Goal: Communication & Community: Answer question/provide support

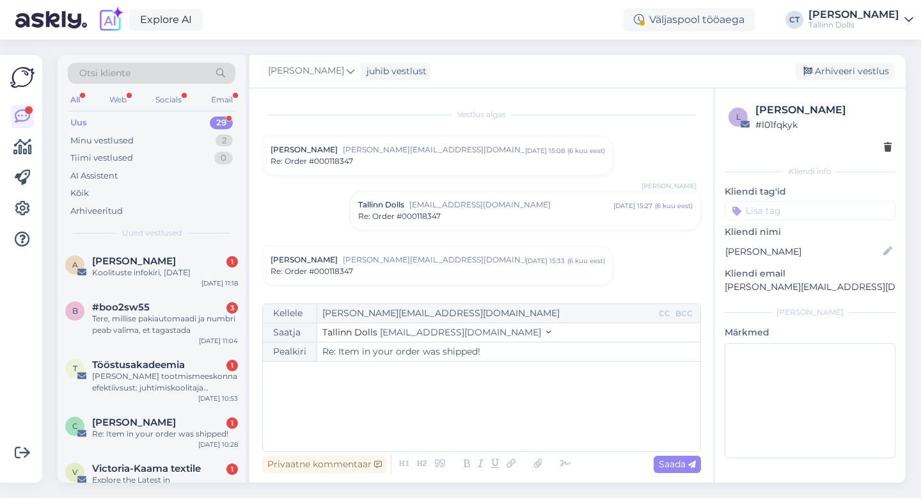
scroll to position [550, 0]
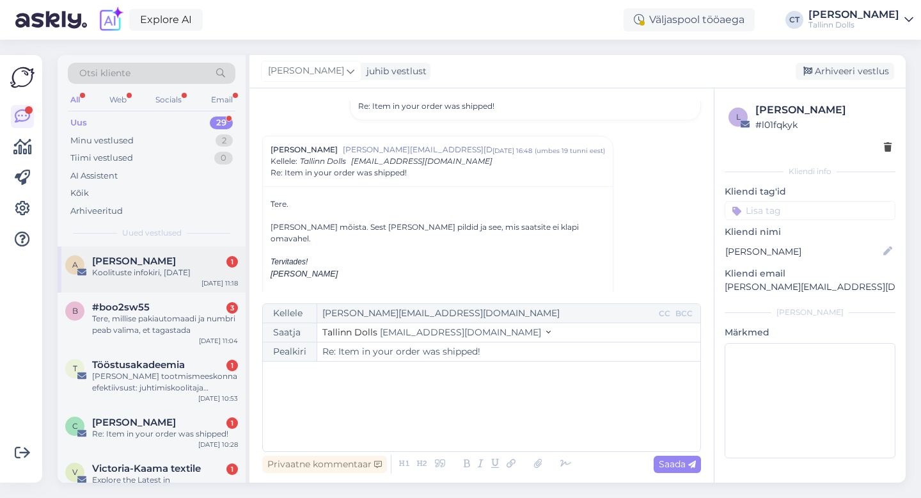
click at [163, 271] on div "Koolituste infokiri, [DATE]" at bounding box center [165, 273] width 146 height 12
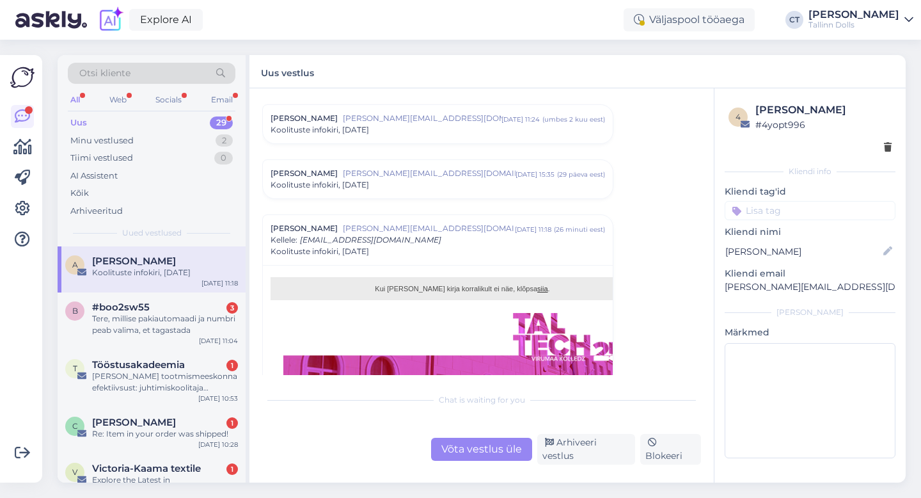
scroll to position [310, 0]
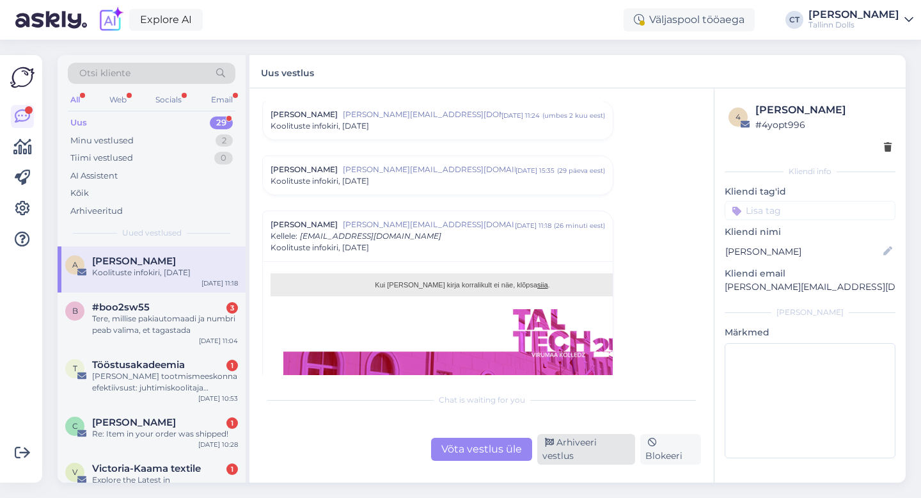
click at [586, 455] on div "Arhiveeri vestlus" at bounding box center [586, 449] width 98 height 31
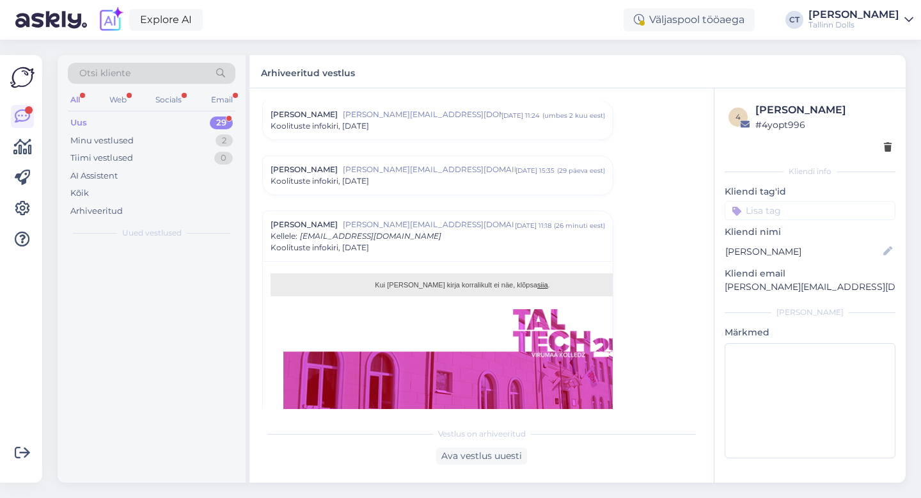
scroll to position [420, 0]
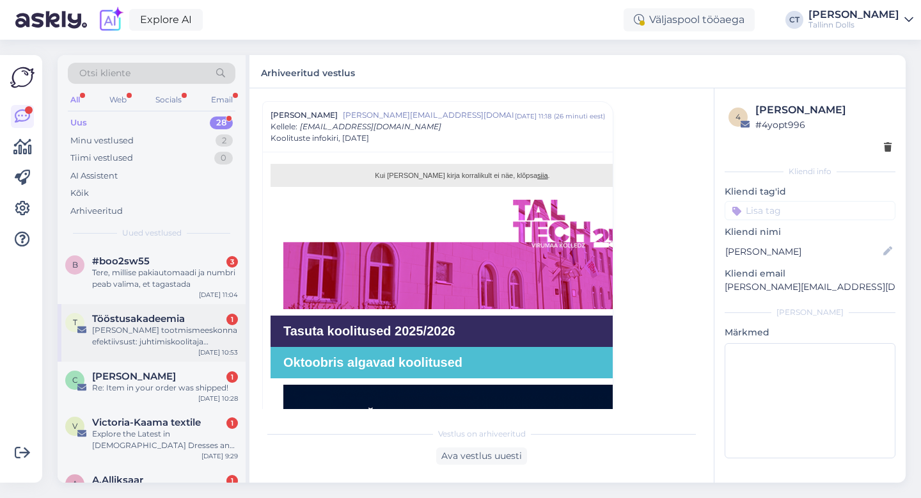
click at [173, 355] on div "T Tööstusakadeemia 1 [PERSON_NAME] tootmismeeskonna efektiivsust: juhtimiskooli…" at bounding box center [152, 333] width 188 height 58
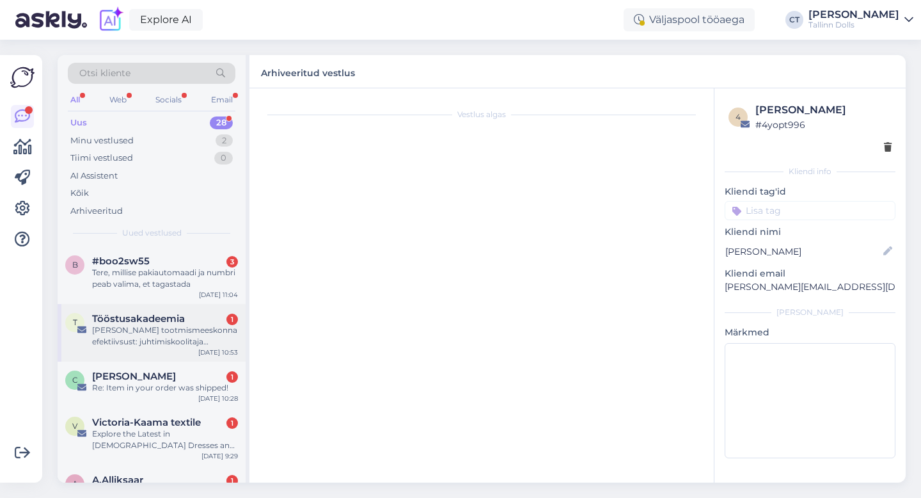
scroll to position [0, 0]
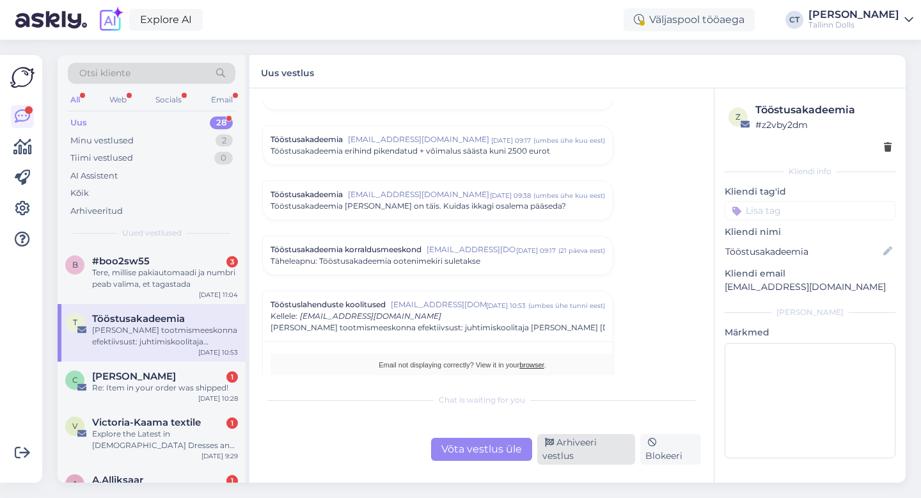
click at [569, 457] on div "Arhiveeri vestlus" at bounding box center [586, 449] width 98 height 31
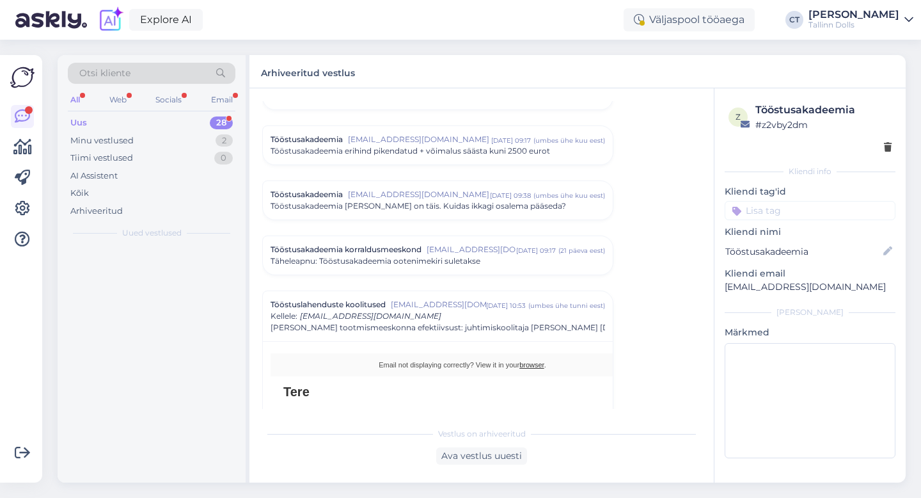
scroll to position [1354, 0]
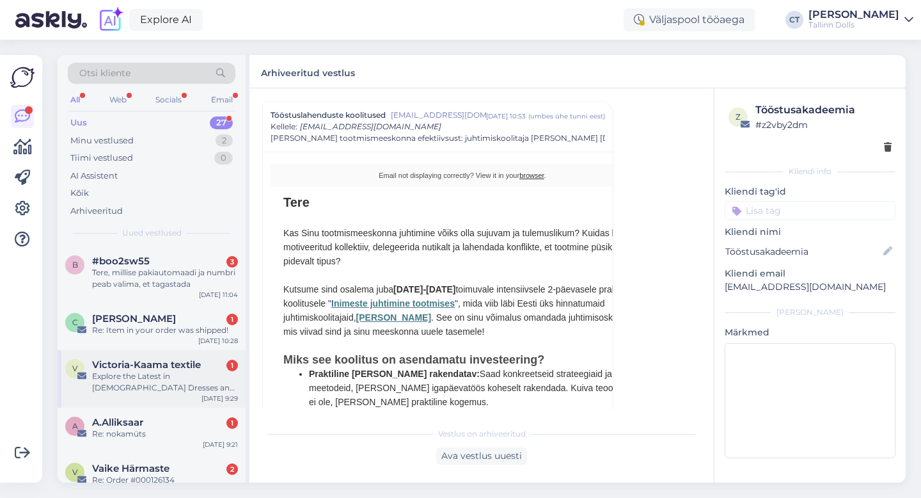
click at [162, 365] on span "Victoria-Kaama textile" at bounding box center [146, 365] width 109 height 12
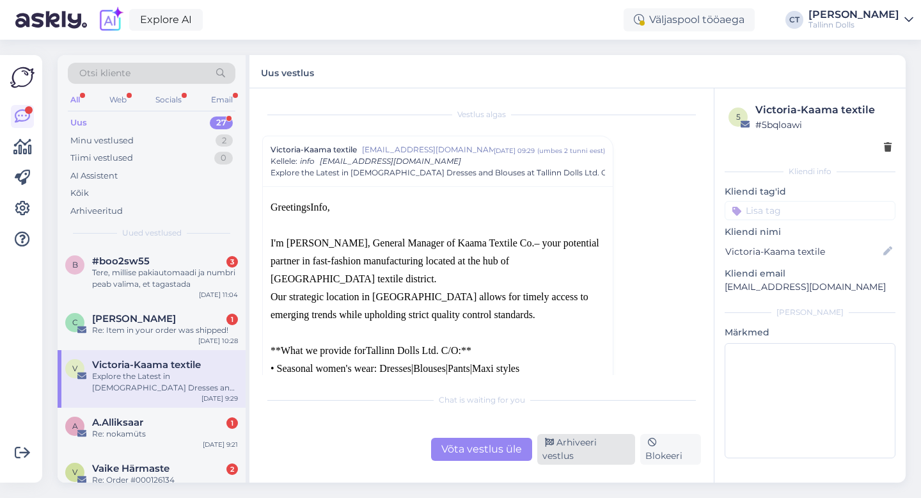
click at [591, 459] on div "Arhiveeri vestlus" at bounding box center [586, 449] width 98 height 31
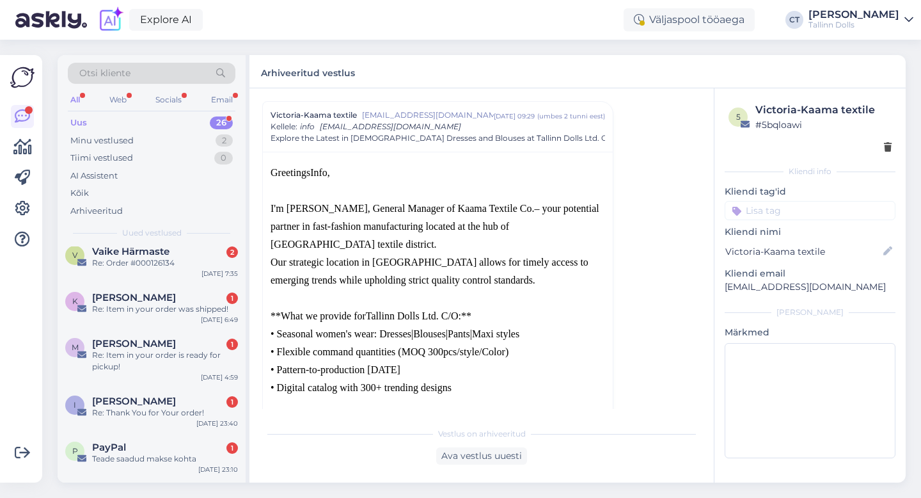
scroll to position [212, 0]
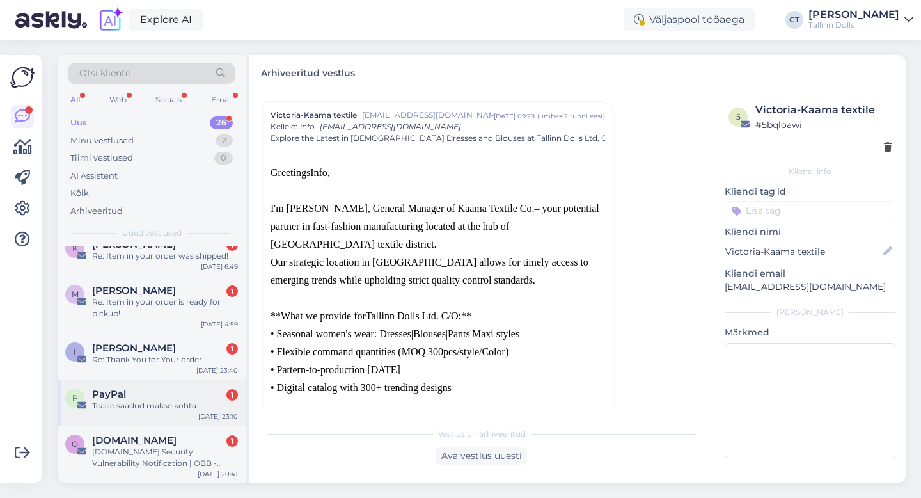
click at [176, 407] on div "Teade saadud makse kohta" at bounding box center [165, 406] width 146 height 12
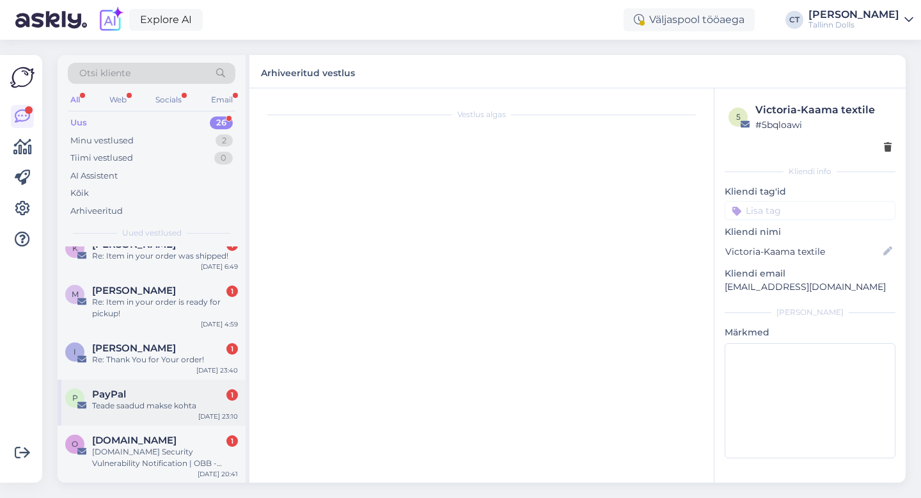
scroll to position [0, 0]
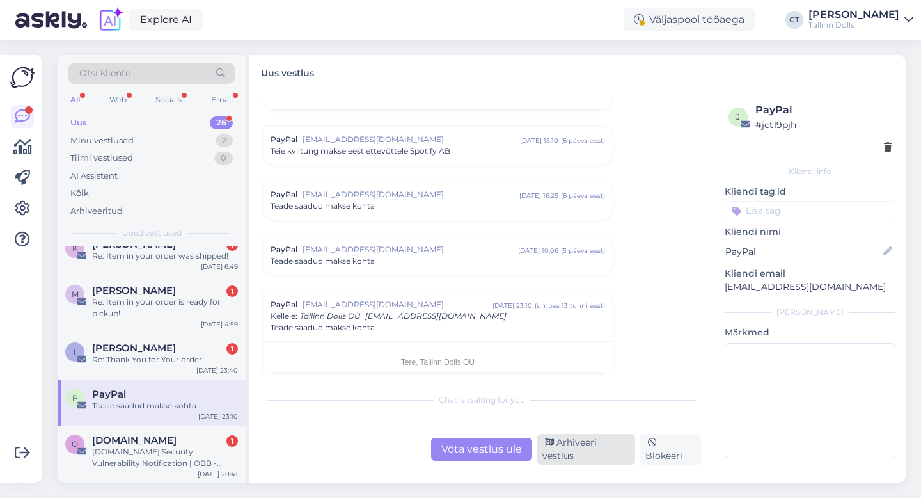
click at [585, 450] on div "Arhiveeri vestlus" at bounding box center [586, 449] width 98 height 31
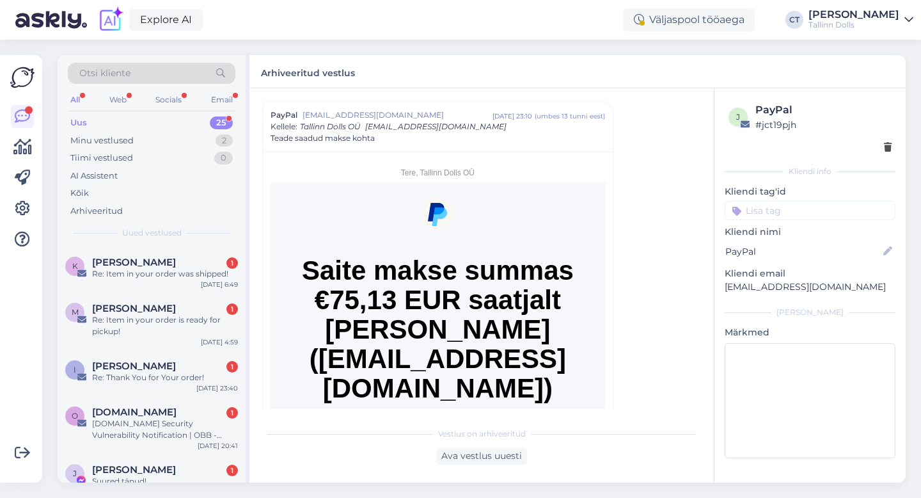
scroll to position [232, 0]
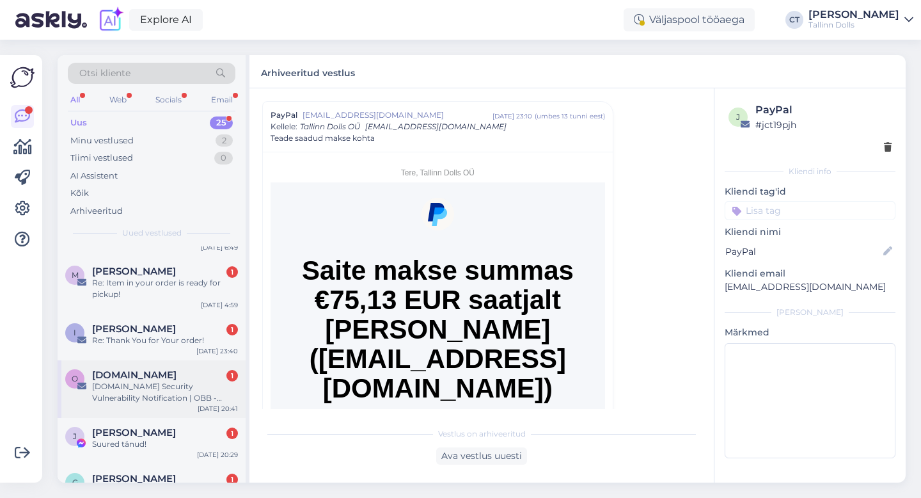
click at [160, 385] on div "[DOMAIN_NAME] Security Vulnerability Notification | OBB - 5923706 | Important" at bounding box center [165, 392] width 146 height 23
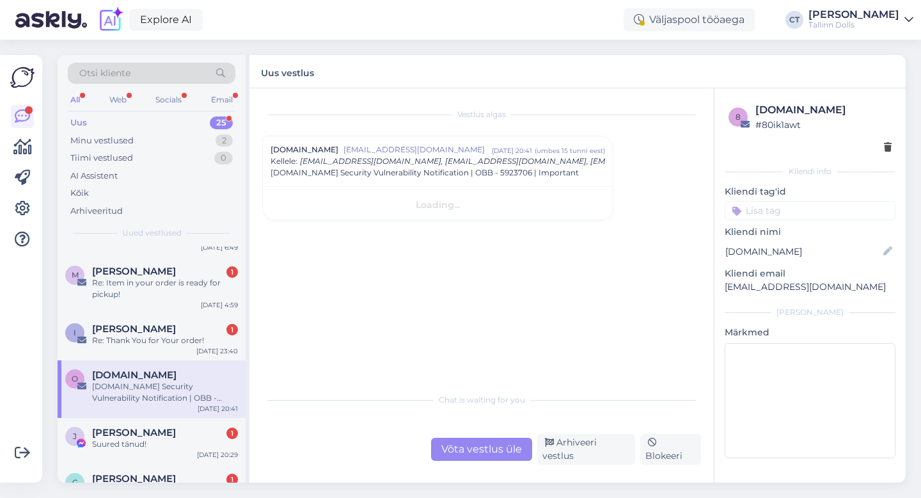
scroll to position [0, 0]
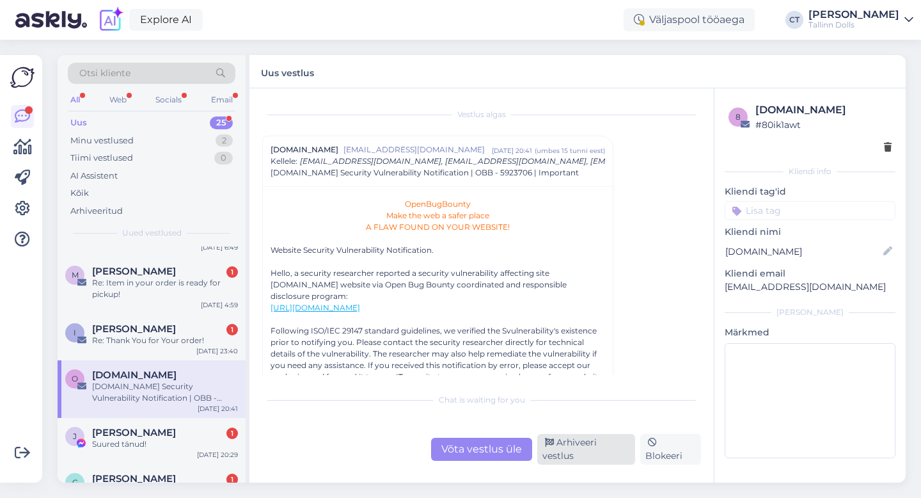
click at [573, 455] on div "Arhiveeri vestlus" at bounding box center [586, 449] width 98 height 31
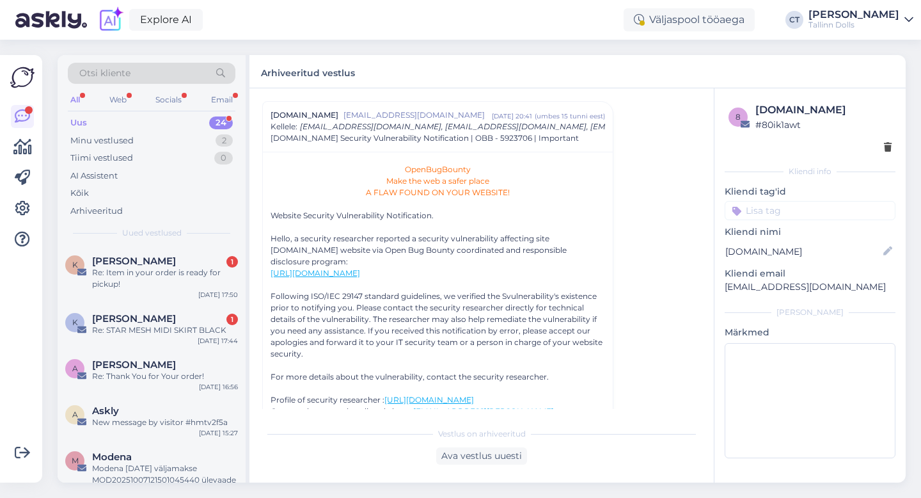
scroll to position [663, 0]
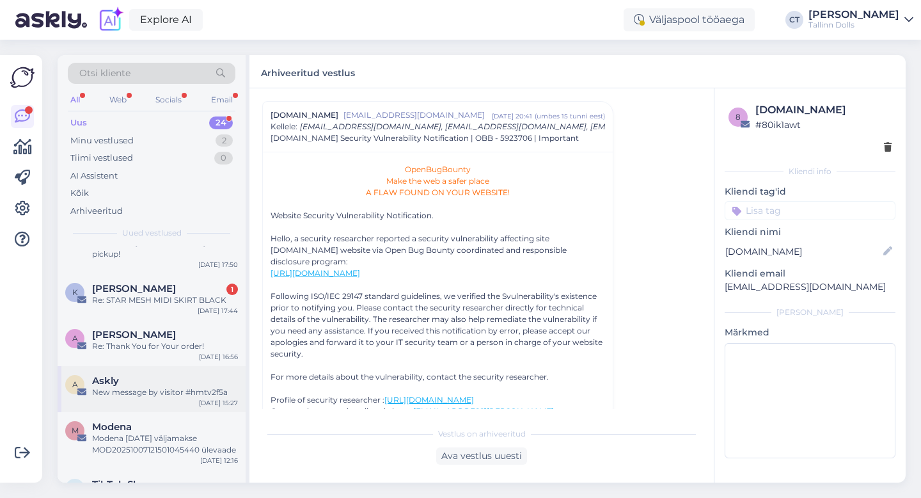
click at [144, 386] on div "New message by visitor #hmtv2f5a" at bounding box center [165, 392] width 146 height 12
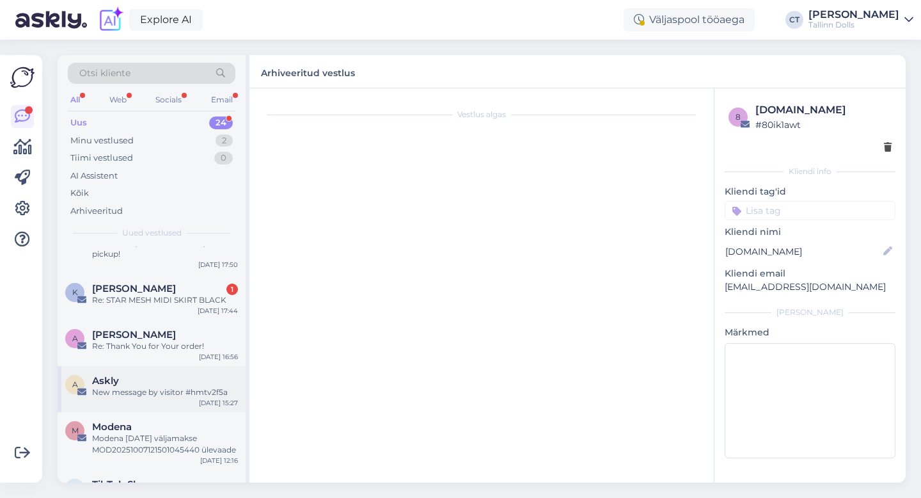
scroll to position [0, 0]
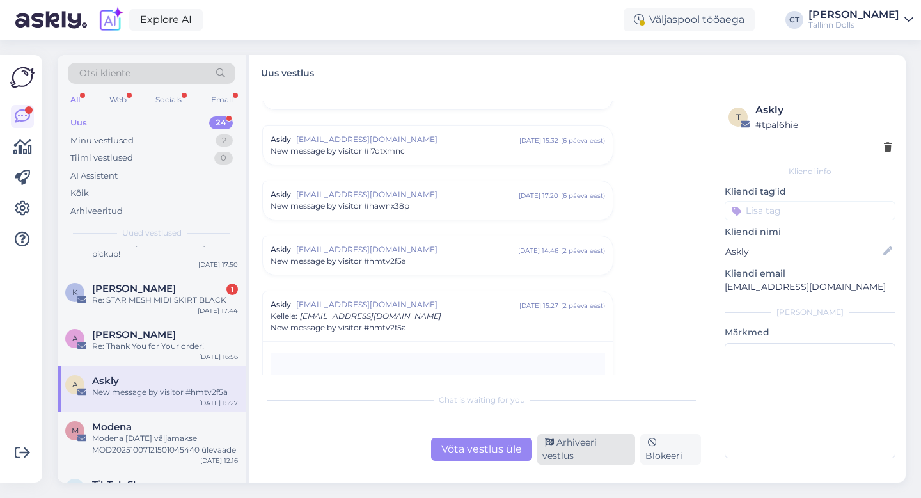
click at [578, 455] on div "Arhiveeri vestlus" at bounding box center [586, 449] width 98 height 31
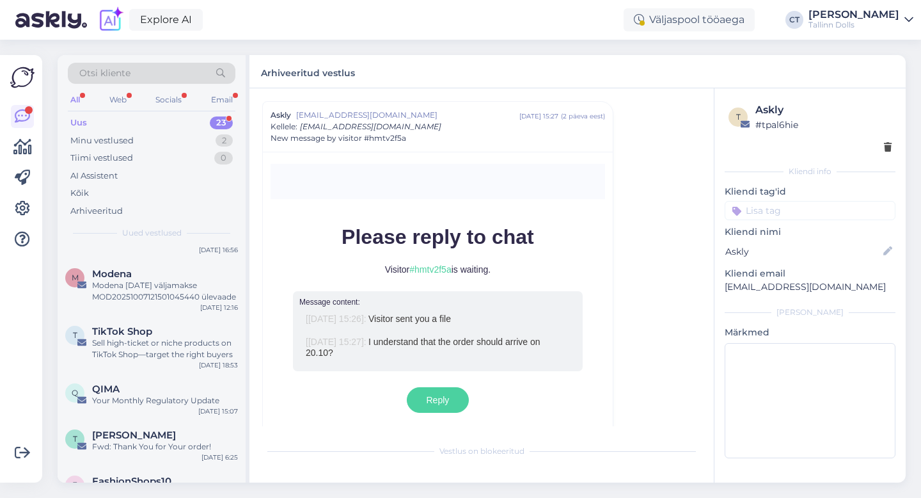
scroll to position [813, 0]
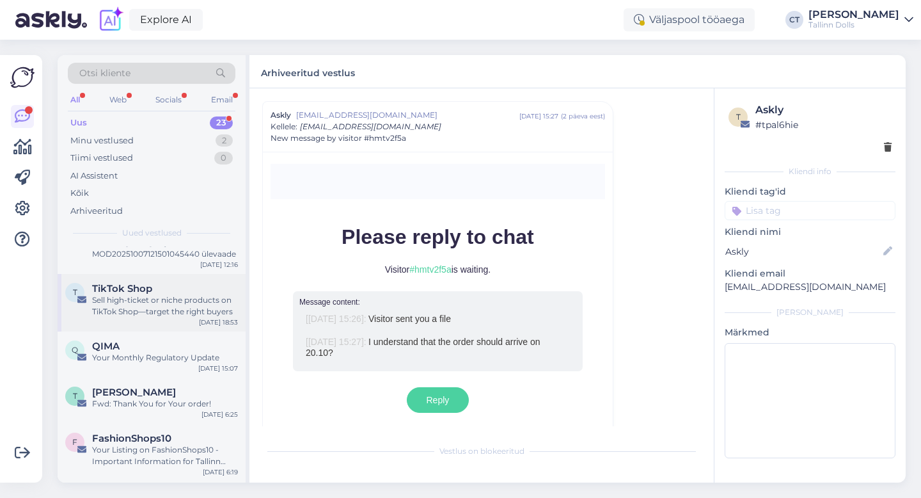
click at [180, 294] on div "Sell high-ticket or niche products on TikTok Shop—target the right buyers" at bounding box center [165, 305] width 146 height 23
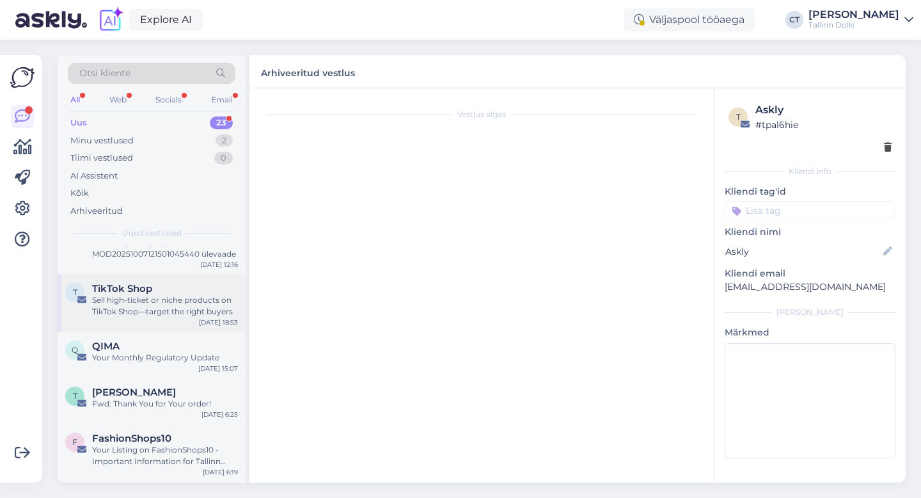
scroll to position [0, 0]
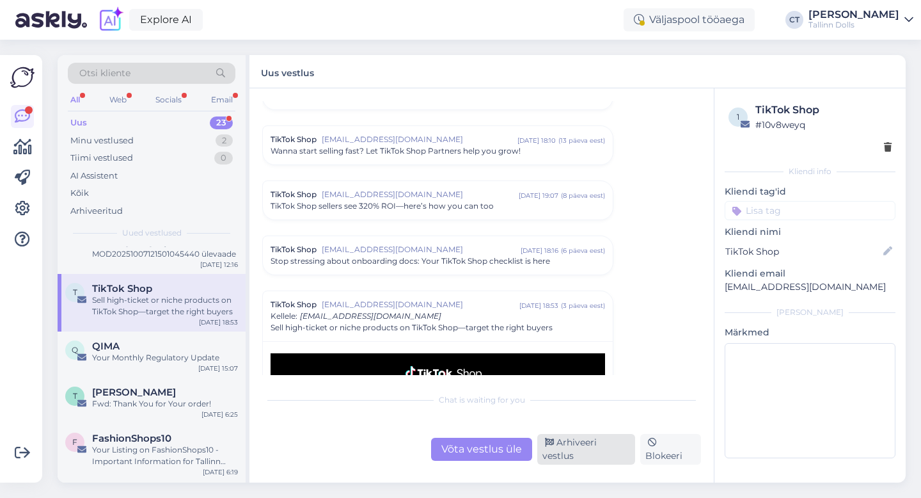
click at [569, 448] on div "Arhiveeri vestlus" at bounding box center [586, 449] width 98 height 31
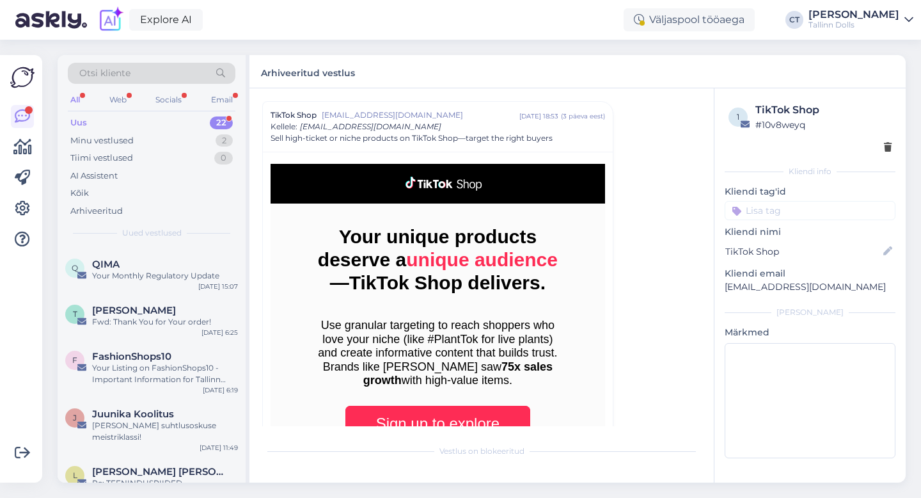
scroll to position [861, 0]
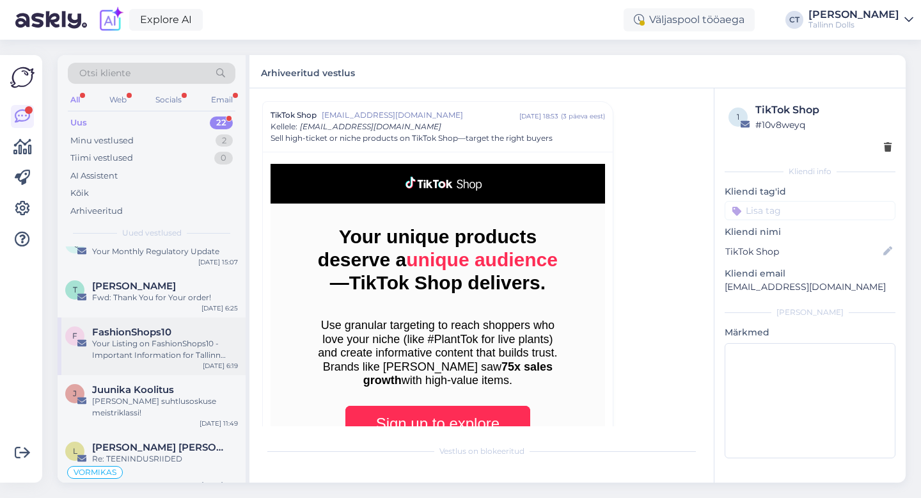
click at [156, 338] on div "Your Listing on FashionShops10 - Important Information for Tallinn Dolls" at bounding box center [165, 349] width 146 height 23
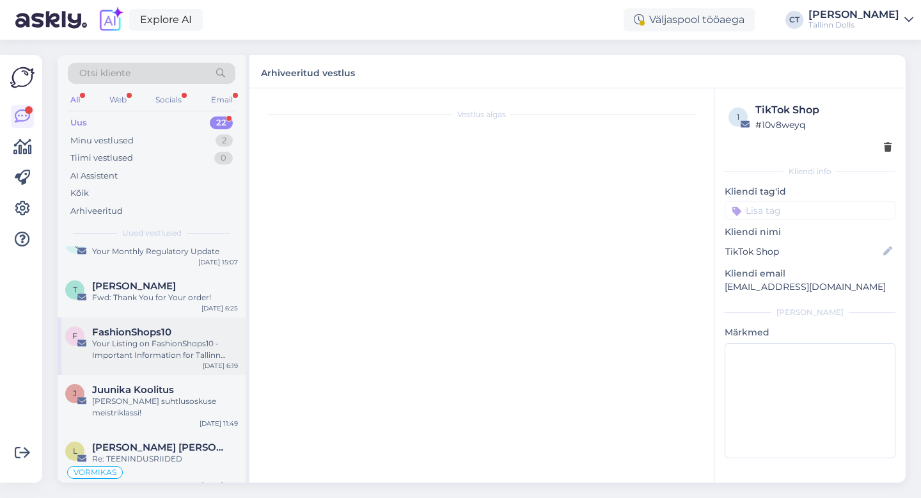
scroll to position [780, 0]
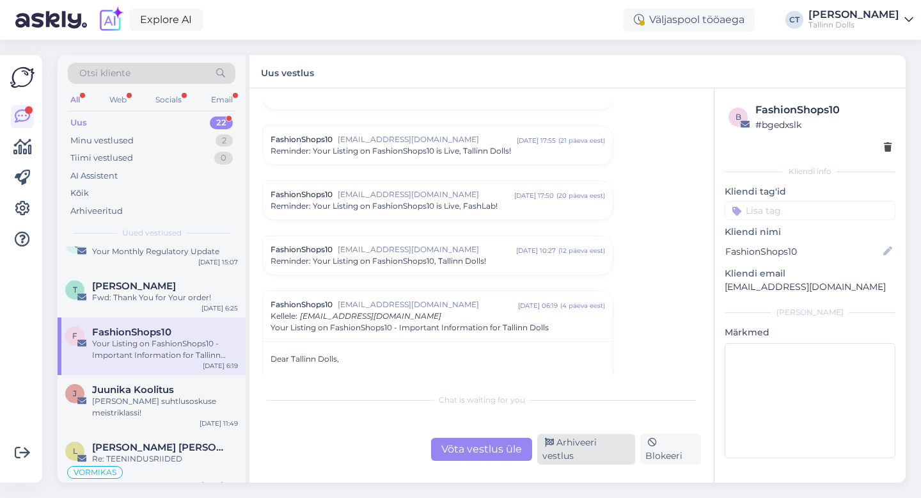
click at [588, 455] on div "Arhiveeri vestlus" at bounding box center [586, 449] width 98 height 31
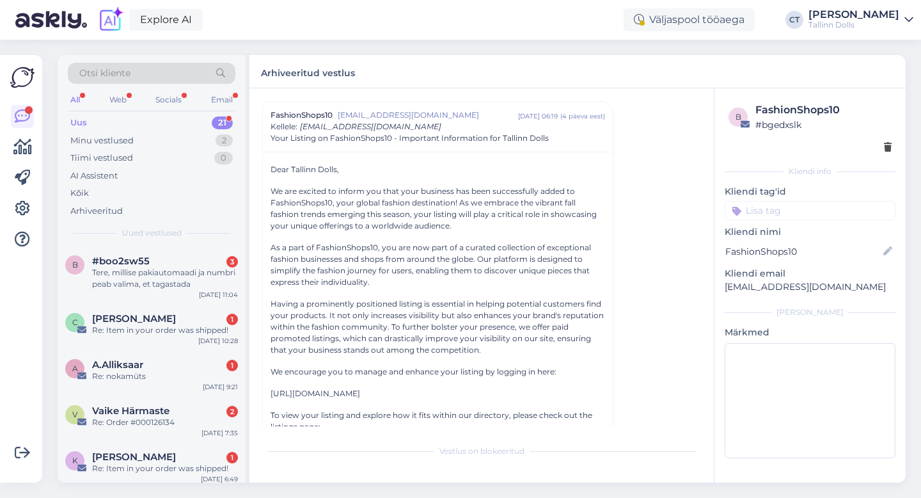
scroll to position [804, 0]
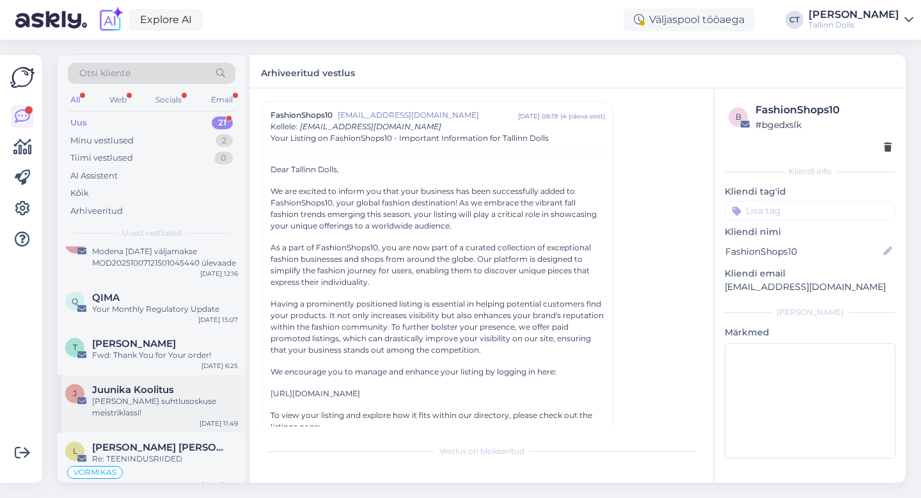
click at [141, 398] on div "[PERSON_NAME] suhtlusoskuse meistriklassi!" at bounding box center [165, 406] width 146 height 23
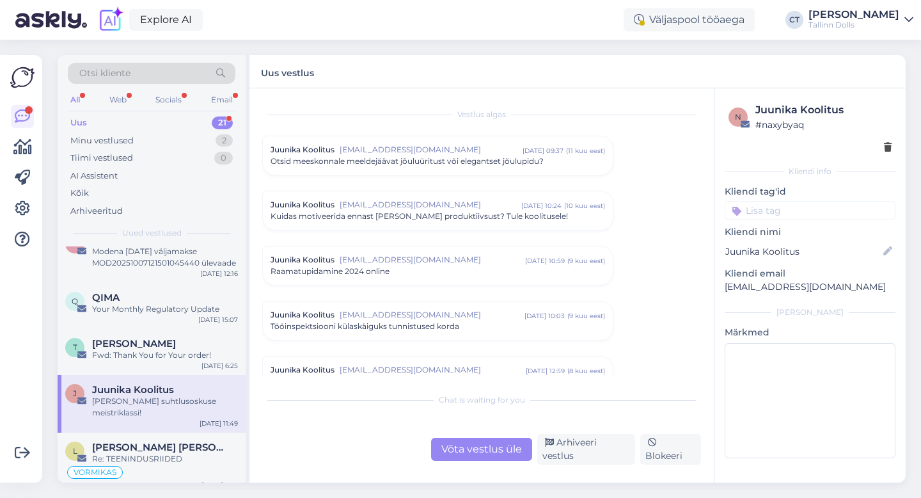
scroll to position [0, 0]
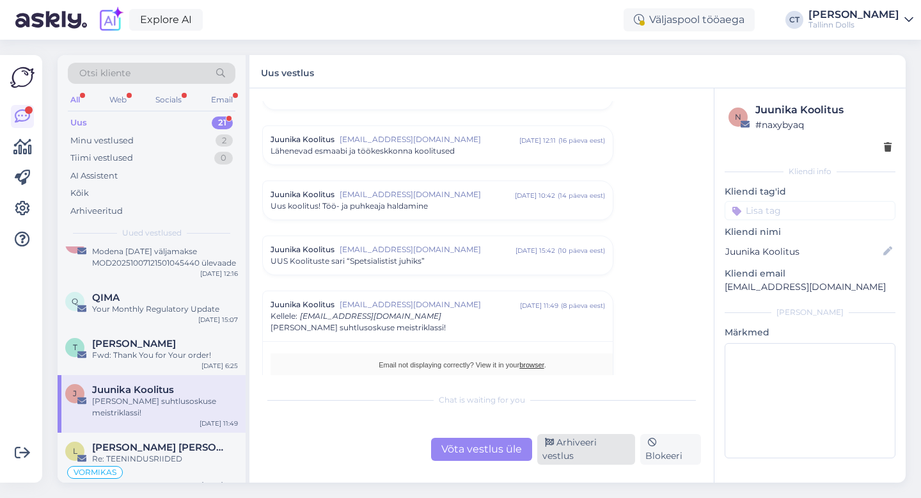
click at [623, 448] on div "Arhiveeri vestlus" at bounding box center [586, 449] width 98 height 31
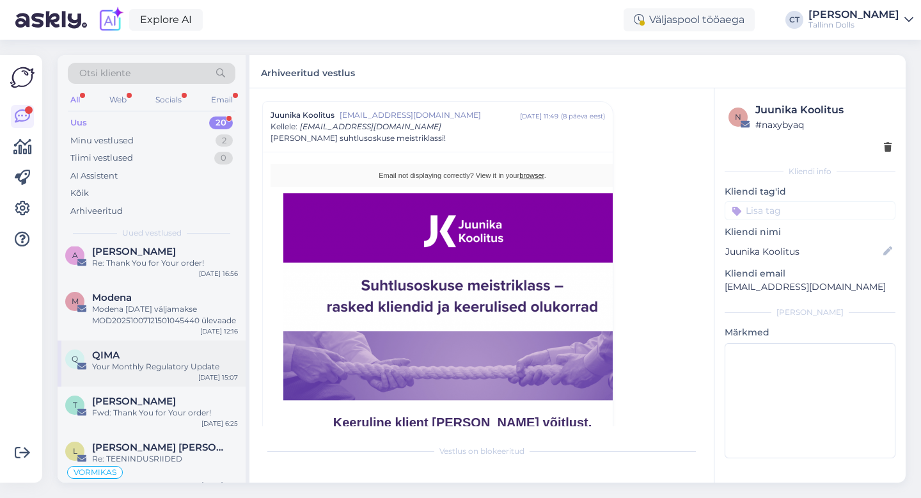
click at [166, 349] on div "QIMA" at bounding box center [165, 355] width 146 height 12
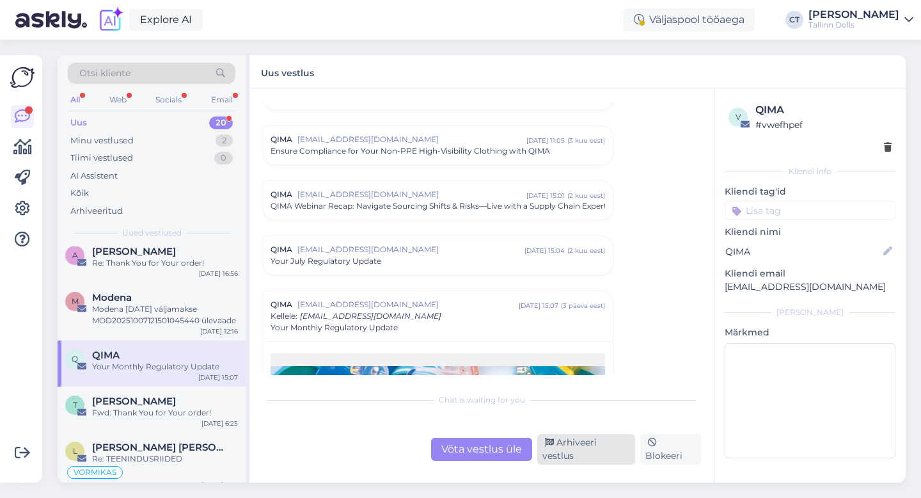
click at [600, 447] on div "Arhiveeri vestlus" at bounding box center [586, 449] width 98 height 31
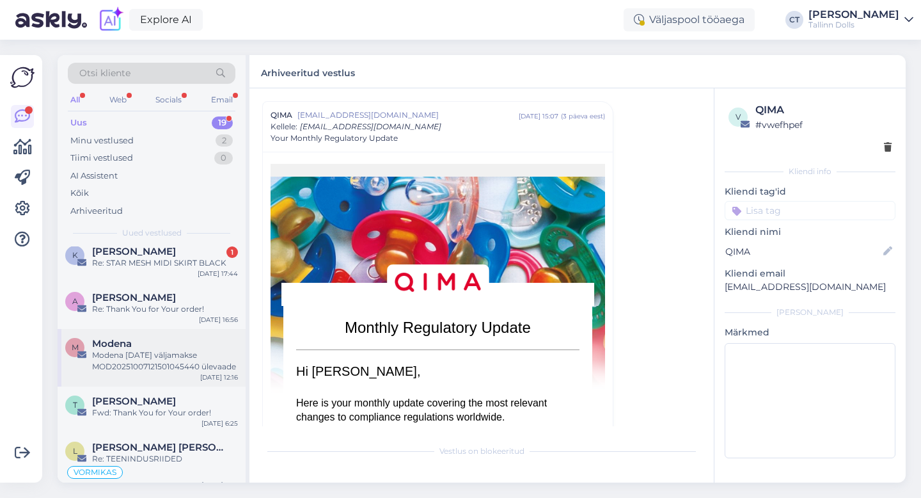
click at [191, 361] on div "M Modena Modena [DATE] väljamakse MOD20251007121501045440 ülevaade [DATE] 12:16" at bounding box center [152, 358] width 188 height 58
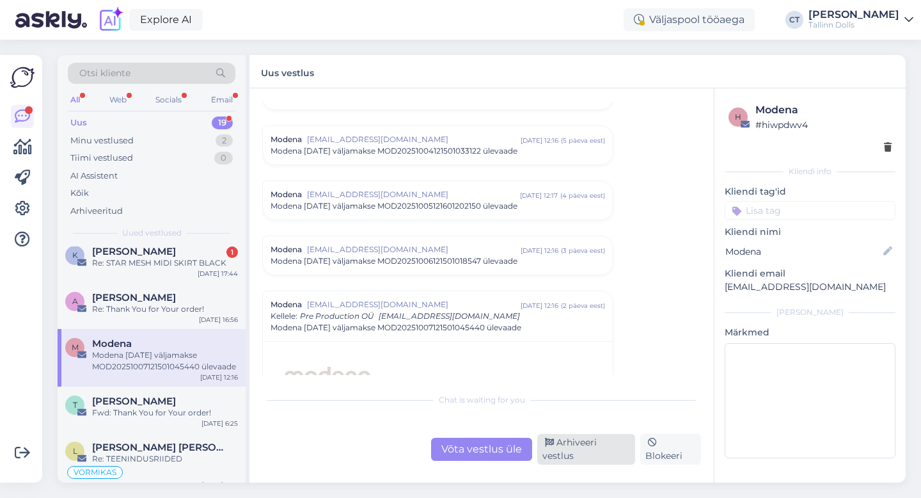
click at [591, 449] on div "Arhiveeri vestlus" at bounding box center [586, 449] width 98 height 31
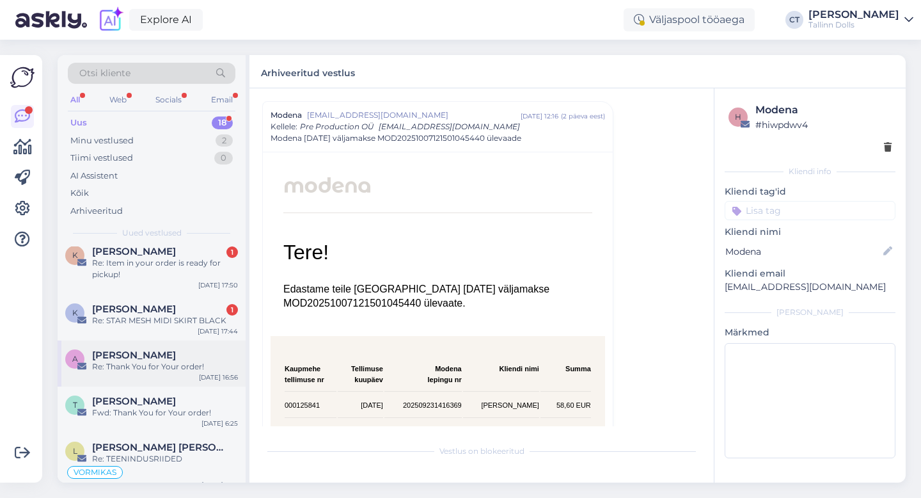
click at [176, 349] on span "[PERSON_NAME]" at bounding box center [134, 355] width 84 height 12
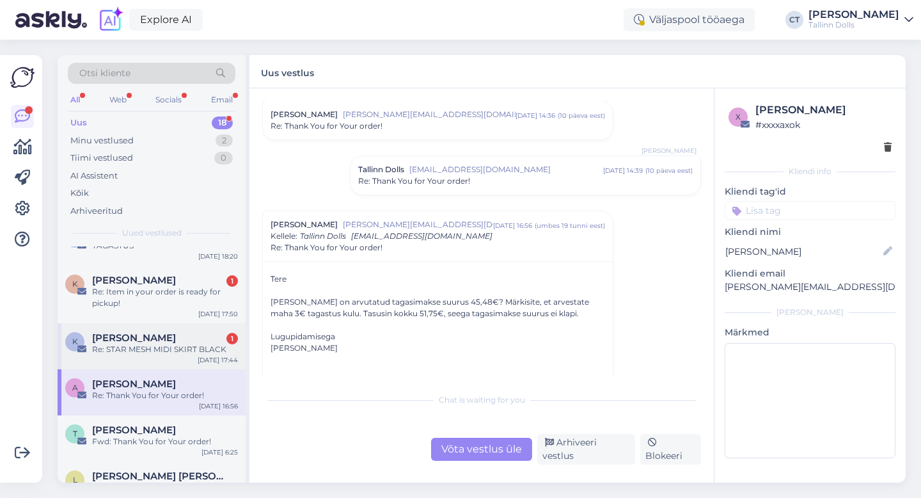
click at [175, 343] on div "Re: STAR MESH MIDI SKIRT BLACK" at bounding box center [165, 349] width 146 height 12
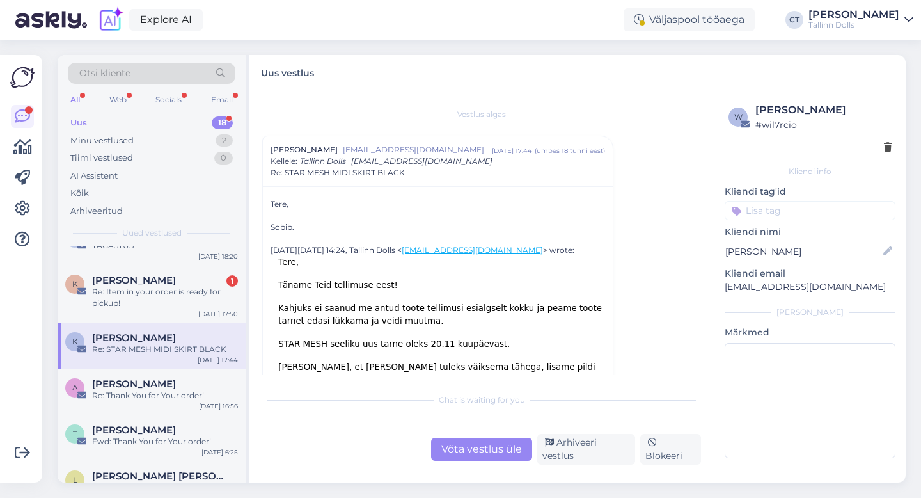
click at [493, 456] on div "Võta vestlus üle" at bounding box center [481, 448] width 101 height 23
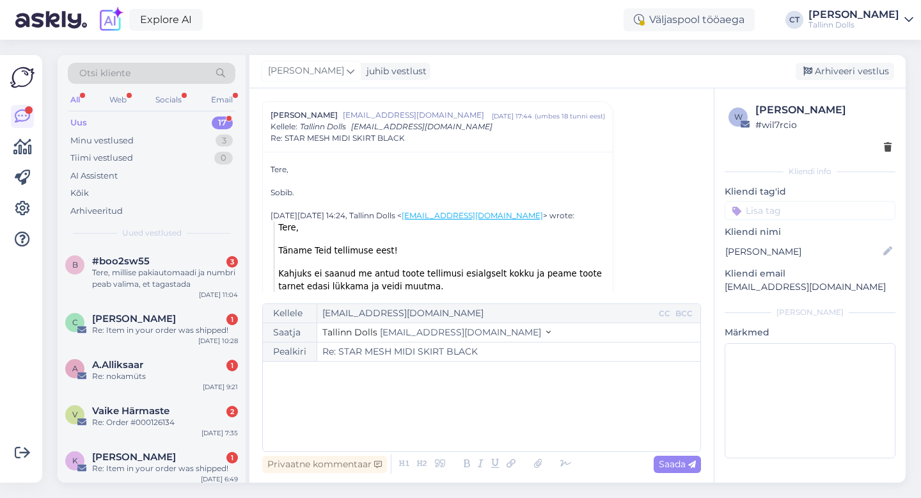
click at [500, 418] on div "﻿" at bounding box center [481, 406] width 425 height 77
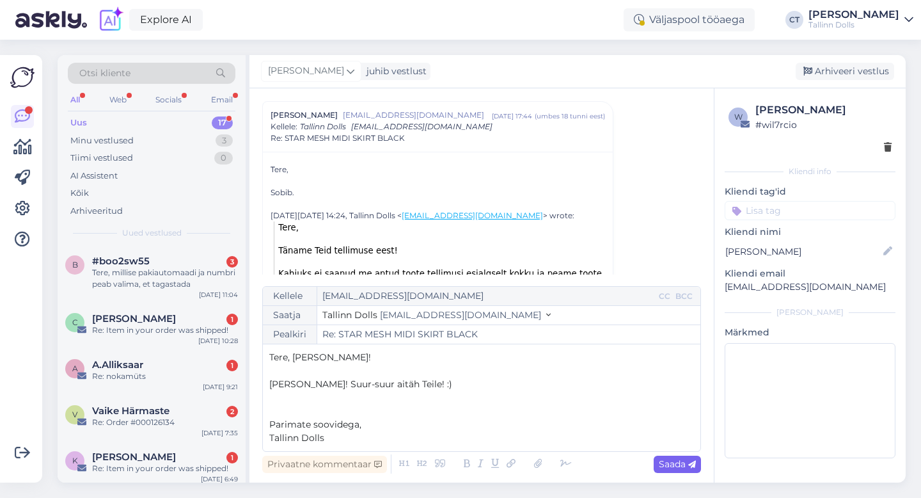
click at [672, 466] on span "Saada" at bounding box center [677, 464] width 37 height 12
type input "Re: Re: STAR MESH MIDI SKIRT BLACK"
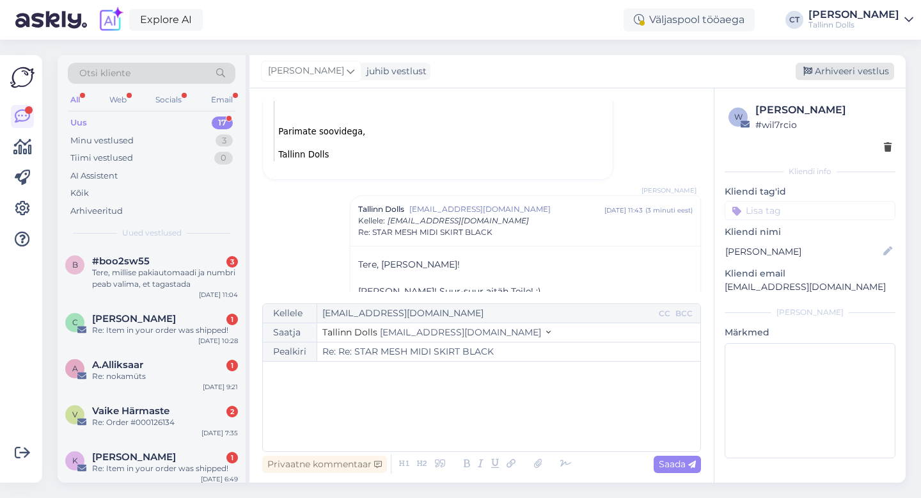
click at [860, 69] on div "Arhiveeri vestlus" at bounding box center [845, 71] width 98 height 17
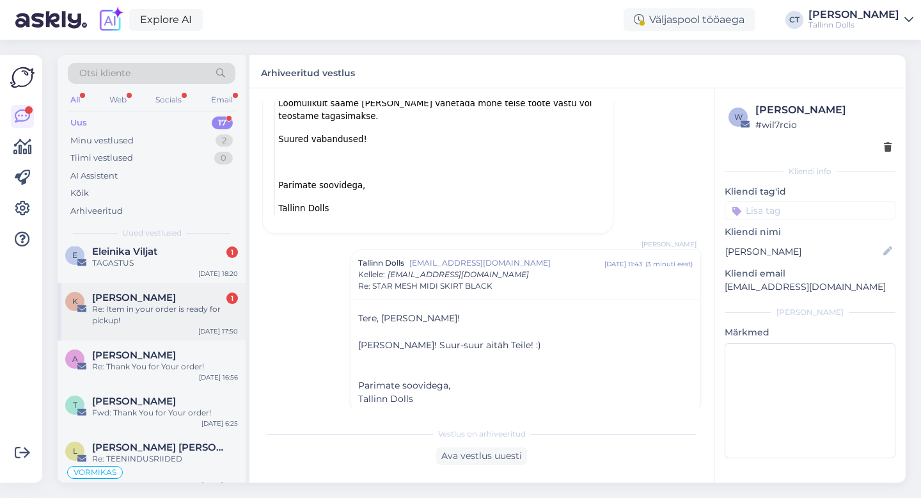
click at [170, 292] on div "[PERSON_NAME] 1" at bounding box center [165, 298] width 146 height 12
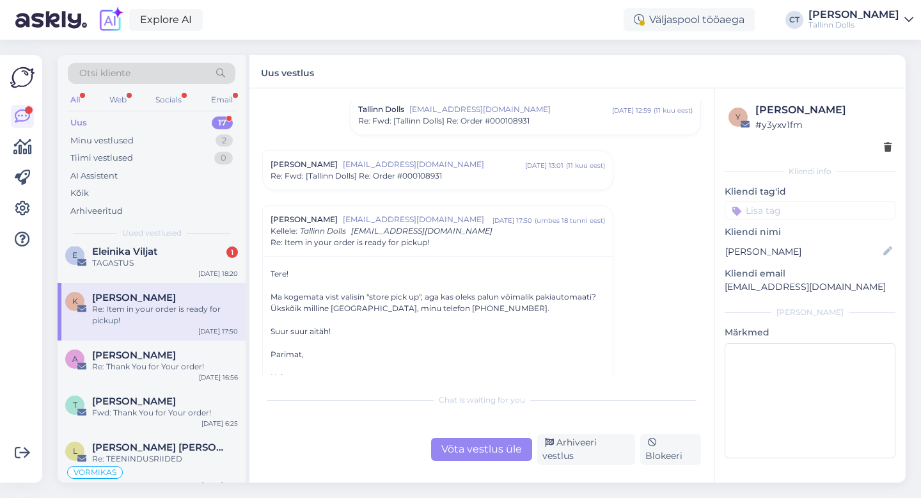
click at [522, 450] on div "Võta vestlus üle" at bounding box center [481, 448] width 101 height 23
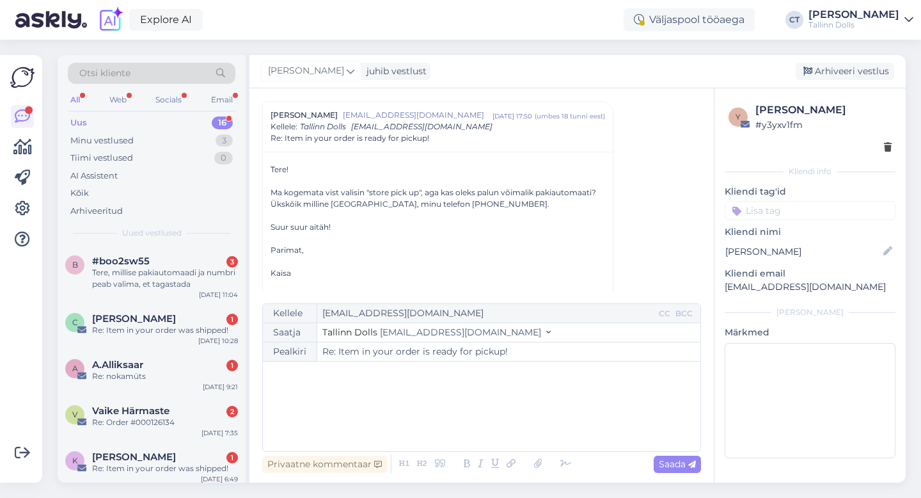
click at [519, 425] on div "﻿" at bounding box center [481, 406] width 425 height 77
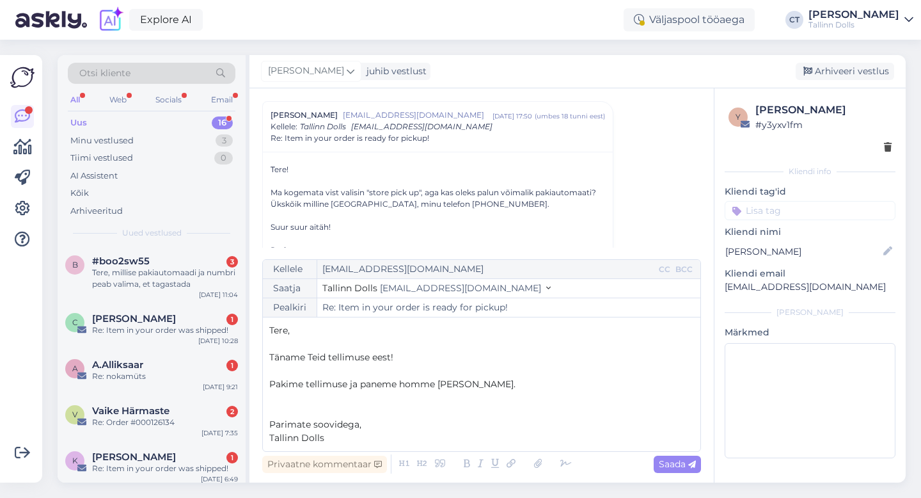
click at [703, 459] on div "Vestlus algas [PERSON_NAME] [EMAIL_ADDRESS][DOMAIN_NAME] [DATE] 03:18 ( 11 kuu …" at bounding box center [481, 285] width 464 height 394
click at [676, 464] on span "Saada" at bounding box center [677, 464] width 37 height 12
type input "Re: Re: Item in your order is ready for pickup!"
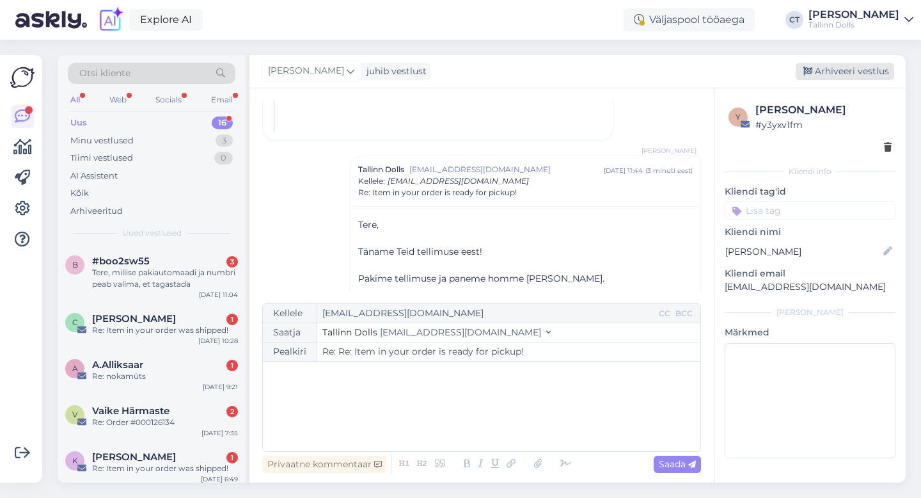
click at [872, 72] on div "Arhiveeri vestlus" at bounding box center [845, 71] width 98 height 17
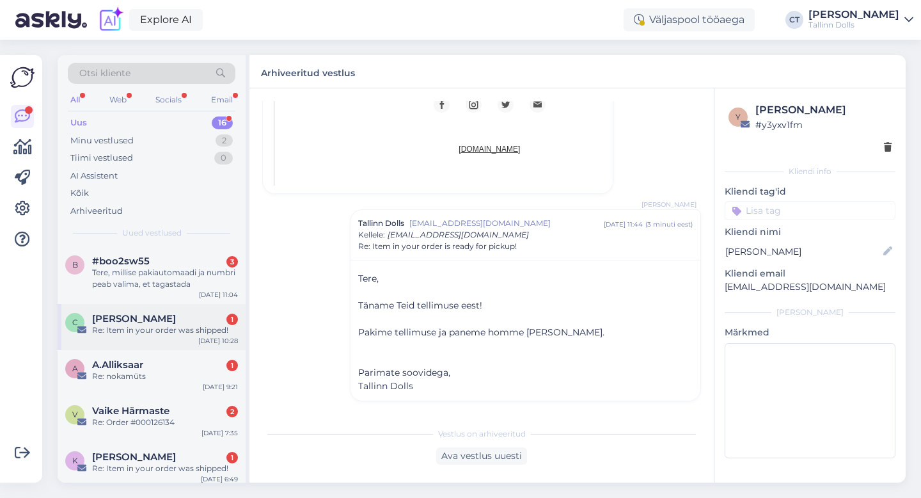
scroll to position [539, 0]
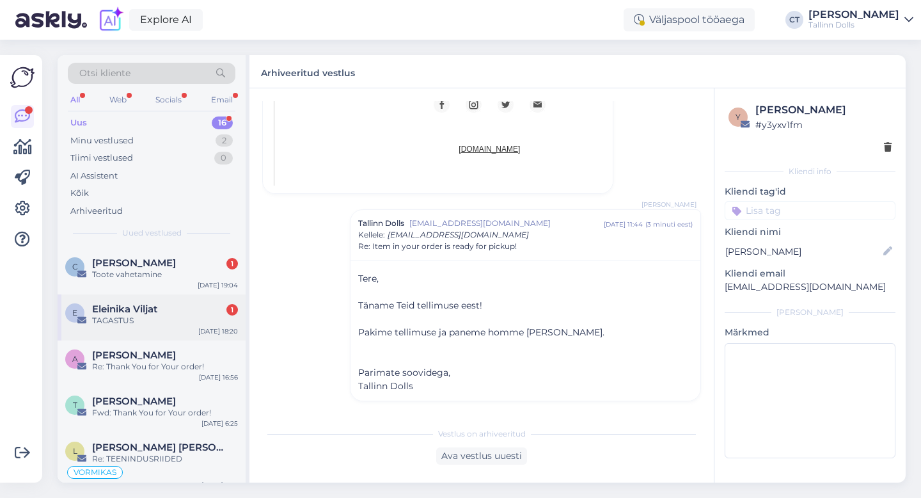
click at [145, 315] on div "TAGASTUS" at bounding box center [165, 321] width 146 height 12
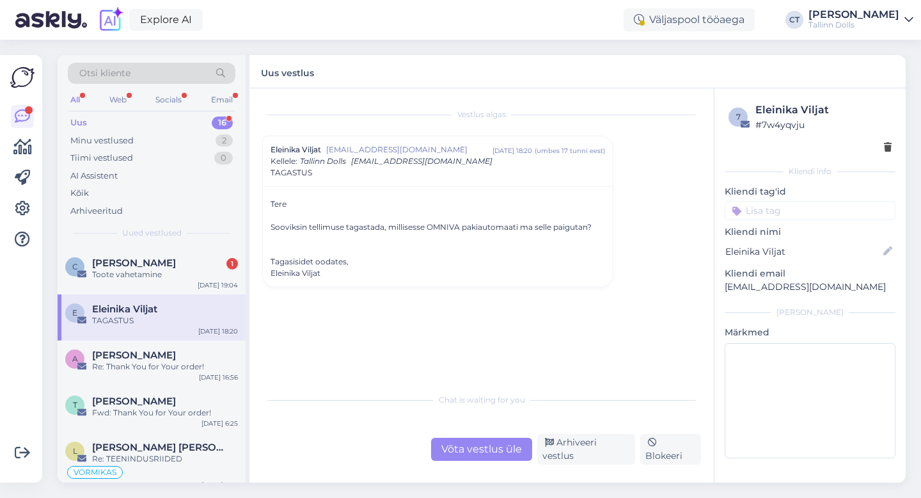
click at [450, 448] on div "Võta vestlus üle" at bounding box center [481, 448] width 101 height 23
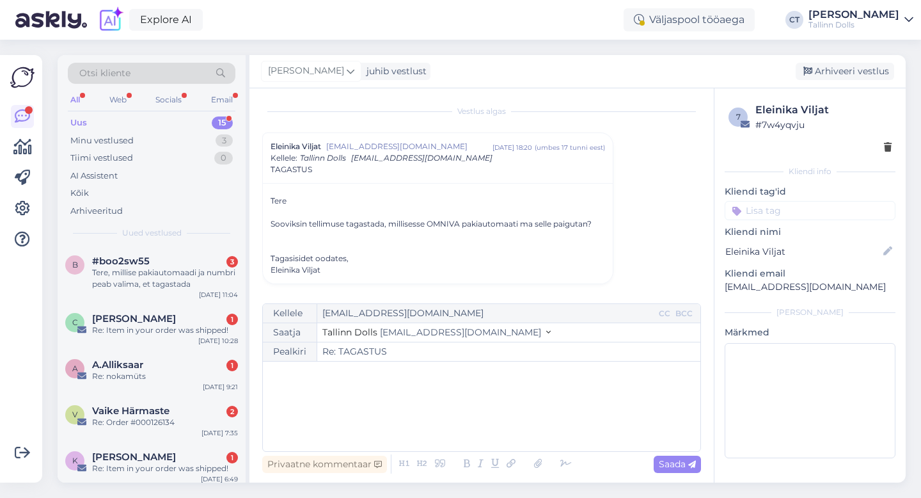
click at [465, 408] on div "﻿" at bounding box center [481, 406] width 425 height 77
drag, startPoint x: 819, startPoint y: 288, endPoint x: 719, endPoint y: 284, distance: 100.5
click at [719, 284] on div "7 Eleinika Viljat # 7w4yqvju Kliendi info Kliendi tag'id Kliendi nimi [PERSON_N…" at bounding box center [809, 282] width 191 height 389
copy p "[EMAIL_ADDRESS][DOMAIN_NAME]"
click at [366, 411] on div "﻿" at bounding box center [481, 406] width 425 height 77
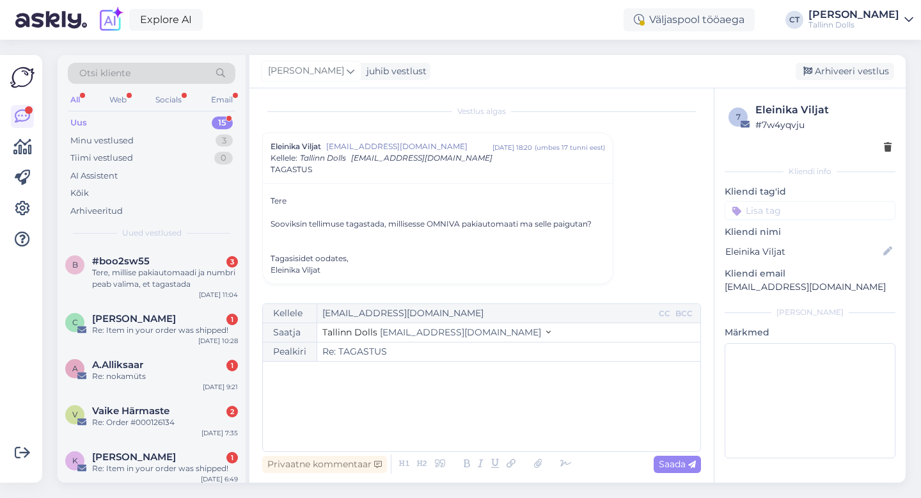
click at [347, 418] on div "﻿" at bounding box center [481, 406] width 425 height 77
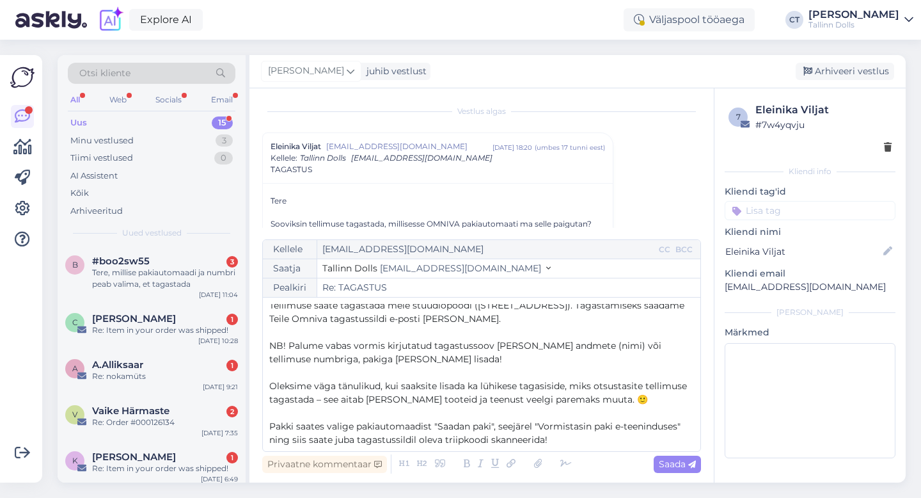
scroll to position [14, 0]
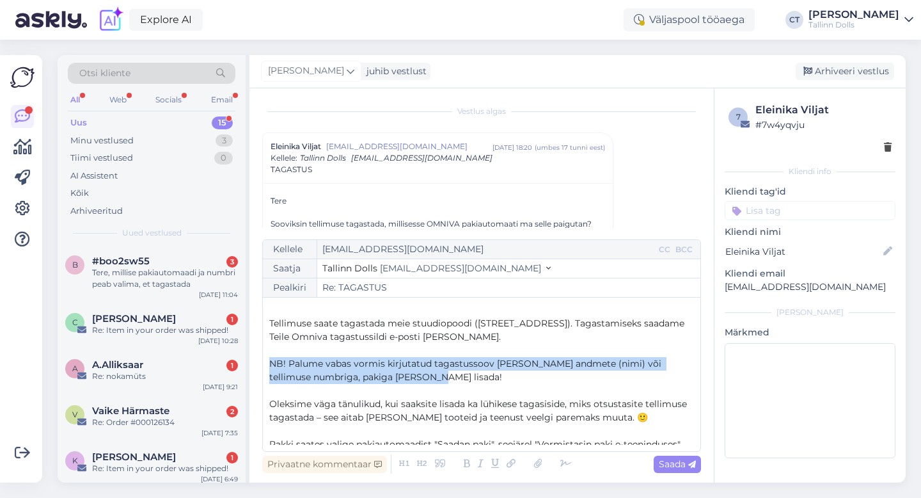
drag, startPoint x: 418, startPoint y: 376, endPoint x: 267, endPoint y: 363, distance: 152.1
click at [267, 363] on div "Kellele [EMAIL_ADDRESS][DOMAIN_NAME] CC BCC Saatja Tallinn Dolls [EMAIL_ADDRESS…" at bounding box center [481, 345] width 439 height 212
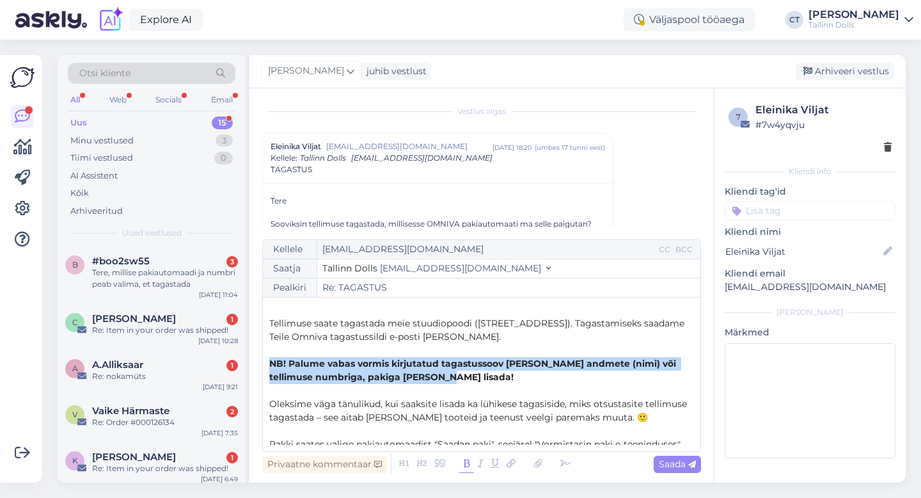
click at [463, 460] on icon at bounding box center [466, 464] width 15 height 18
click at [692, 468] on icon at bounding box center [692, 464] width 8 height 8
type input "Re: Re: TAGASTUS"
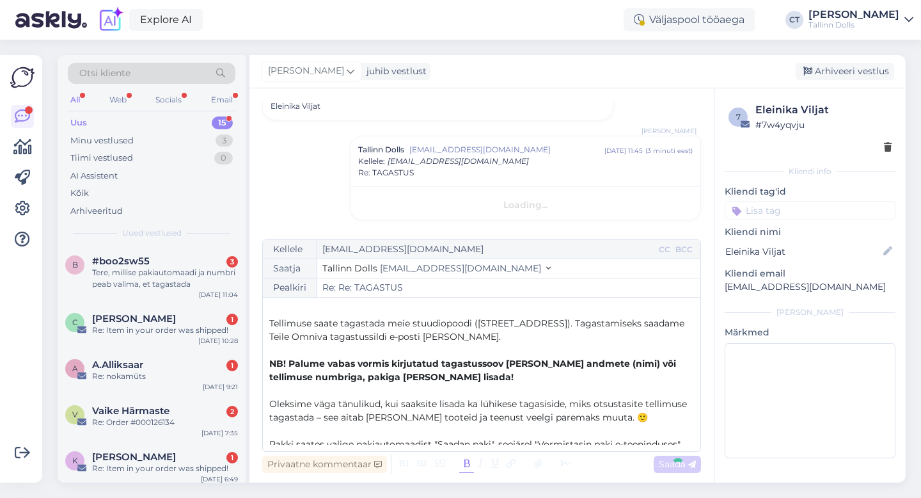
scroll to position [0, 0]
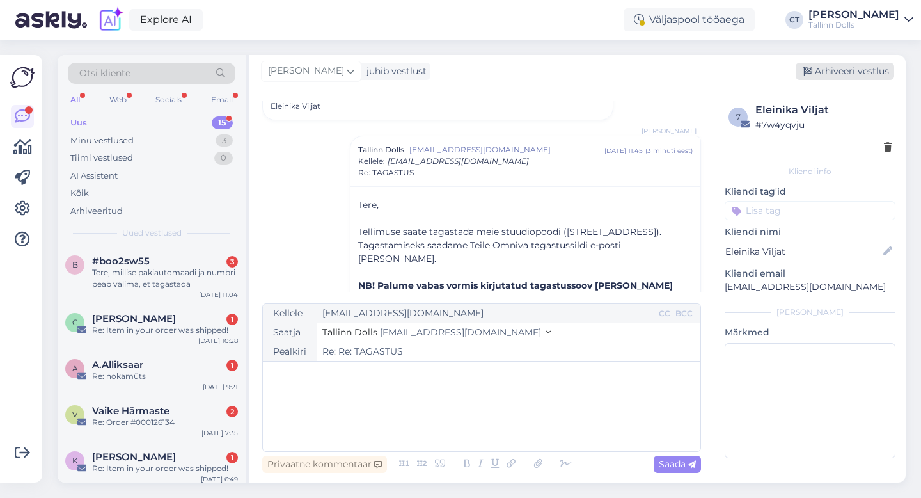
click at [856, 72] on div "Arhiveeri vestlus" at bounding box center [845, 71] width 98 height 17
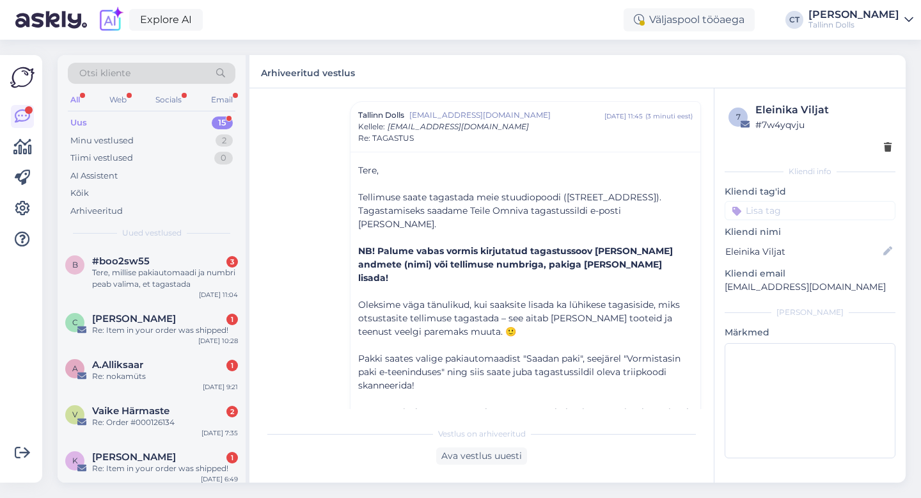
scroll to position [493, 0]
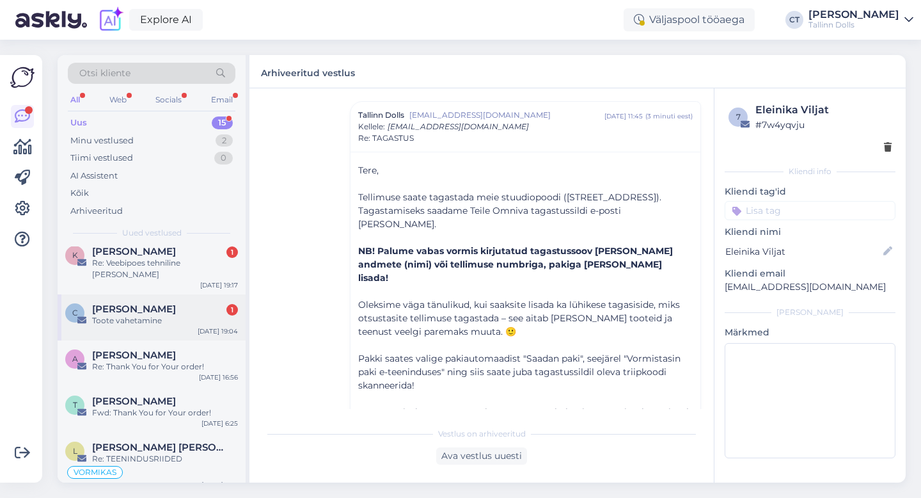
click at [190, 315] on div "Toote vahetamine" at bounding box center [165, 321] width 146 height 12
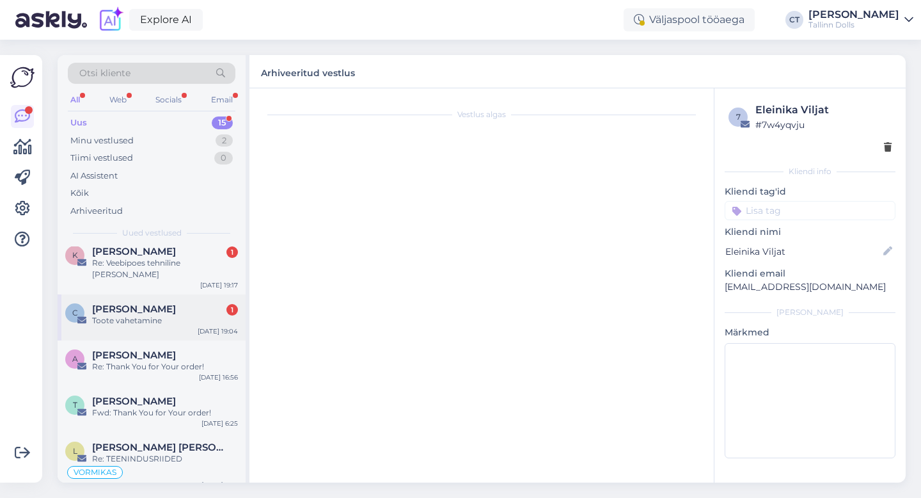
scroll to position [0, 0]
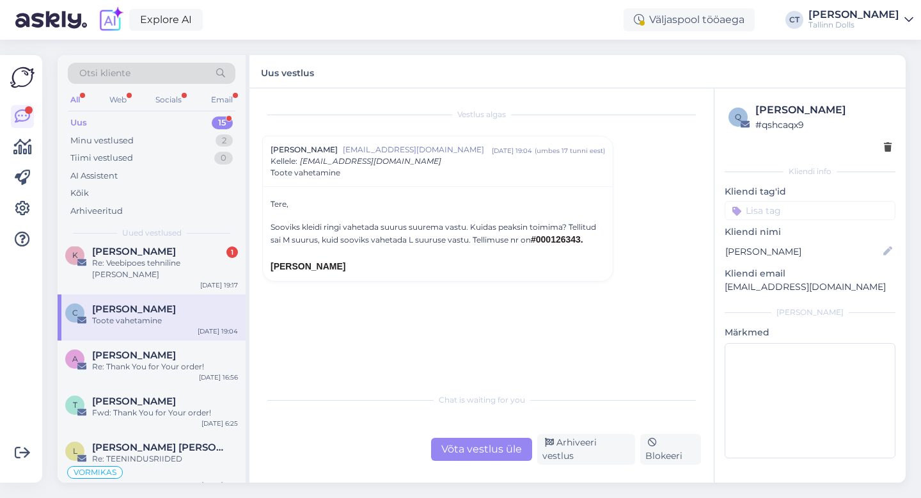
click at [475, 450] on div "Võta vestlus üle" at bounding box center [481, 448] width 101 height 23
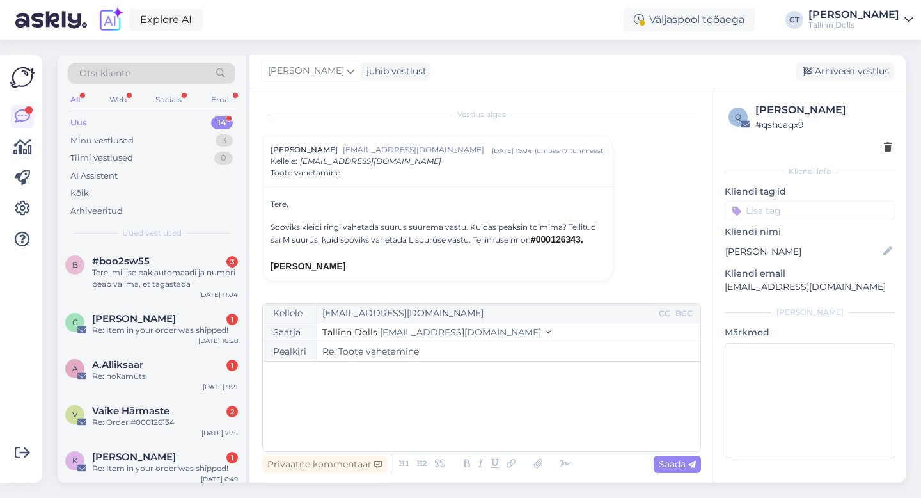
click at [474, 411] on div "﻿" at bounding box center [481, 406] width 425 height 77
click at [338, 404] on div "﻿" at bounding box center [481, 406] width 425 height 77
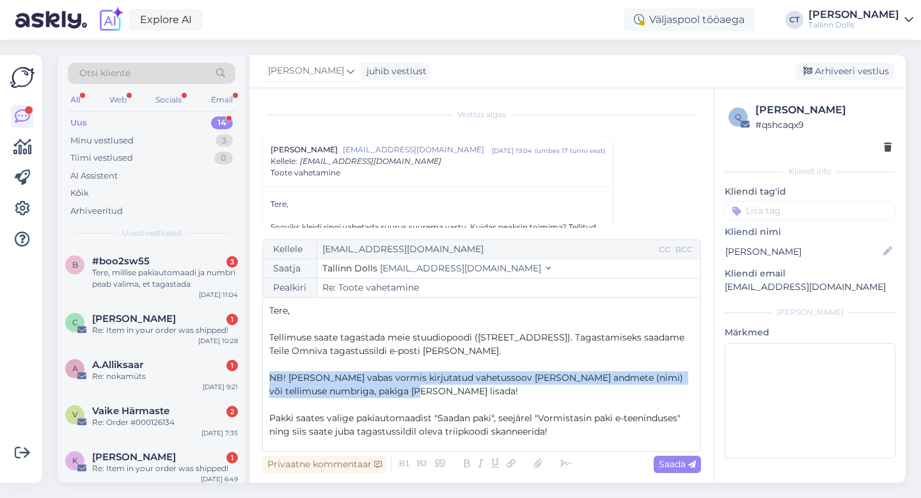
drag, startPoint x: 431, startPoint y: 389, endPoint x: 263, endPoint y: 381, distance: 168.4
click at [262, 381] on div "Kellele [EMAIL_ADDRESS][DOMAIN_NAME] CC BCC Saatja Tallinn Dolls [EMAIL_ADDRESS…" at bounding box center [481, 345] width 439 height 212
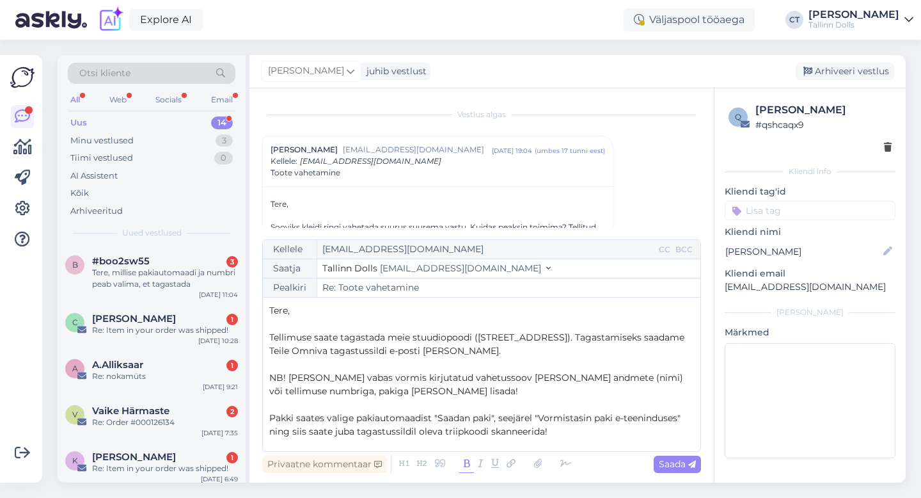
click at [462, 463] on icon at bounding box center [466, 464] width 15 height 18
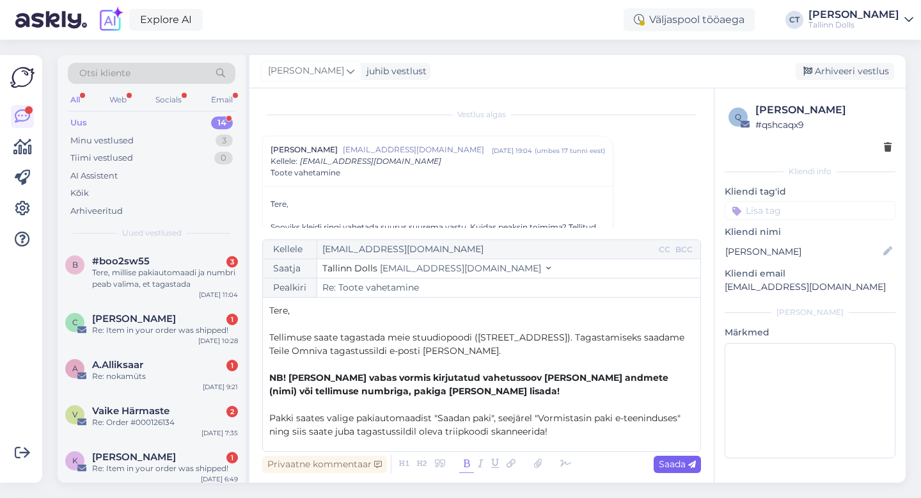
click at [678, 466] on span "Saada" at bounding box center [677, 464] width 37 height 12
type input "Re: Re: Toote vahetamine"
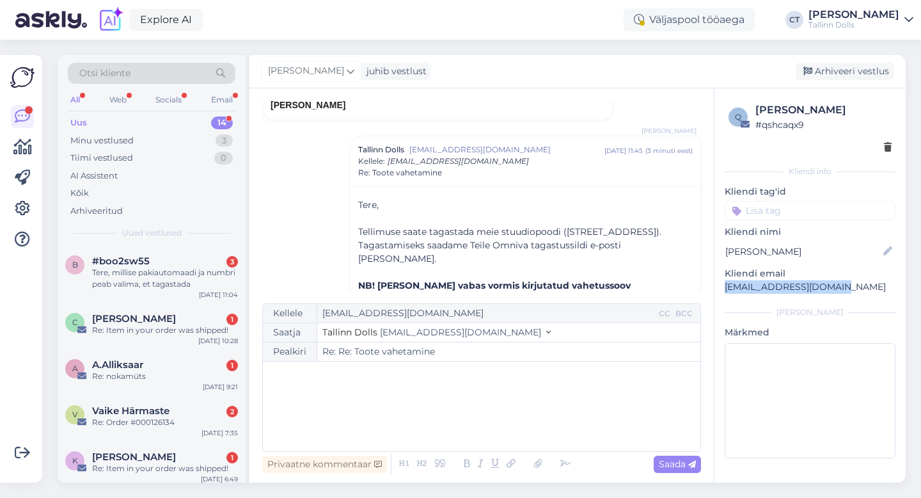
drag, startPoint x: 848, startPoint y: 287, endPoint x: 723, endPoint y: 292, distance: 124.8
click at [723, 292] on div "q [PERSON_NAME] # qshcaqx9 Kliendi info Kliendi tag'id Kliendi nimi [PERSON_NAM…" at bounding box center [809, 282] width 191 height 389
copy p "[EMAIL_ADDRESS][DOMAIN_NAME]"
click at [845, 71] on div "Arhiveeri vestlus" at bounding box center [845, 71] width 98 height 17
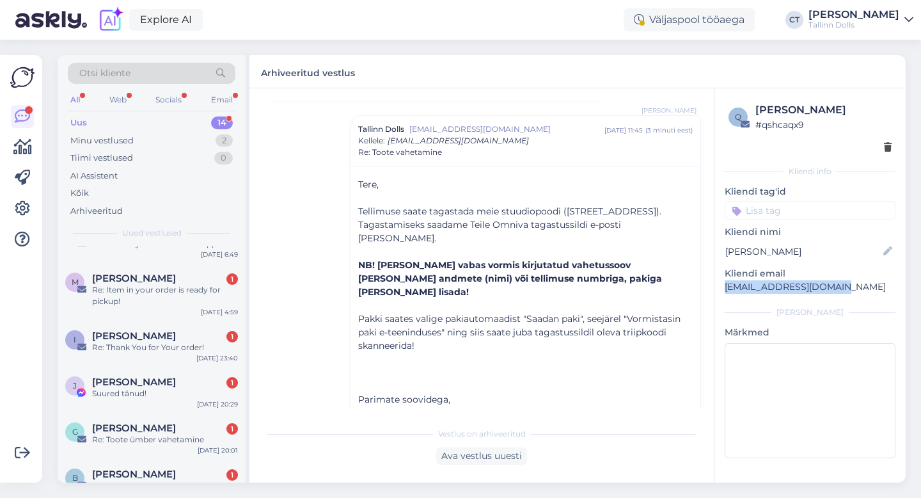
scroll to position [447, 0]
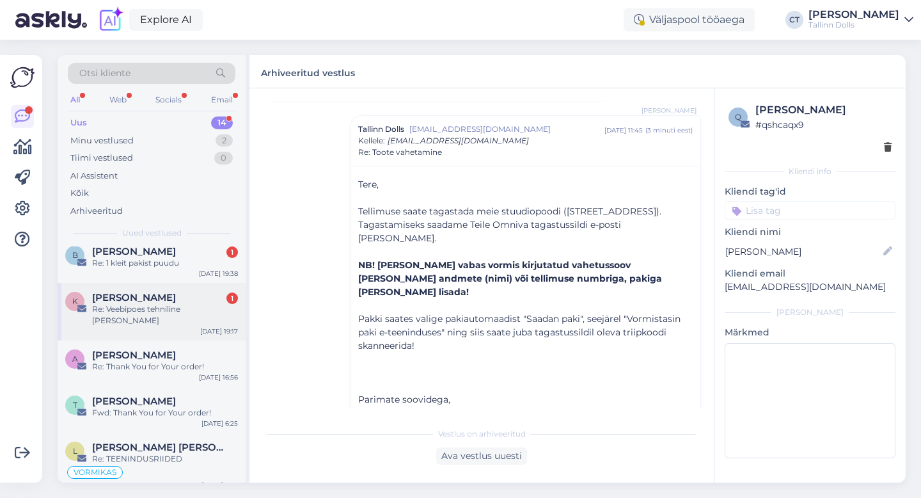
click at [139, 299] on span "[PERSON_NAME]" at bounding box center [134, 298] width 84 height 12
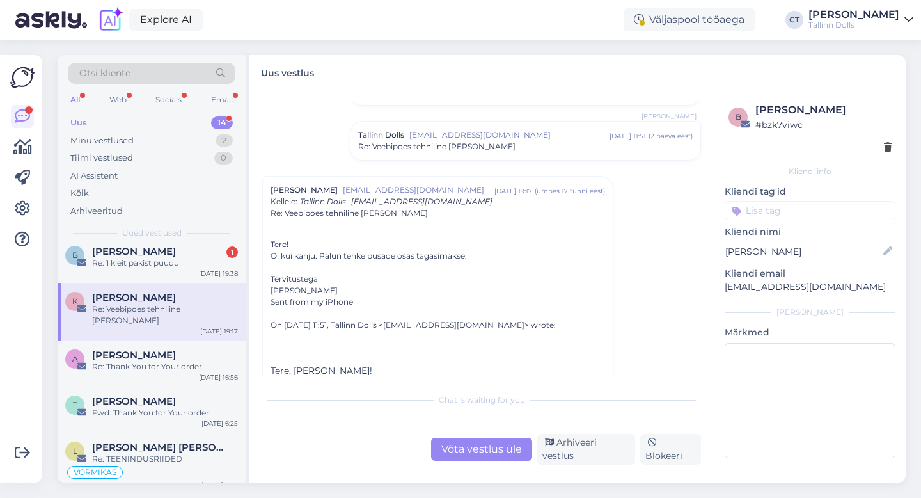
scroll to position [998, 0]
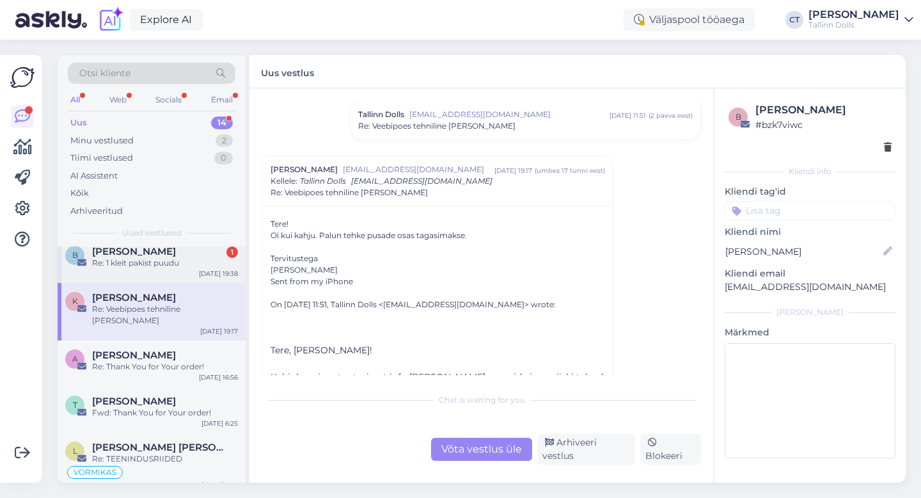
click at [138, 249] on span "[PERSON_NAME]" at bounding box center [134, 252] width 84 height 12
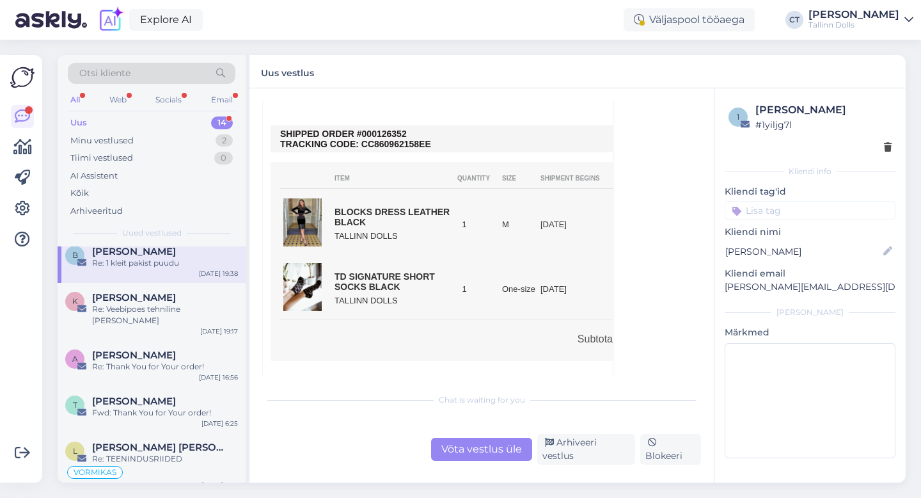
scroll to position [519, 0]
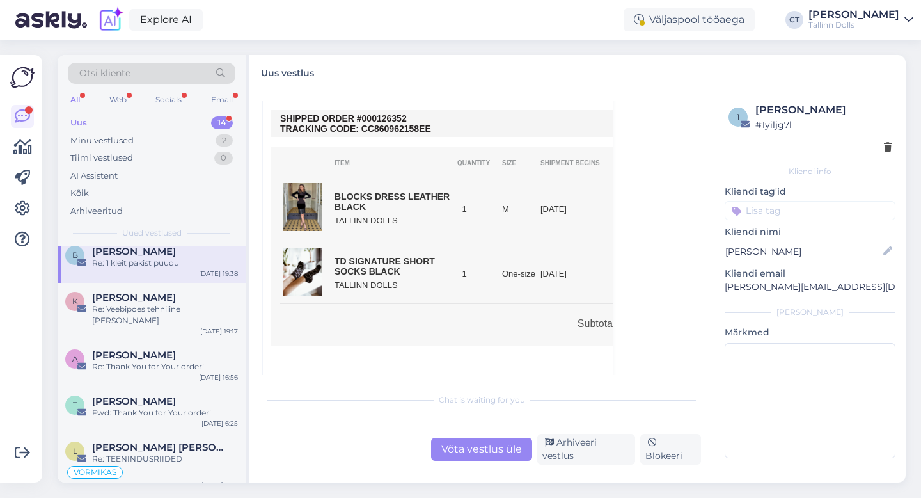
drag, startPoint x: 411, startPoint y: 114, endPoint x: 372, endPoint y: 116, distance: 38.4
click at [372, 116] on td "SHIPPED ORDER #000126352 TRACKING CODE: CC860962158EE" at bounding box center [481, 123] width 403 height 20
copy td "0126352"
click at [471, 460] on div "Võta vestlus üle" at bounding box center [481, 448] width 101 height 23
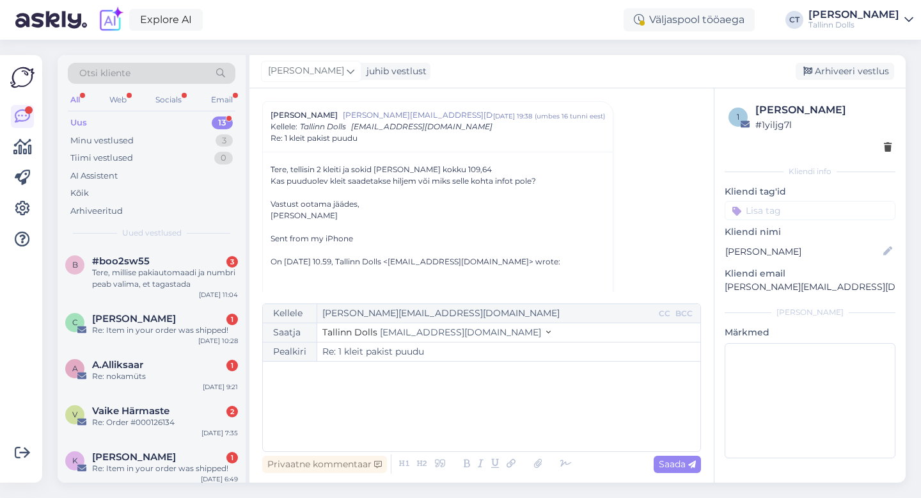
click at [477, 430] on div "﻿" at bounding box center [481, 406] width 425 height 77
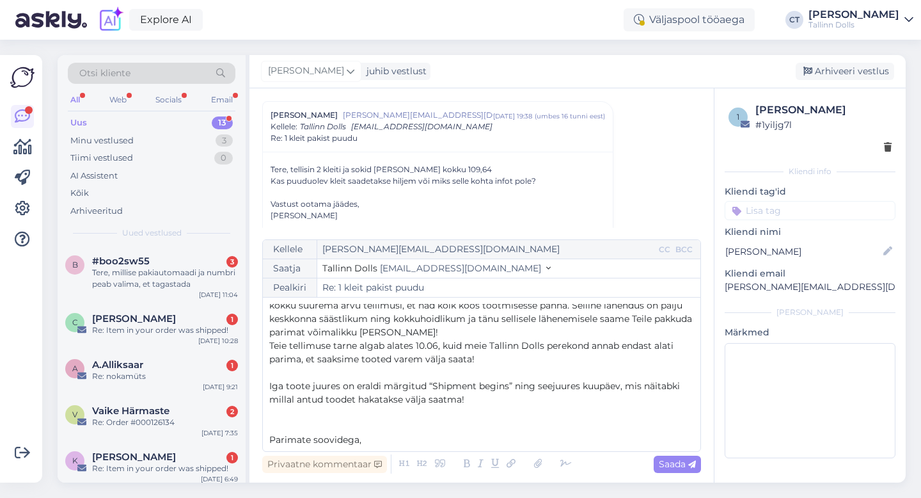
scroll to position [71, 0]
click at [421, 347] on span "Teie tellimuse tarne algab alates 10.06, kuid meie Tallinn Dolls perekond annab…" at bounding box center [472, 353] width 407 height 25
click at [680, 460] on span "Saada" at bounding box center [677, 464] width 37 height 12
type input "Re: Re: 1 kleit pakist puudu"
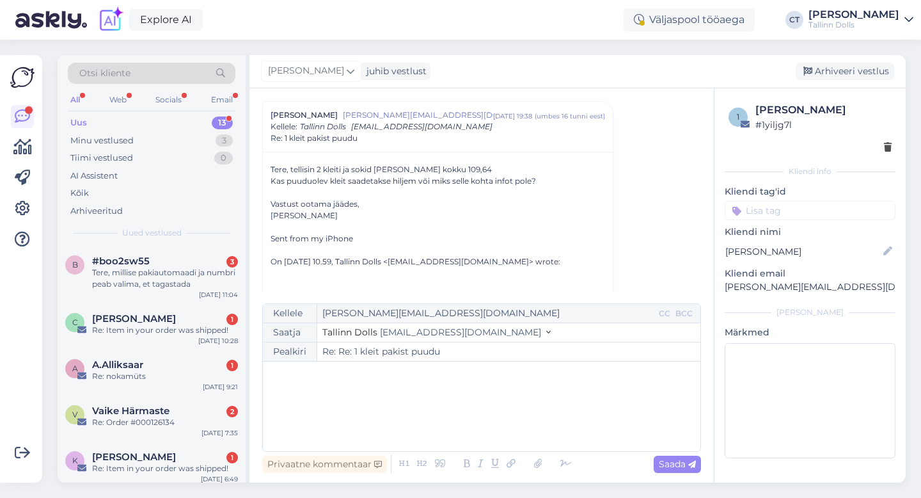
scroll to position [0, 0]
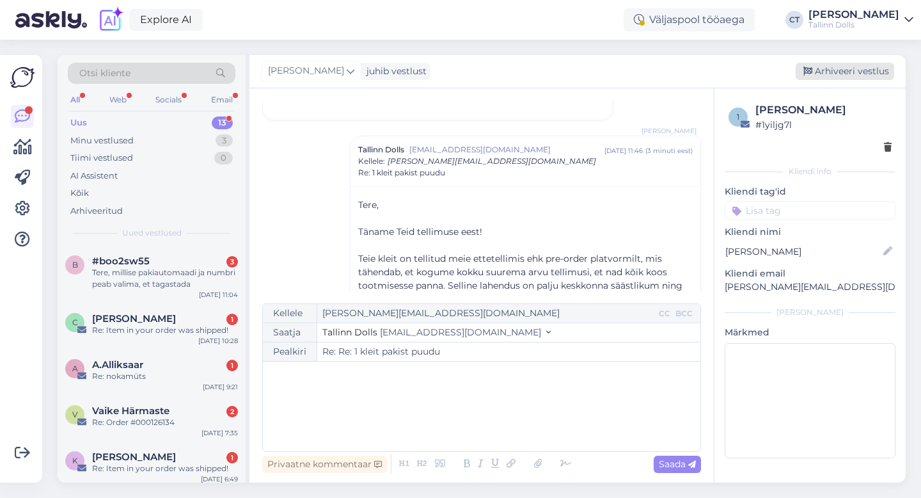
click at [845, 74] on div "Arhiveeri vestlus" at bounding box center [845, 71] width 98 height 17
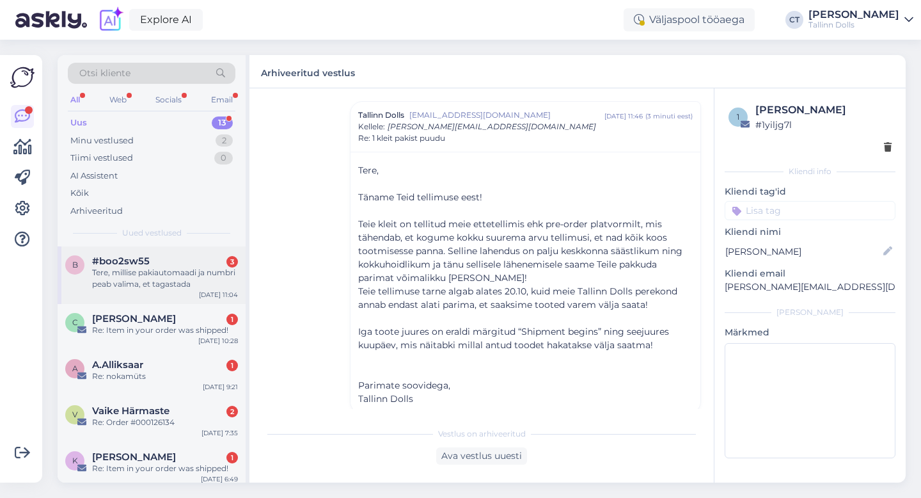
click at [191, 281] on div "Tere, millise pakiautomaadi ja numbri peab valima, et tagastada" at bounding box center [165, 278] width 146 height 23
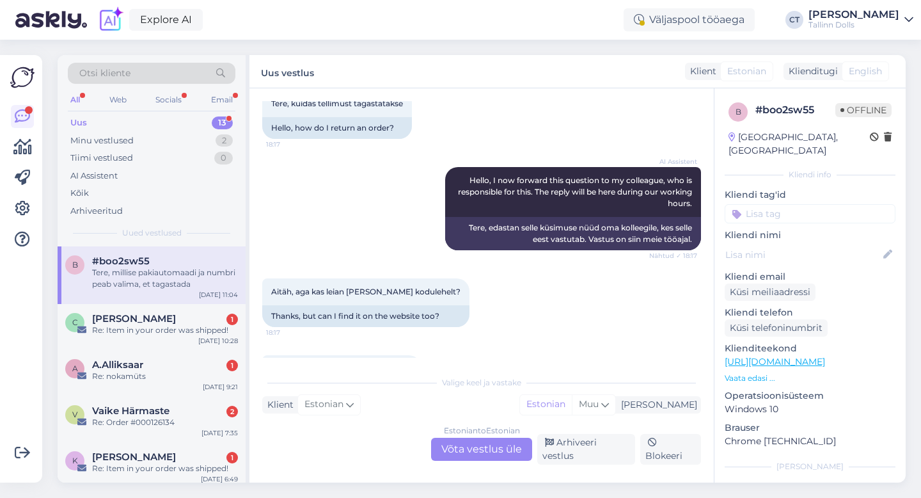
scroll to position [258, 0]
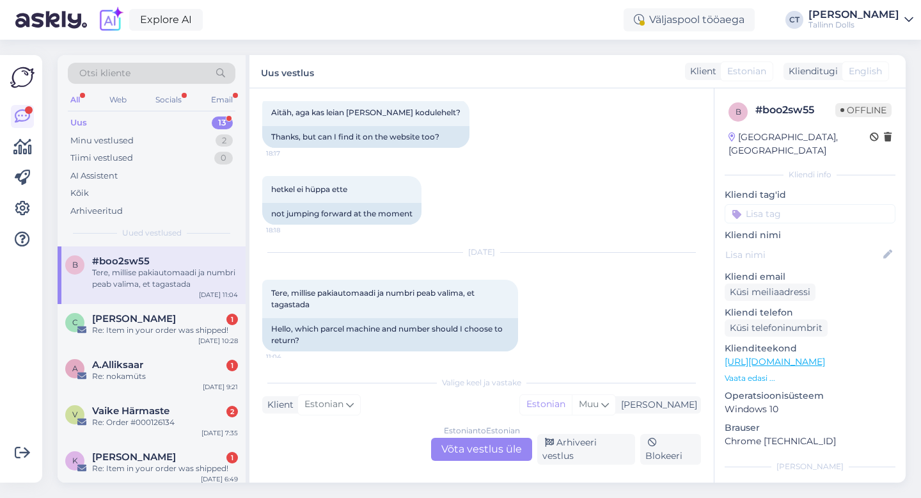
click at [495, 450] on div "Estonian to Estonian Võta vestlus üle" at bounding box center [481, 448] width 101 height 23
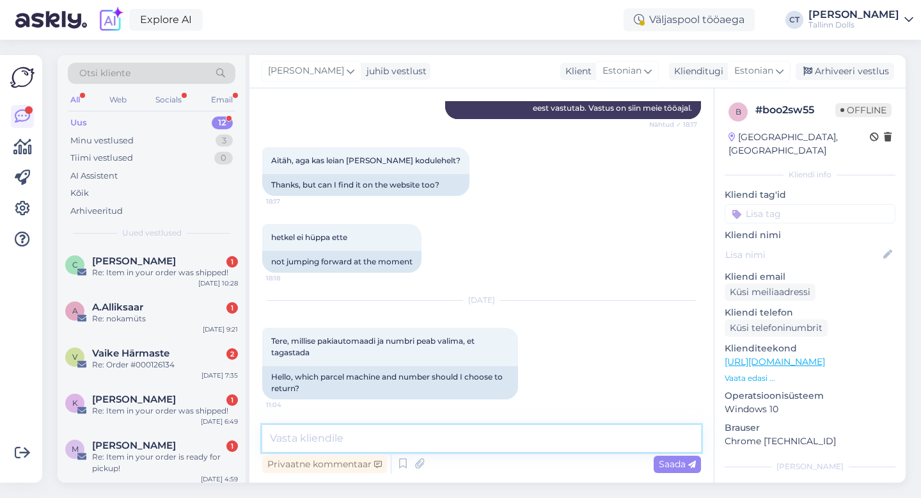
click at [499, 439] on textarea at bounding box center [481, 438] width 439 height 27
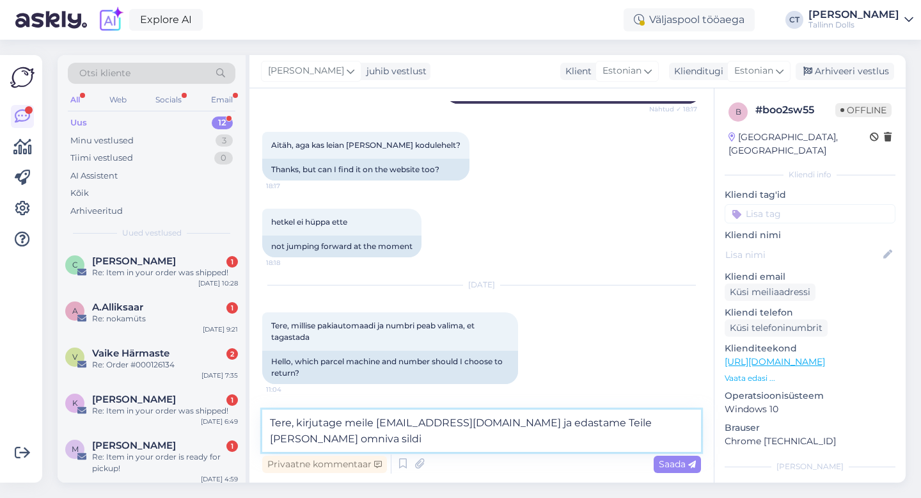
type textarea "Tere, kirjutage meile [EMAIL_ADDRESS][DOMAIN_NAME] ja edastame Teile [PERSON_NA…"
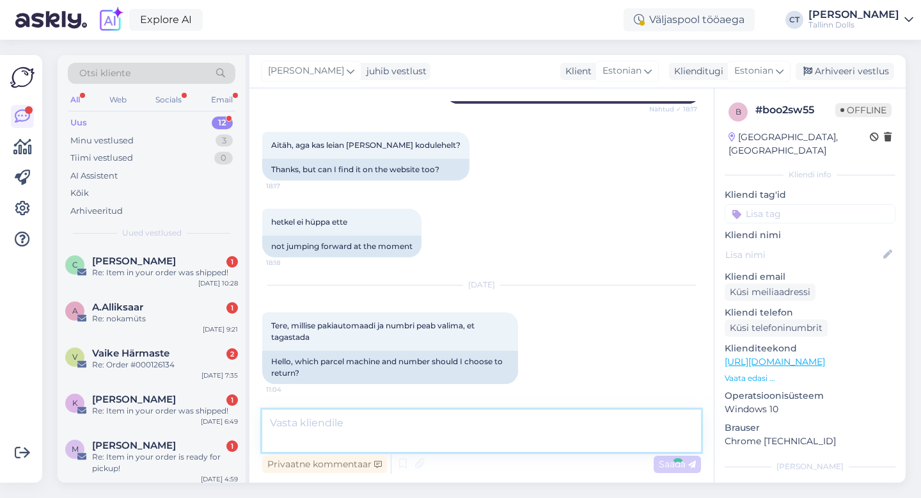
scroll to position [276, 0]
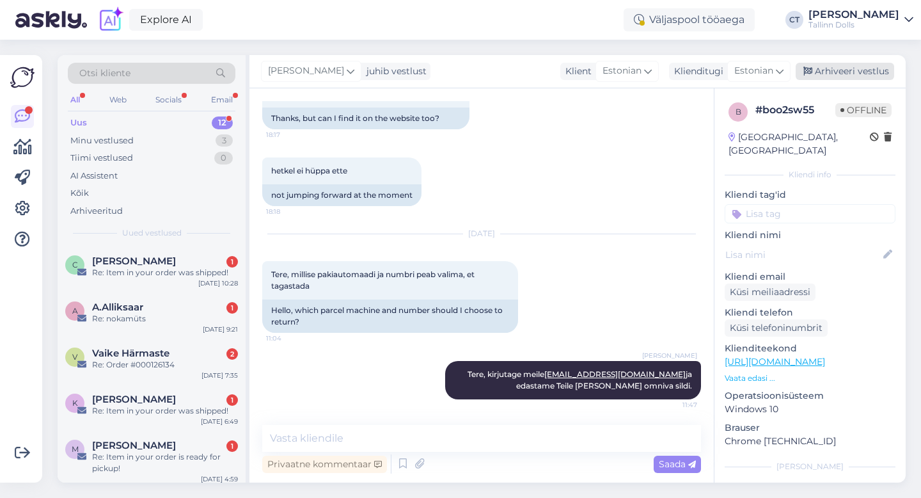
click at [847, 65] on div "Arhiveeri vestlus" at bounding box center [845, 71] width 98 height 17
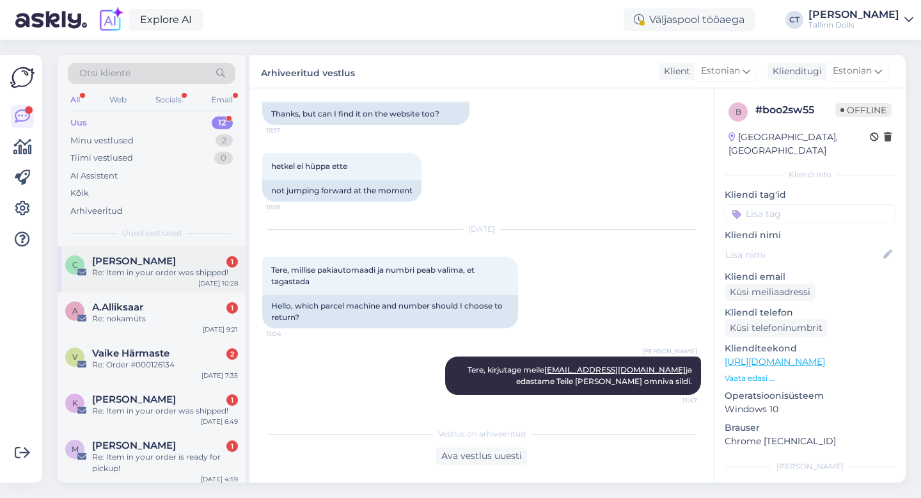
click at [193, 262] on div "[PERSON_NAME] 1" at bounding box center [165, 261] width 146 height 12
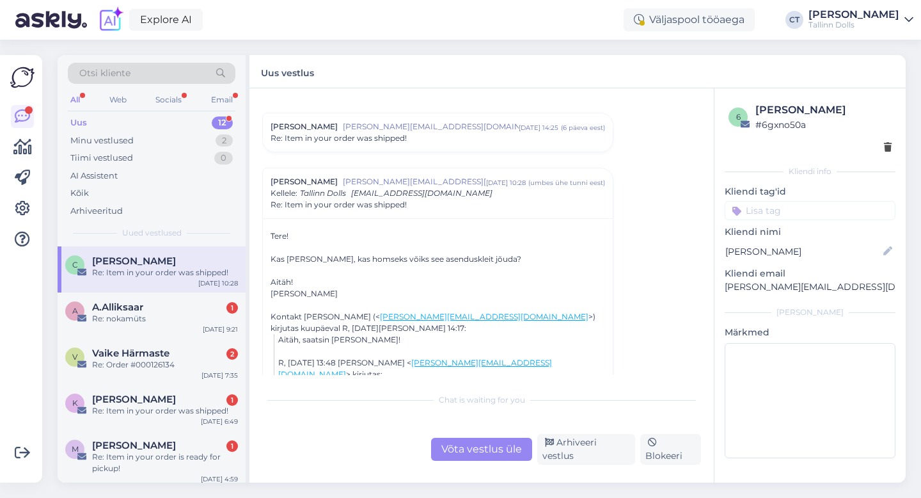
scroll to position [189, 0]
click at [424, 144] on div "[PERSON_NAME] [PERSON_NAME][EMAIL_ADDRESS][DOMAIN_NAME] [DATE] 14:25 ( 6 päeva …" at bounding box center [438, 131] width 350 height 38
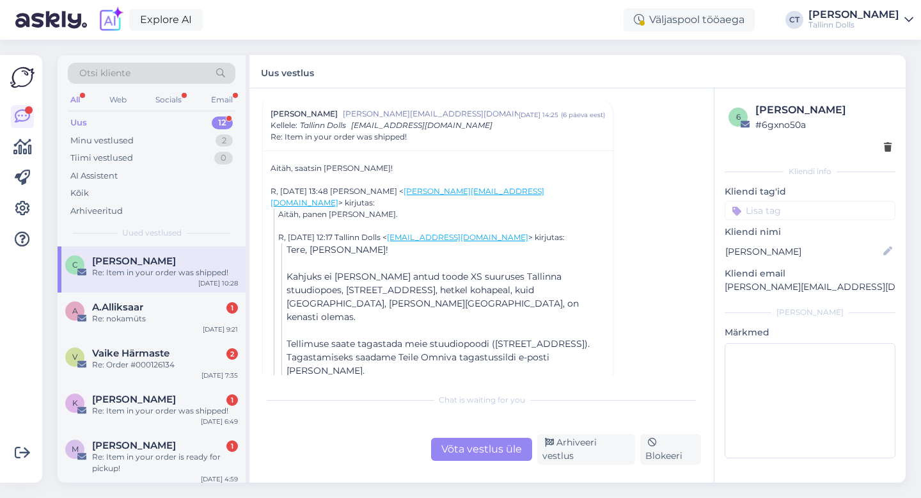
scroll to position [178, 0]
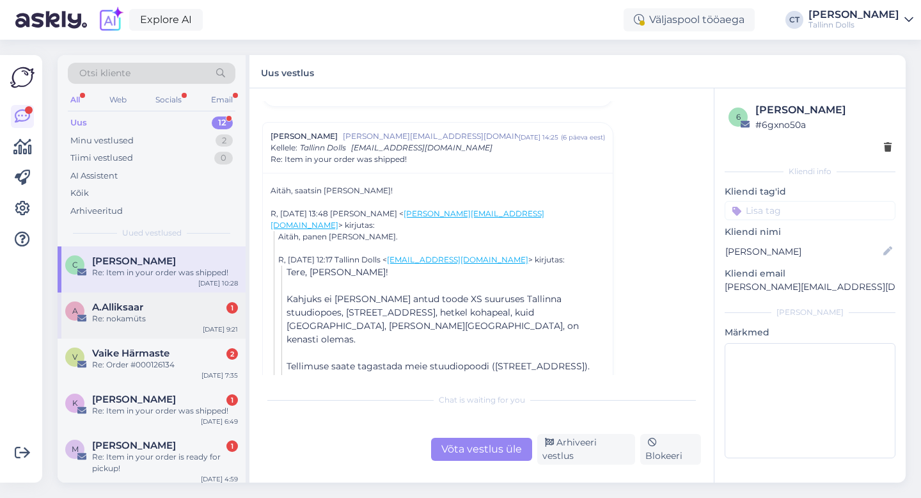
click at [144, 310] on div "A.Alliksaar 1" at bounding box center [165, 307] width 146 height 12
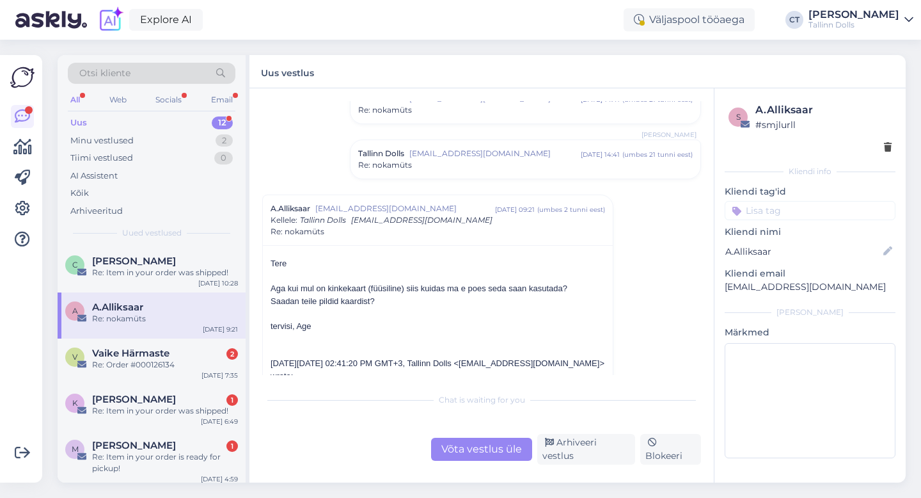
scroll to position [155, 0]
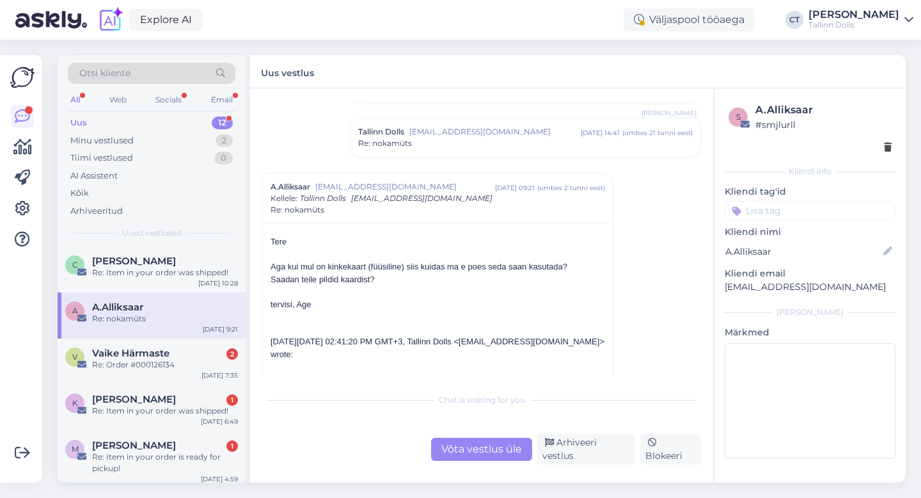
click at [466, 447] on div "Võta vestlus üle" at bounding box center [481, 448] width 101 height 23
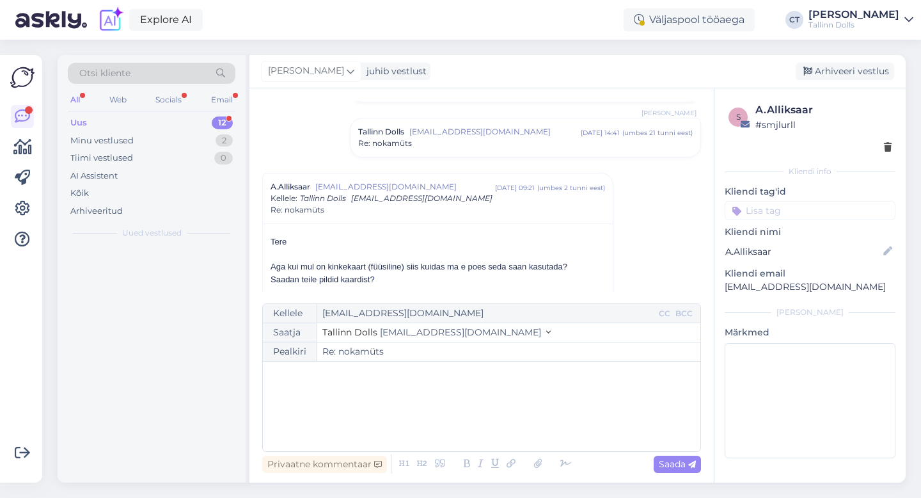
scroll to position [227, 0]
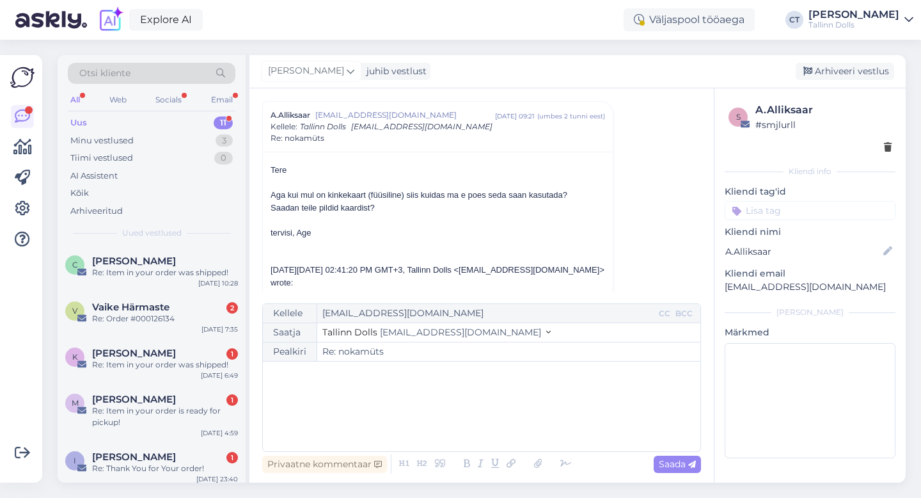
click at [466, 416] on div "﻿" at bounding box center [481, 406] width 425 height 77
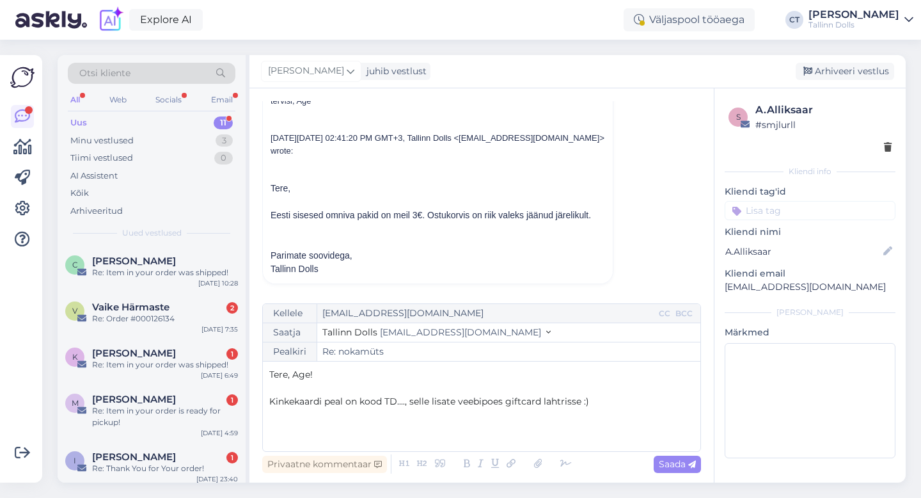
click at [521, 400] on span "Kinkekaardi peal on kood TD...., selle lisate veebipoes giftcard lahtrisse :)" at bounding box center [429, 401] width 320 height 12
click at [544, 398] on span "Kinkekaardi peal on kood TD...., selle lisate veebipoes gift card lahtrisse :)" at bounding box center [430, 401] width 322 height 12
click at [641, 401] on p "Kinkekaardi peal on kood TD...., selle lisate veebipoes gift card code lahtriss…" at bounding box center [481, 401] width 425 height 13
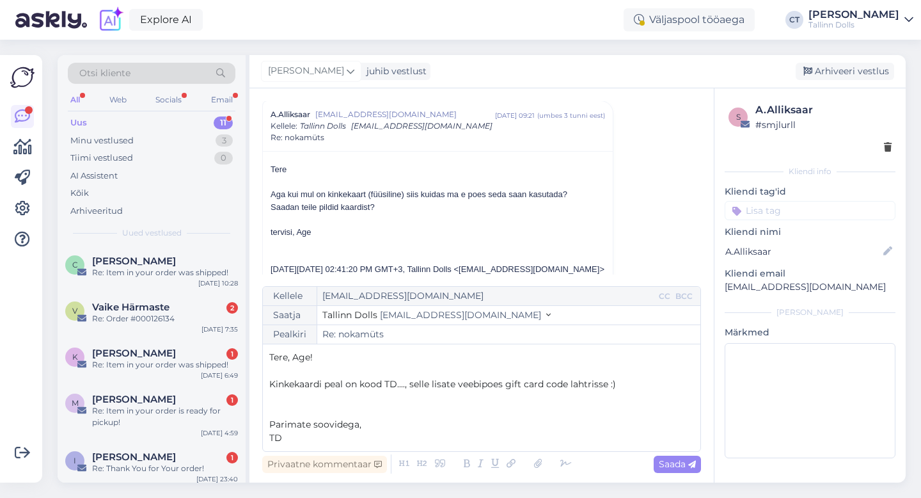
scroll to position [232, 0]
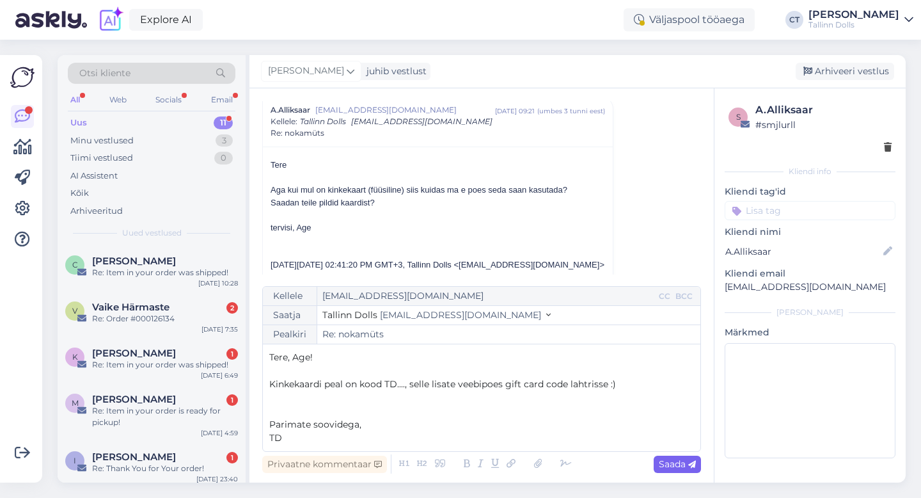
click at [670, 466] on span "Saada" at bounding box center [677, 464] width 37 height 12
type input "Re: nokamüts"
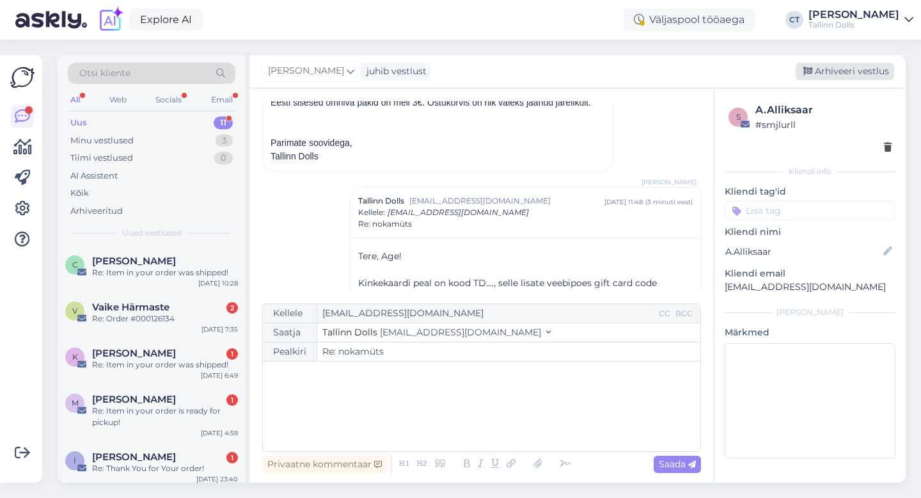
click at [864, 74] on div "Arhiveeri vestlus" at bounding box center [845, 71] width 98 height 17
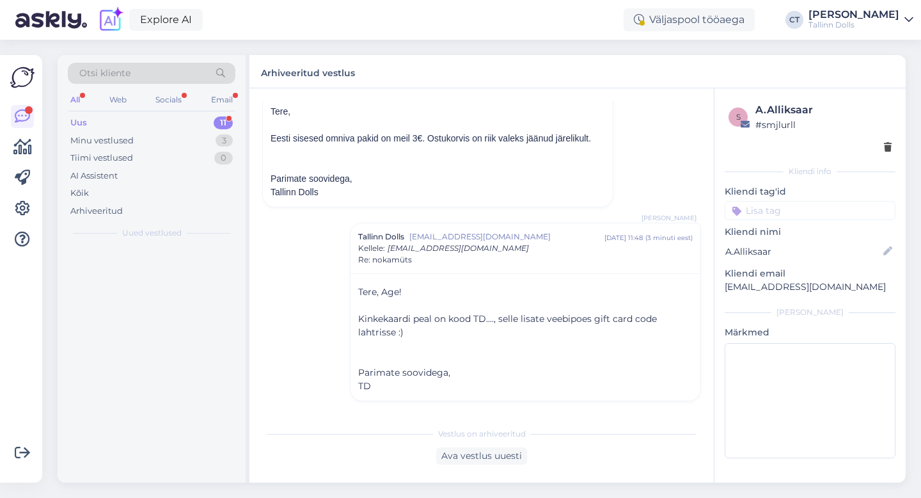
scroll to position [448, 0]
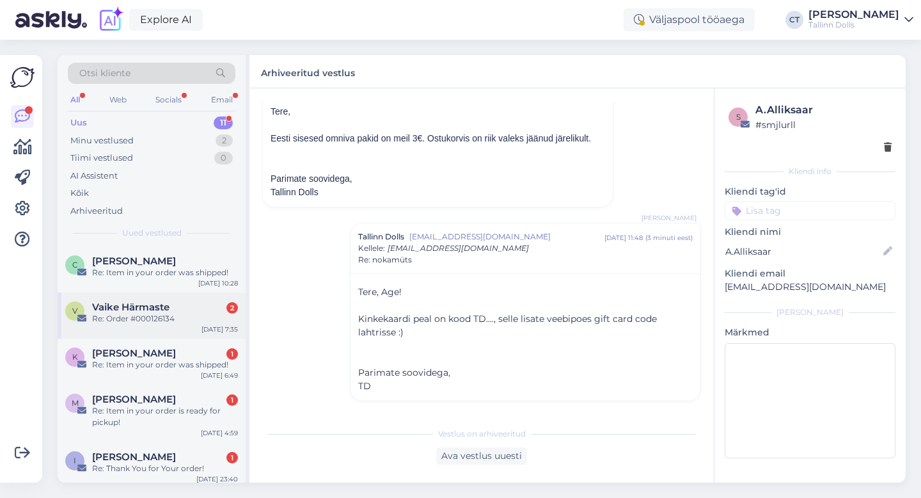
click at [200, 318] on div "Re: Order #000126134" at bounding box center [165, 319] width 146 height 12
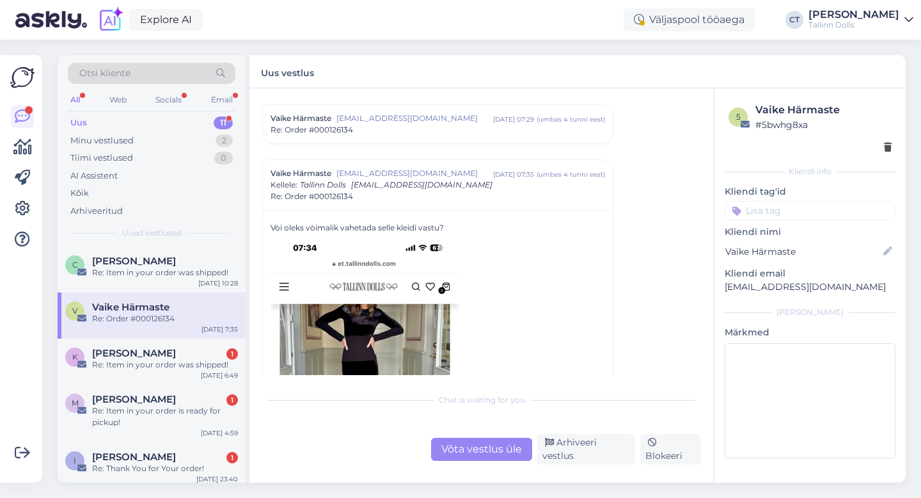
scroll to position [143, 0]
click at [430, 122] on span "[EMAIL_ADDRESS][DOMAIN_NAME]" at bounding box center [414, 117] width 157 height 12
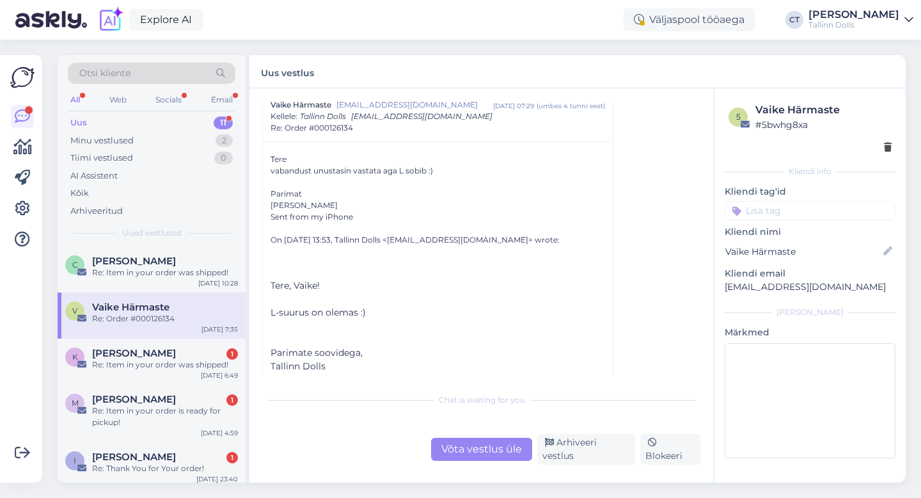
scroll to position [138, 0]
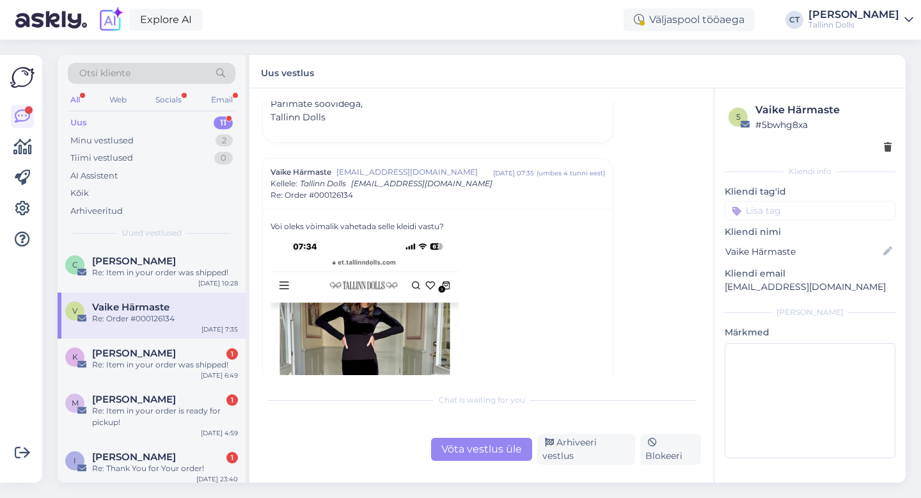
click at [463, 455] on div "Võta vestlus üle" at bounding box center [481, 448] width 101 height 23
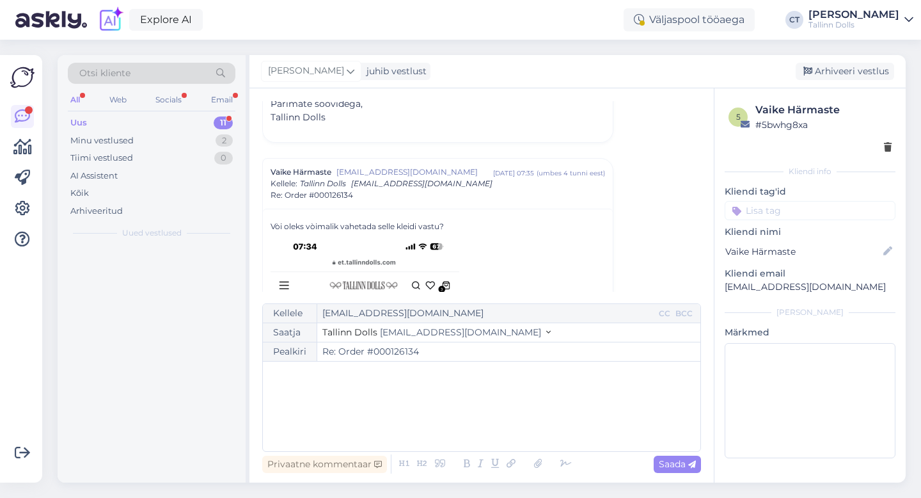
scroll to position [460, 0]
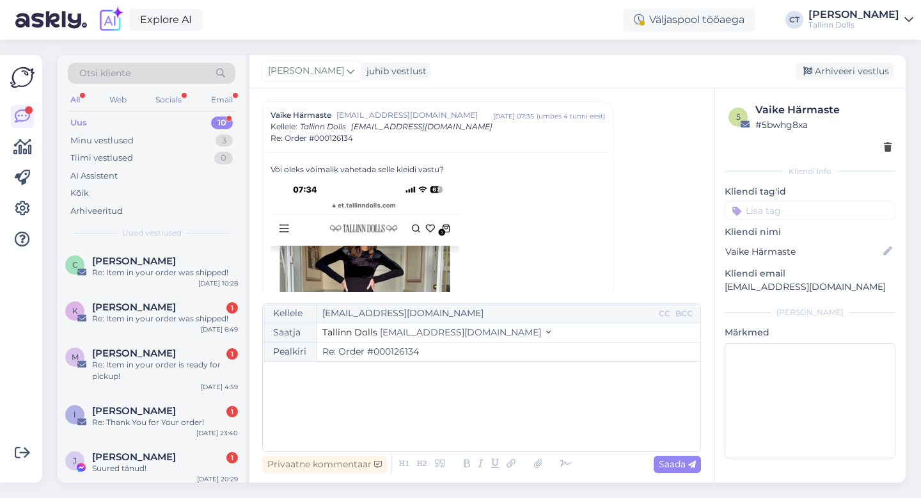
click at [471, 420] on div "﻿" at bounding box center [481, 406] width 425 height 77
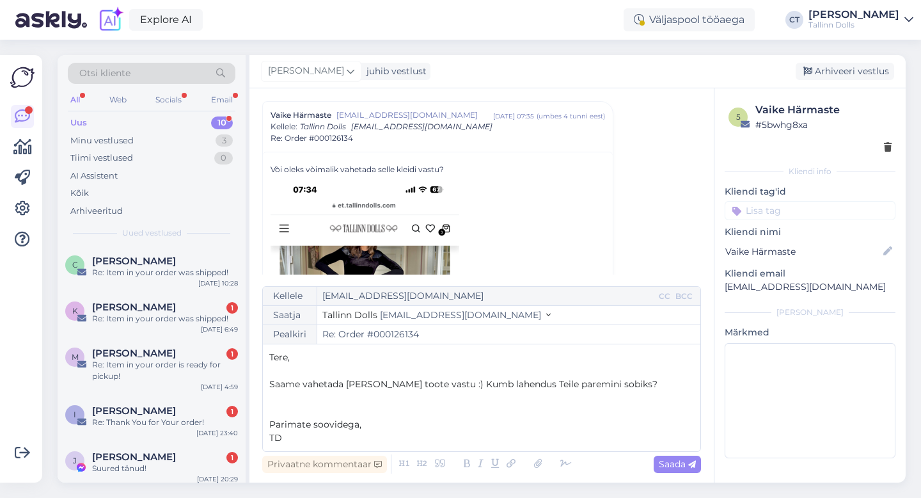
click at [358, 359] on p "Tere," at bounding box center [481, 356] width 425 height 13
click at [659, 459] on span "Saada" at bounding box center [677, 464] width 37 height 12
type input "Re: Re: Order #000126134"
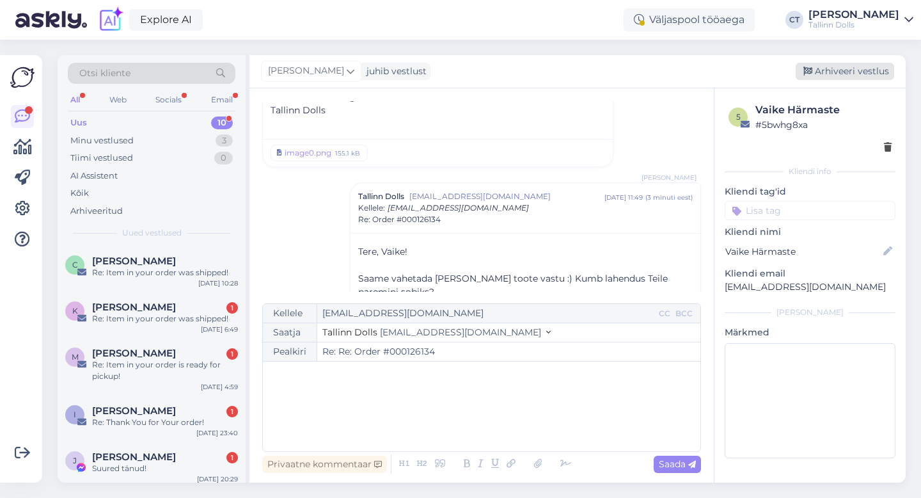
click at [849, 70] on div "Arhiveeri vestlus" at bounding box center [845, 71] width 98 height 17
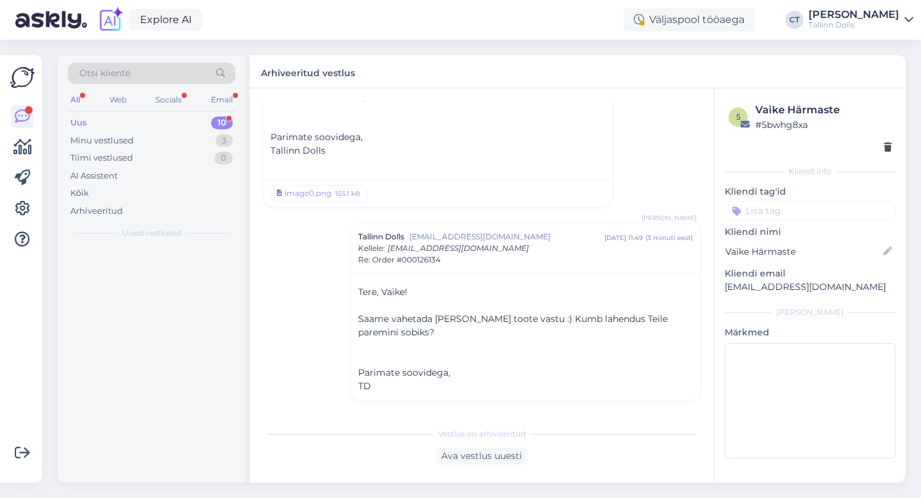
scroll to position [1049, 0]
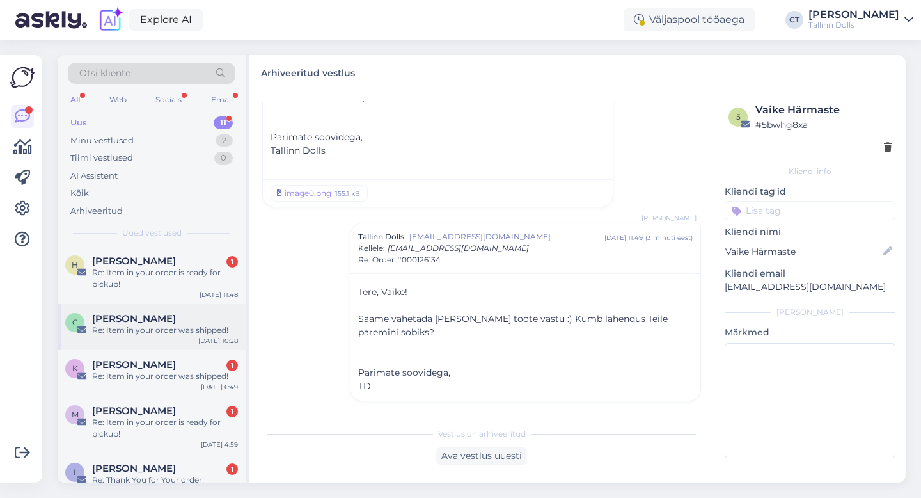
click at [164, 329] on div "Re: Item in your order was shipped!" at bounding box center [165, 330] width 146 height 12
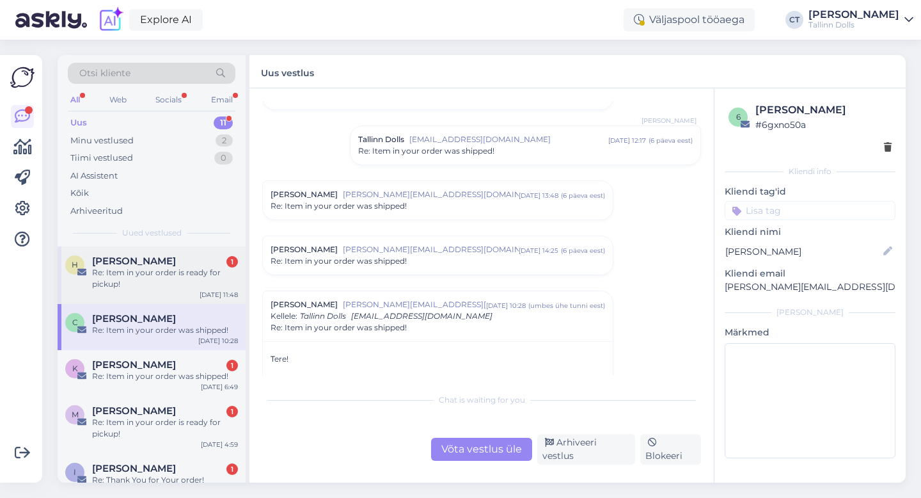
click at [176, 274] on div "Re: Item in your order is ready for pickup!" at bounding box center [165, 278] width 146 height 23
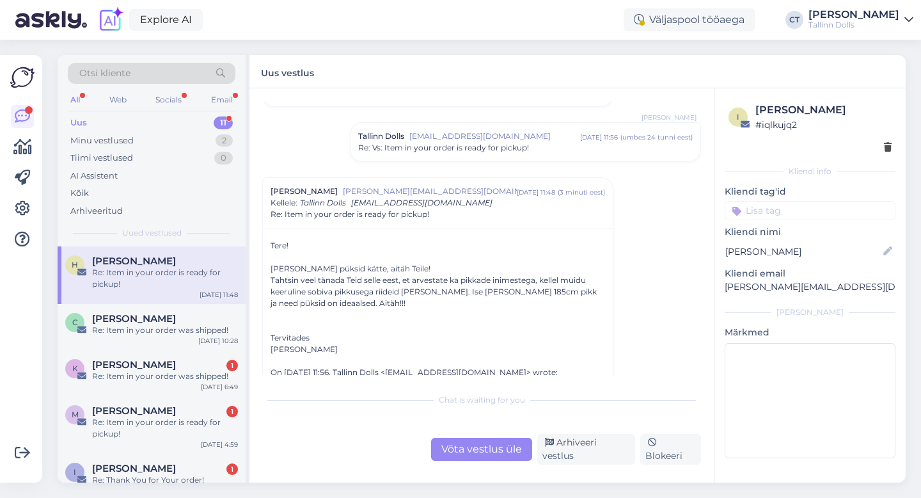
scroll to position [428, 0]
click at [472, 455] on div "Võta vestlus üle" at bounding box center [481, 448] width 101 height 23
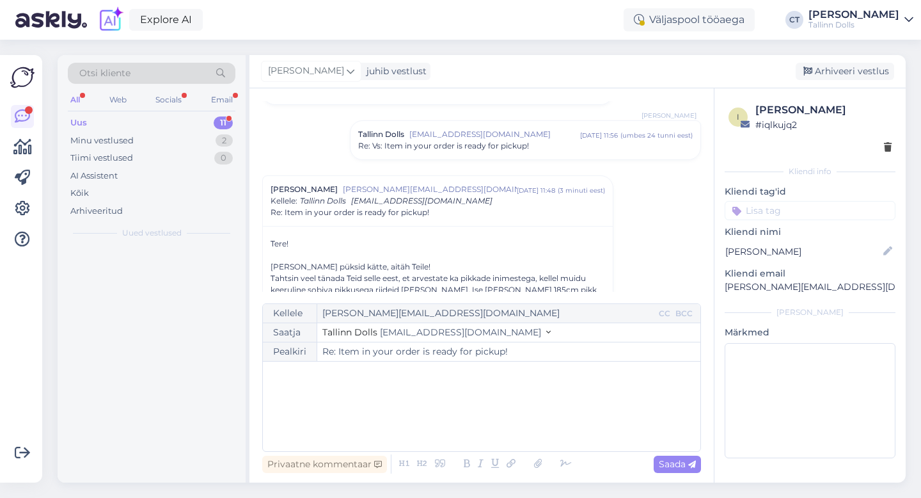
scroll to position [502, 0]
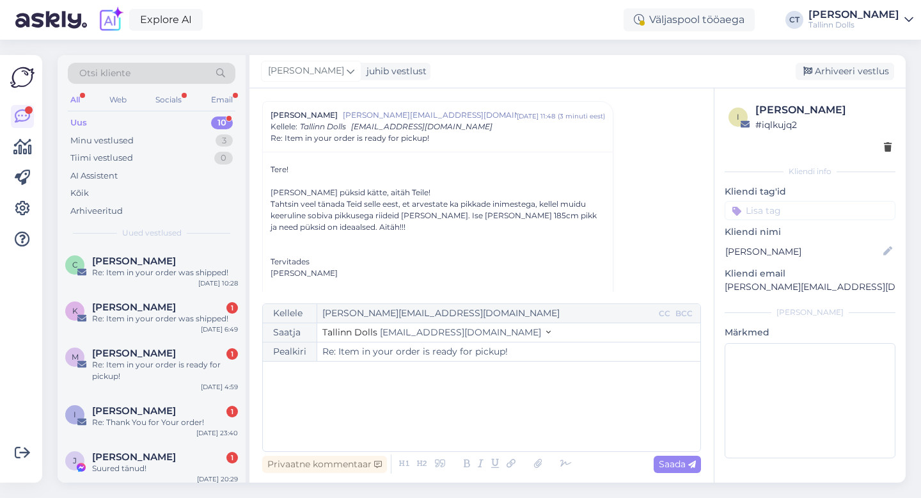
click at [471, 425] on div "﻿" at bounding box center [481, 406] width 425 height 77
click at [134, 311] on span "[PERSON_NAME]" at bounding box center [134, 307] width 84 height 12
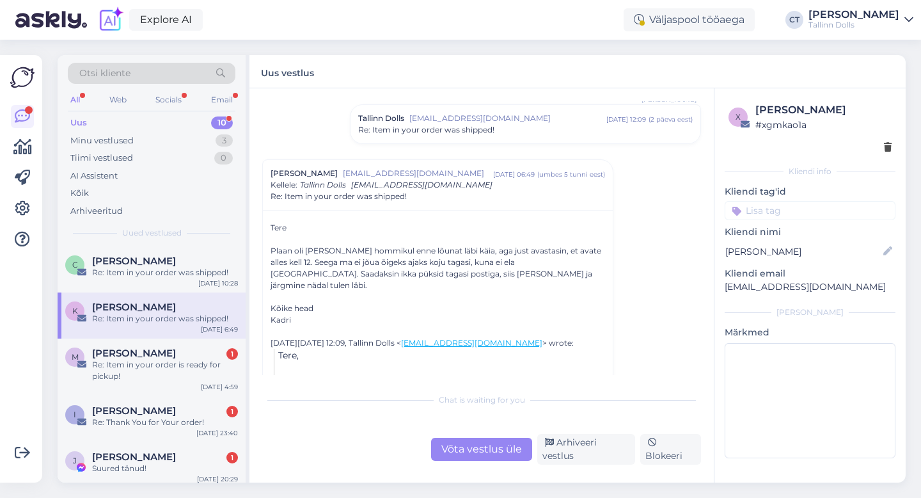
scroll to position [2012, 0]
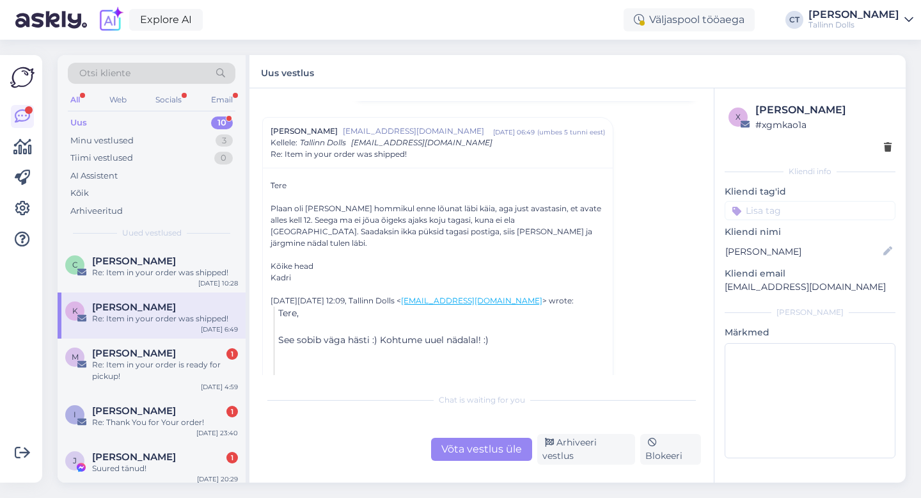
click at [468, 441] on div "Võta vestlus üle" at bounding box center [481, 448] width 101 height 23
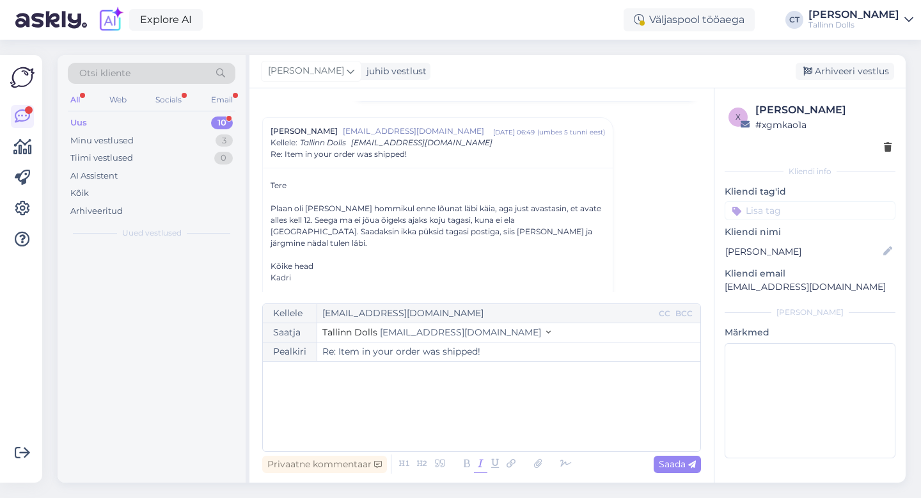
scroll to position [2069, 0]
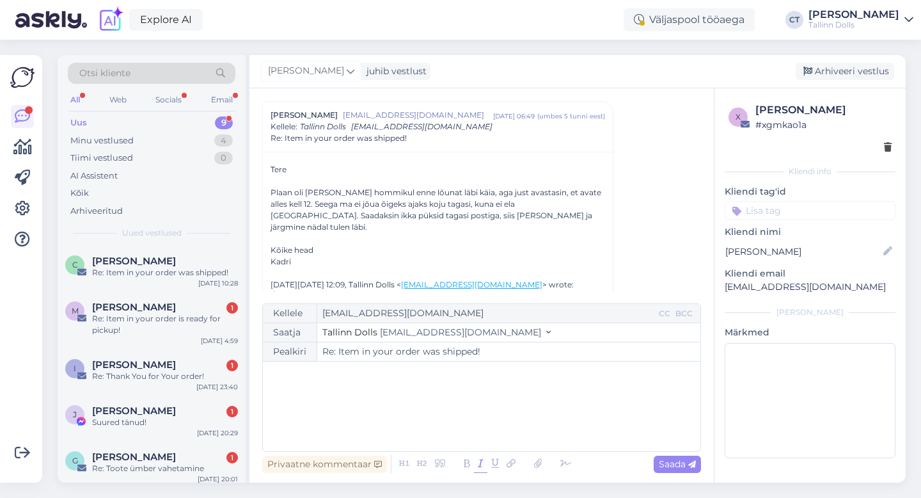
click at [474, 455] on icon at bounding box center [480, 464] width 13 height 18
click at [471, 397] on div "﻿" at bounding box center [481, 406] width 425 height 77
drag, startPoint x: 852, startPoint y: 285, endPoint x: 718, endPoint y: 290, distance: 135.0
click at [718, 290] on div "x [PERSON_NAME] # xgmkao1a Kliendi info Kliendi tag'id Kliendi [PERSON_NAME] Ko…" at bounding box center [809, 282] width 191 height 389
copy p "[EMAIL_ADDRESS][DOMAIN_NAME]"
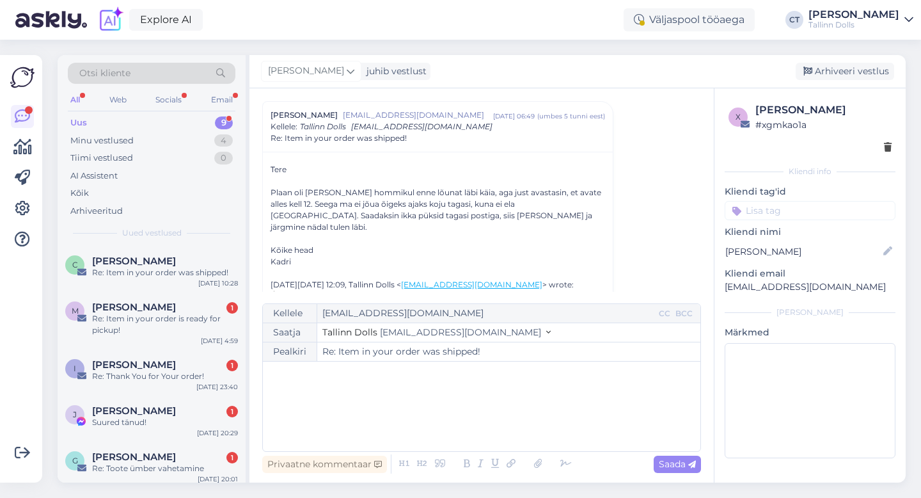
click at [569, 418] on div "﻿" at bounding box center [481, 406] width 425 height 77
click at [373, 401] on div "﻿" at bounding box center [481, 406] width 425 height 77
click at [337, 421] on div "﻿" at bounding box center [481, 406] width 425 height 77
paste div
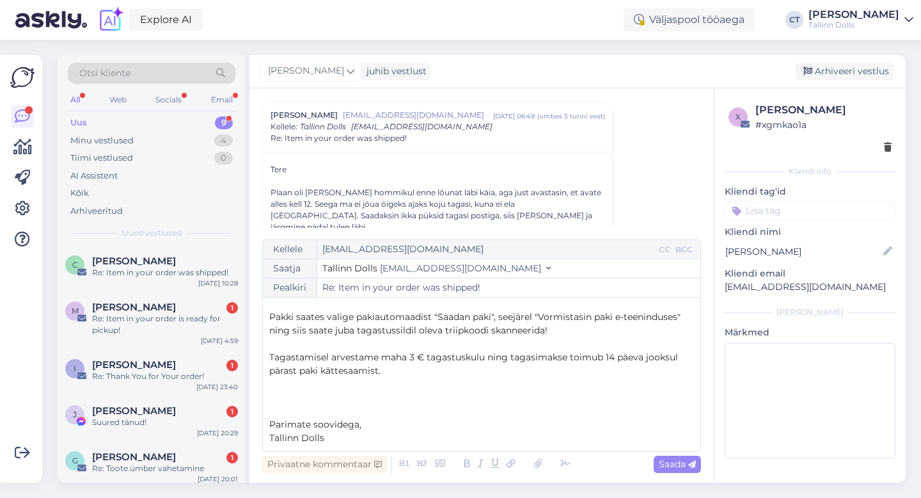
scroll to position [0, 0]
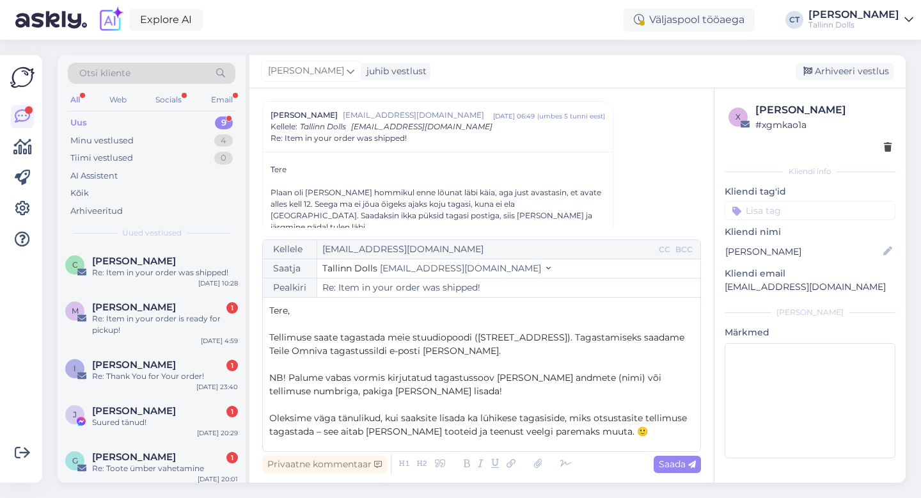
click at [327, 310] on p "Tere," at bounding box center [481, 310] width 425 height 13
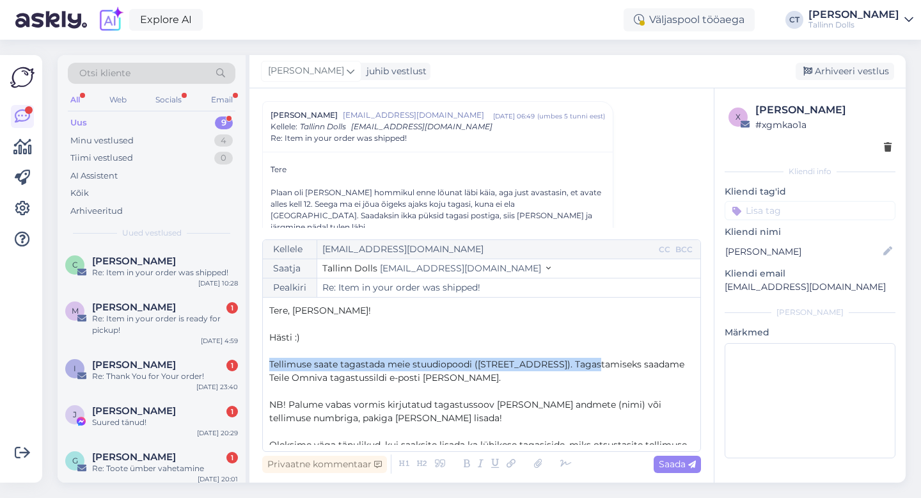
drag, startPoint x: 581, startPoint y: 361, endPoint x: 262, endPoint y: 361, distance: 319.1
click at [262, 361] on div "Kellele [EMAIL_ADDRESS][DOMAIN_NAME] CC BCC Saatja Tallinn Dolls [EMAIL_ADDRESS…" at bounding box center [481, 345] width 439 height 212
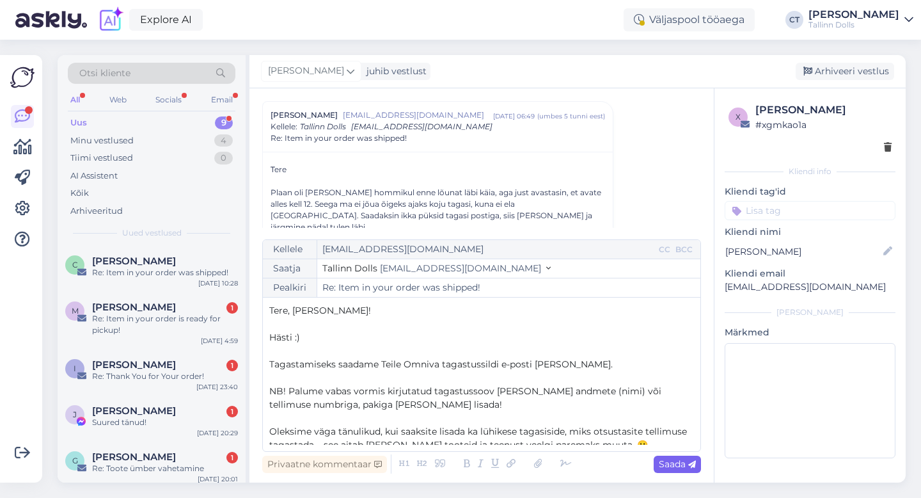
click at [680, 462] on span "Saada" at bounding box center [677, 464] width 37 height 12
type input "Re: Item in your order was shipped!"
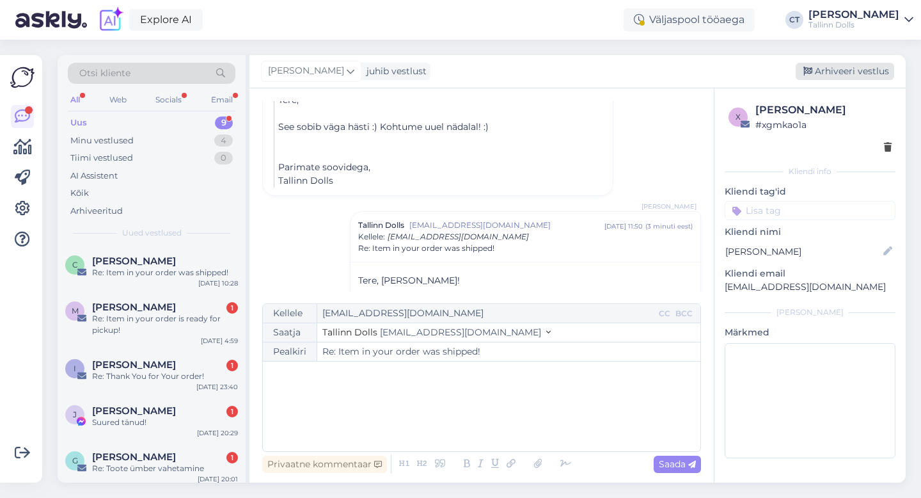
click at [844, 74] on div "Arhiveeri vestlus" at bounding box center [845, 71] width 98 height 17
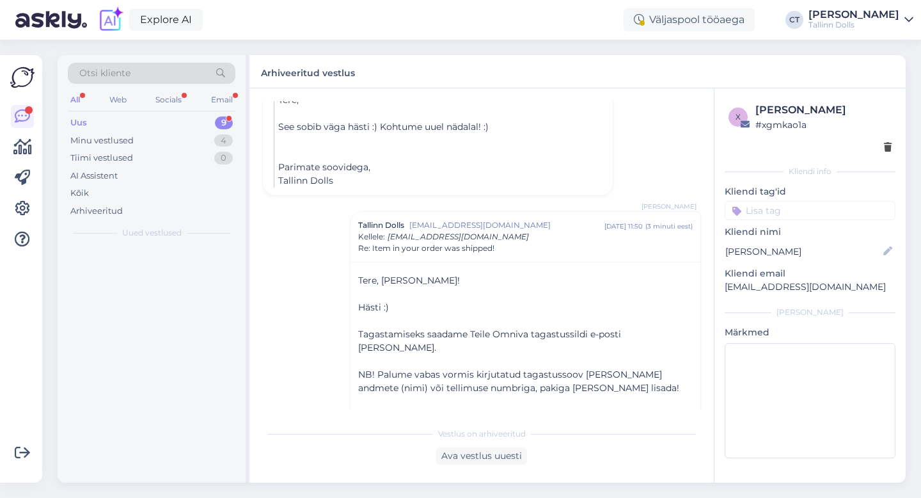
scroll to position [2365, 0]
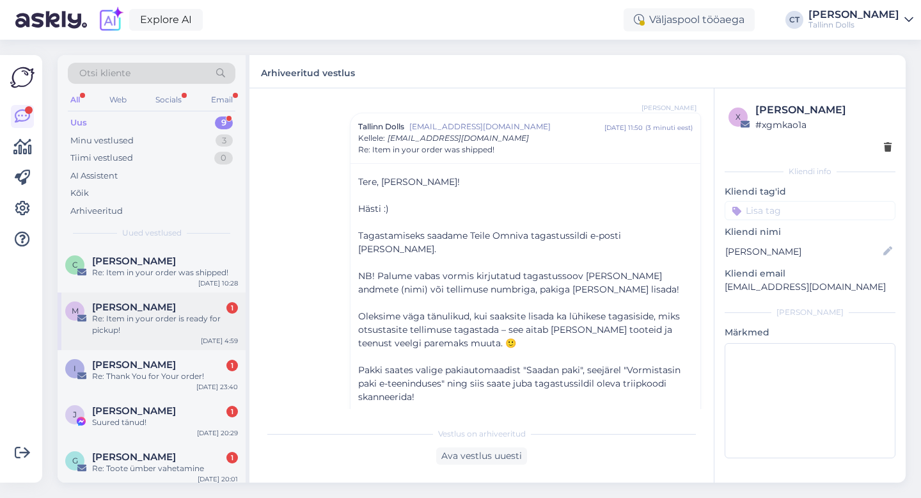
click at [144, 331] on div "Re: Item in your order is ready for pickup!" at bounding box center [165, 324] width 146 height 23
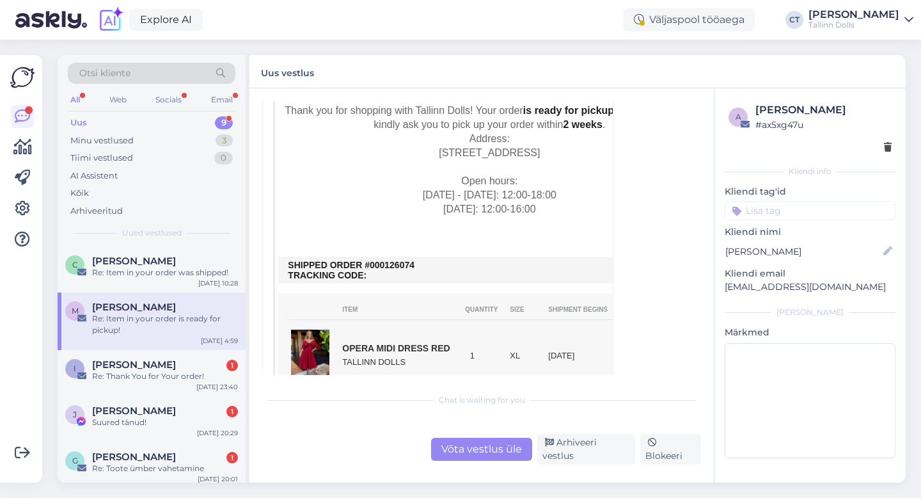
scroll to position [501, 0]
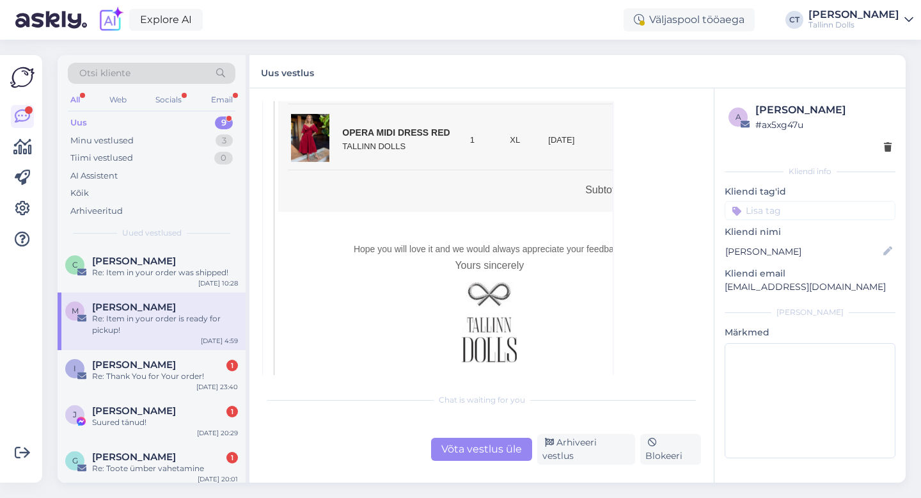
click at [475, 450] on div "Võta vestlus üle" at bounding box center [481, 448] width 101 height 23
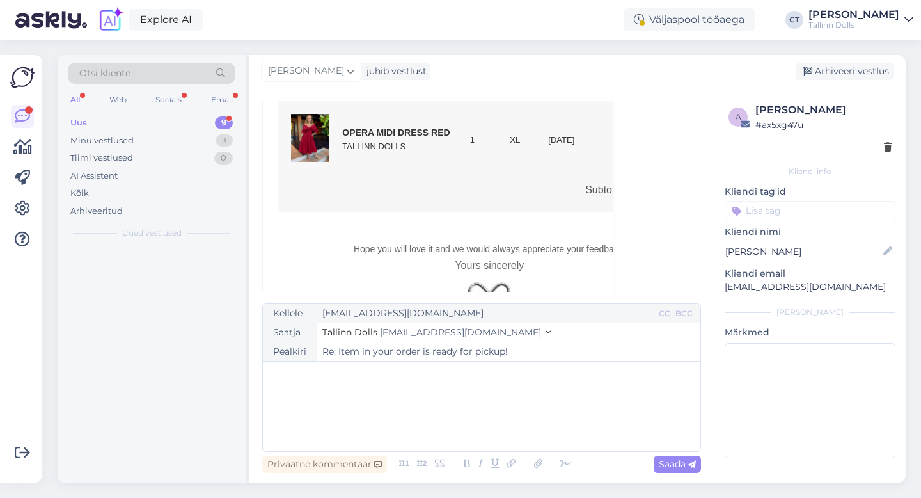
scroll to position [35, 0]
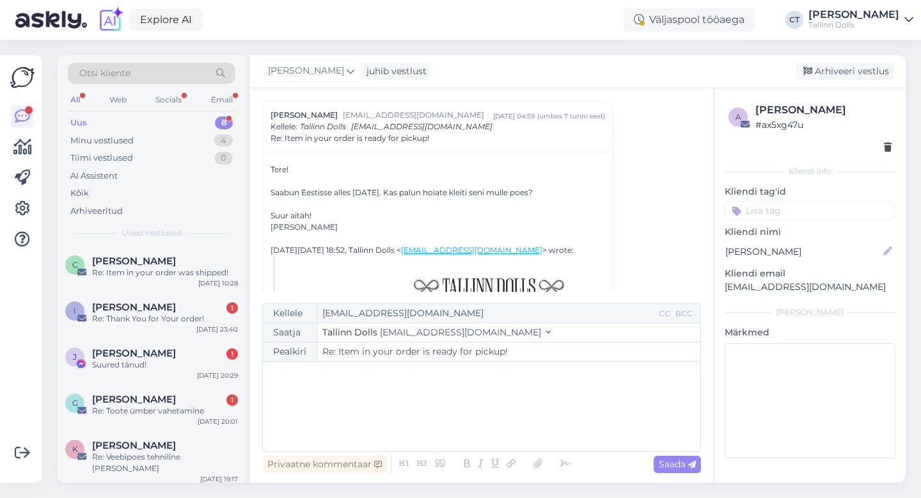
click at [475, 421] on div "﻿" at bounding box center [481, 406] width 425 height 77
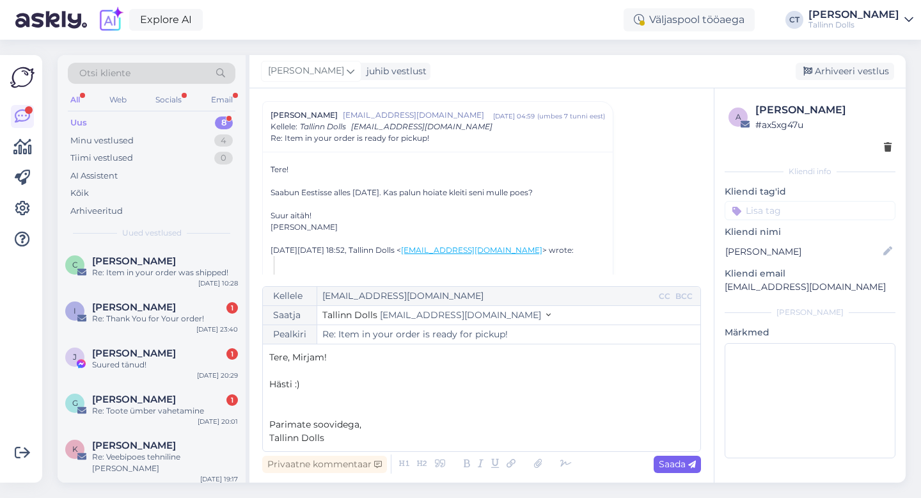
click at [689, 460] on icon at bounding box center [692, 464] width 8 height 8
type input "Re: Re: Item in your order is ready for pickup!"
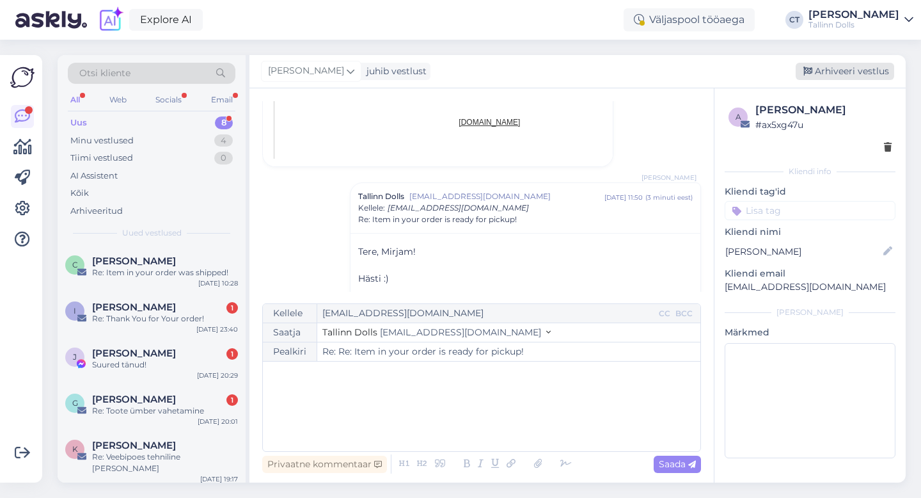
click at [865, 68] on div "Arhiveeri vestlus" at bounding box center [845, 71] width 98 height 17
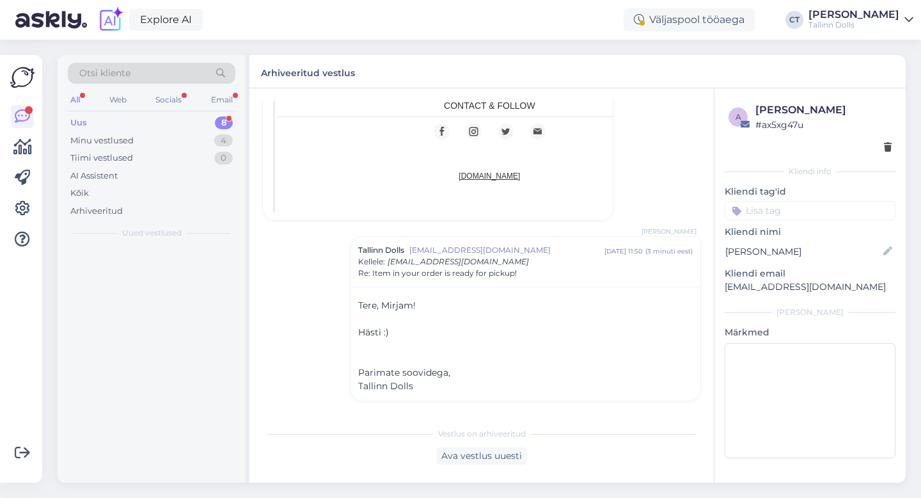
scroll to position [801, 0]
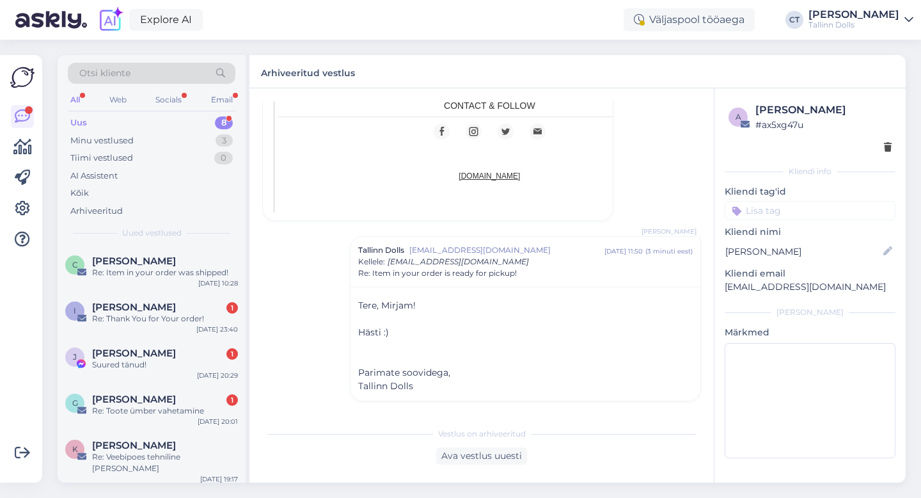
click at [220, 296] on div "I [PERSON_NAME] Apri-[PERSON_NAME] 1 Re: Thank You for Your order! [DATE] 23:40" at bounding box center [152, 315] width 188 height 46
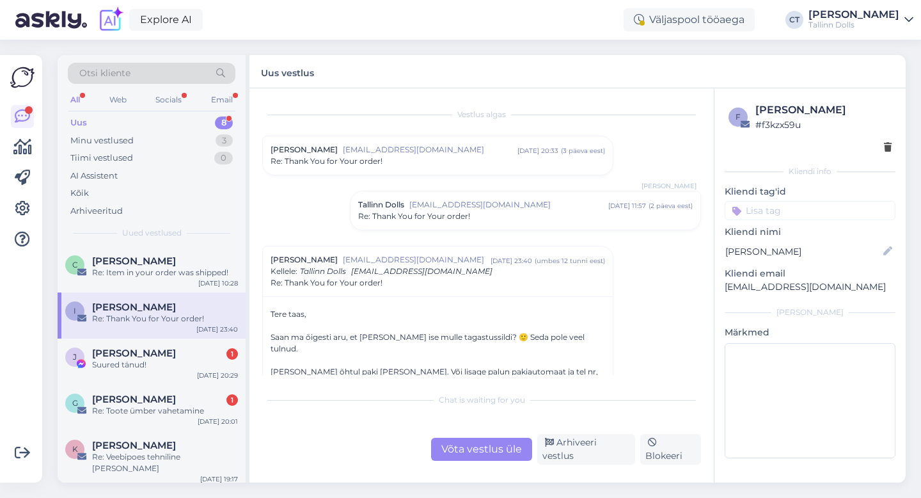
scroll to position [88, 0]
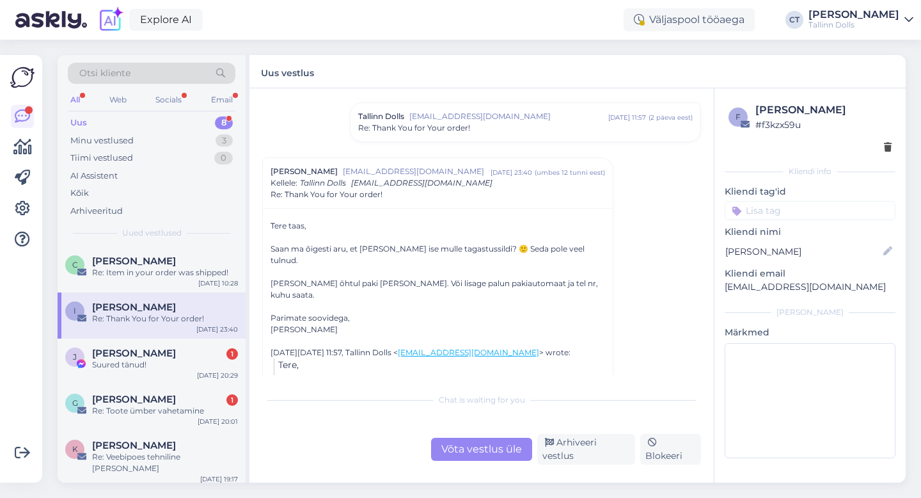
click at [442, 453] on div "Võta vestlus üle" at bounding box center [481, 448] width 101 height 23
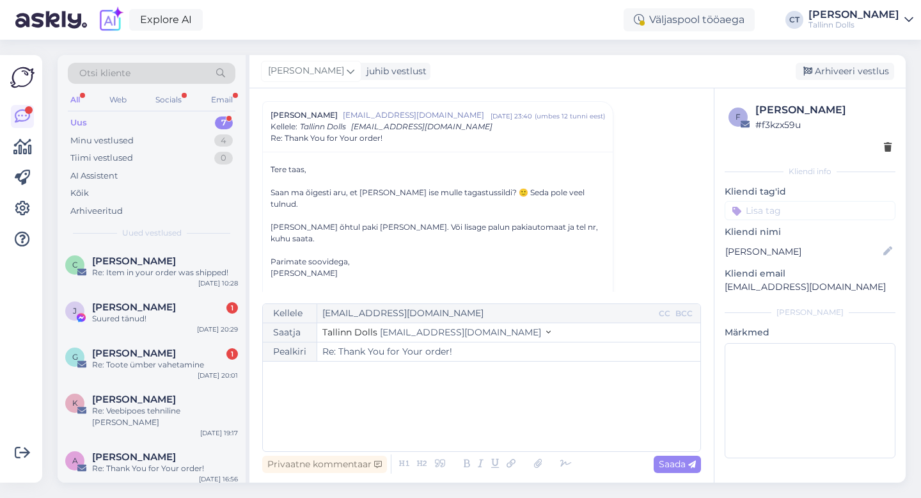
click at [460, 425] on div "﻿" at bounding box center [481, 406] width 425 height 77
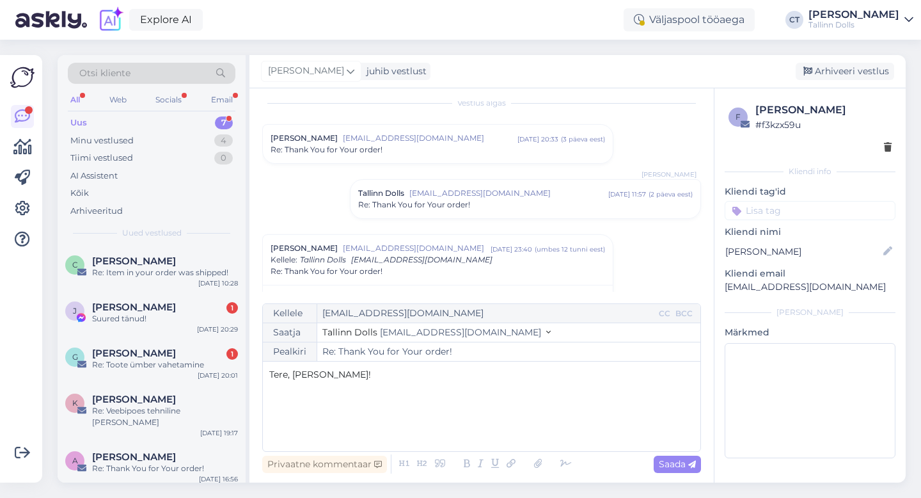
scroll to position [11, 0]
click at [501, 207] on div "Re: Thank You for Your order!" at bounding box center [525, 206] width 334 height 12
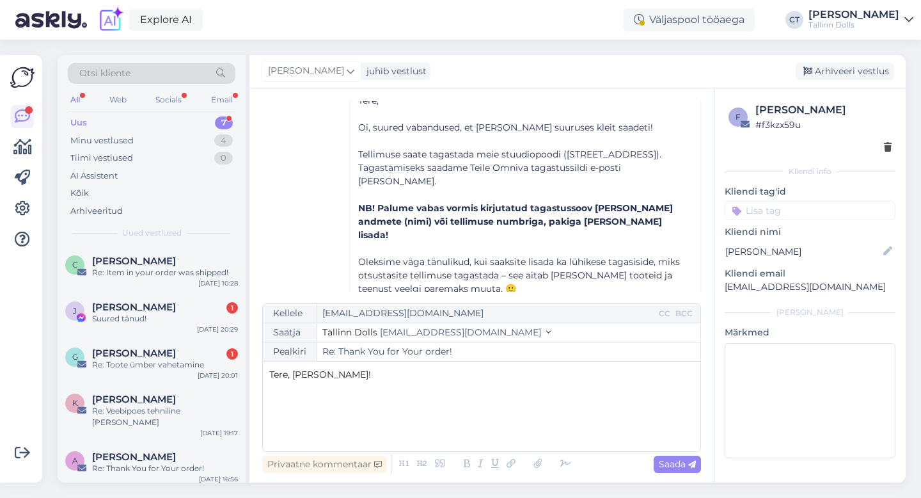
scroll to position [160, 0]
click at [407, 409] on div "Tere, [PERSON_NAME]! ﻿ ﻿" at bounding box center [481, 406] width 425 height 77
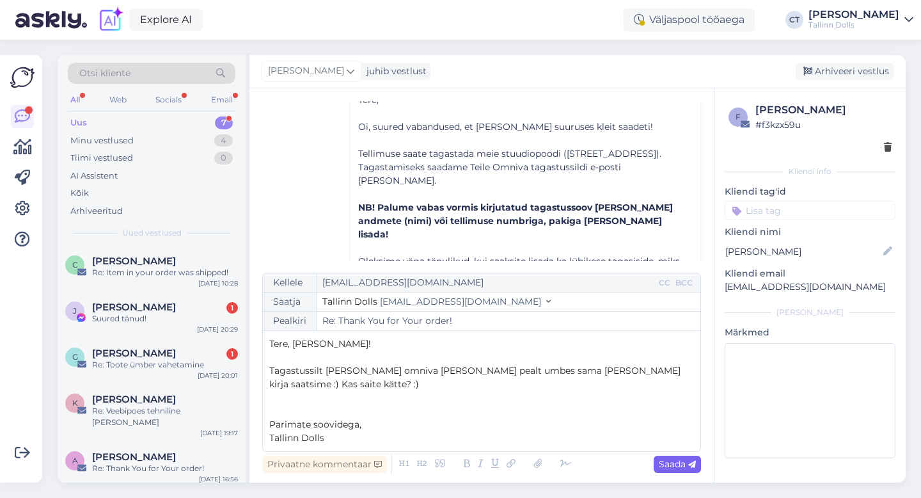
click at [674, 467] on span "Saada" at bounding box center [677, 464] width 37 height 12
type input "Re: Re: Thank You for Your order!"
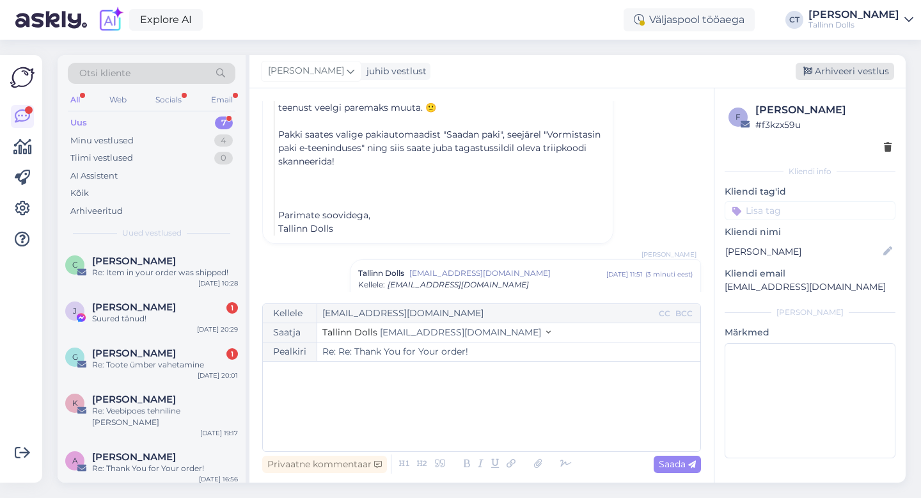
click at [849, 72] on div "Arhiveeri vestlus" at bounding box center [845, 71] width 98 height 17
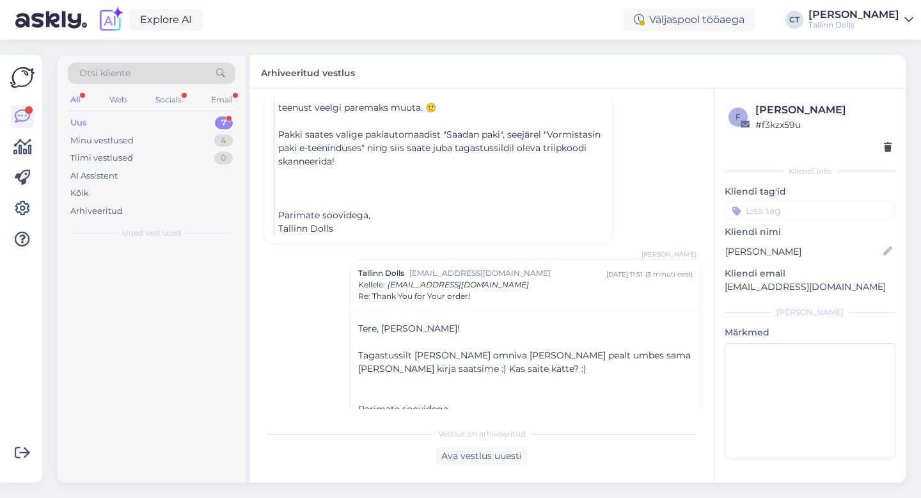
scroll to position [847, 0]
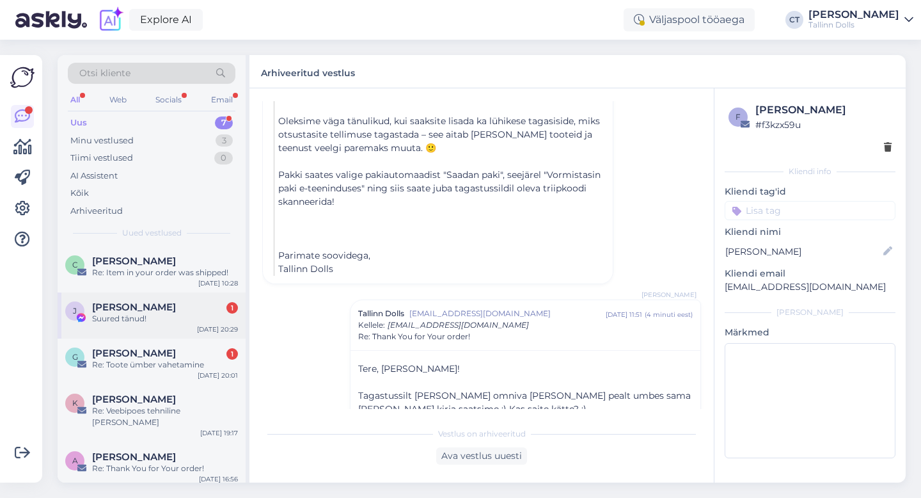
click at [185, 320] on div "Suured tänud!" at bounding box center [165, 319] width 146 height 12
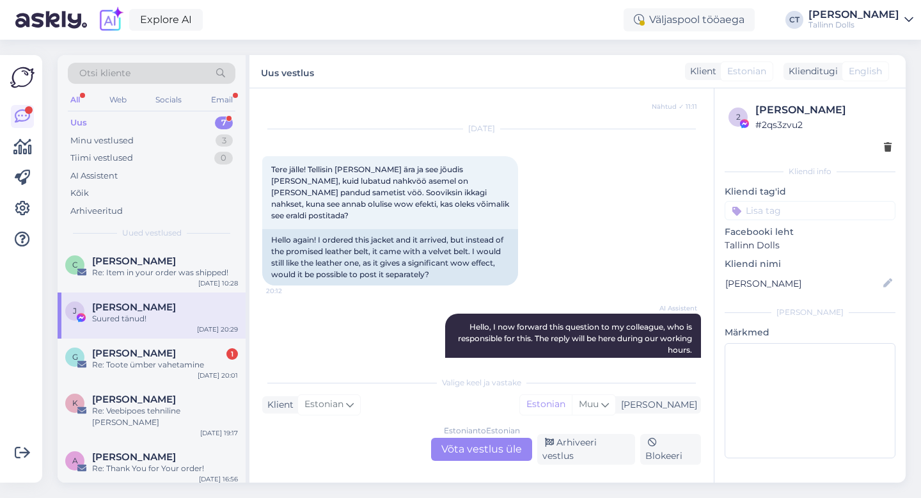
scroll to position [500, 0]
click at [135, 373] on div "G [PERSON_NAME] 1 Re: Toote ümber vahetamine [DATE] 20:01" at bounding box center [152, 361] width 188 height 46
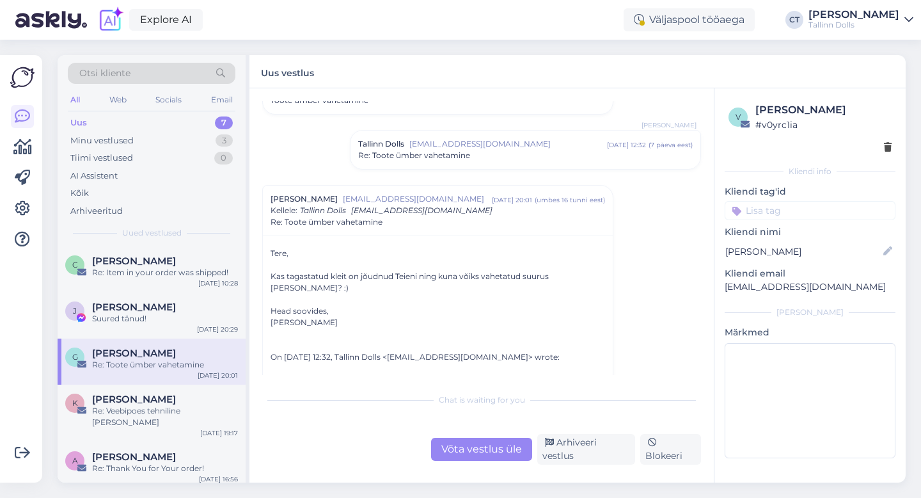
scroll to position [240, 0]
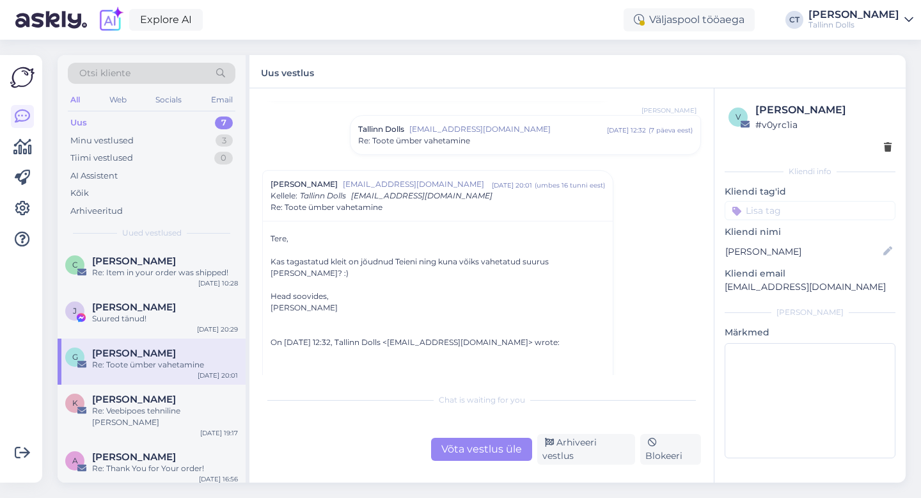
click at [462, 451] on div "Võta vestlus üle" at bounding box center [481, 448] width 101 height 23
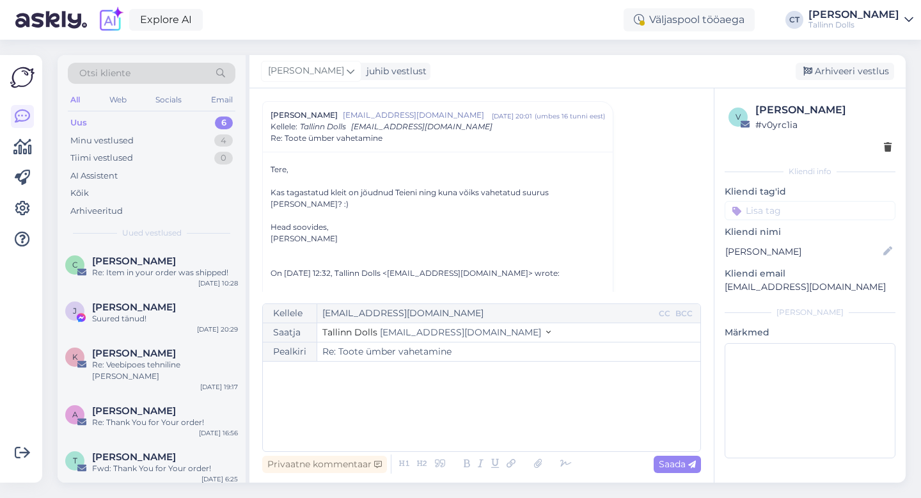
click at [464, 425] on div "﻿" at bounding box center [481, 406] width 425 height 77
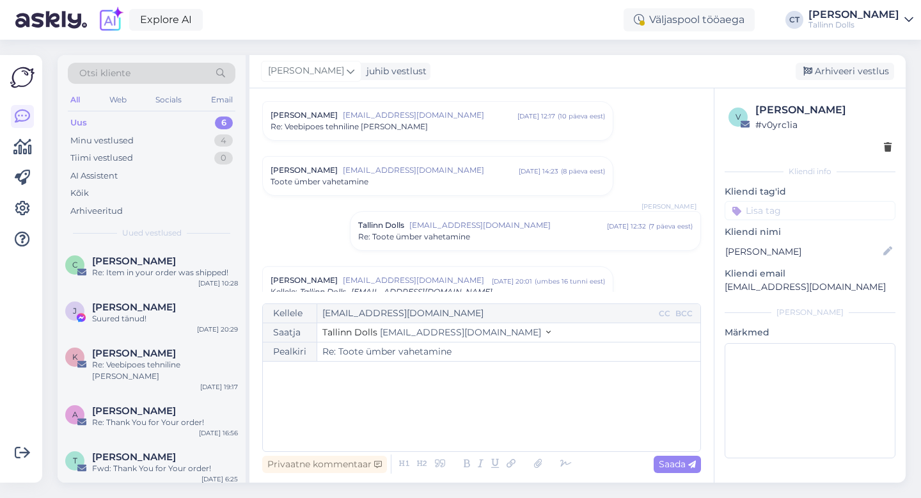
scroll to position [132, 0]
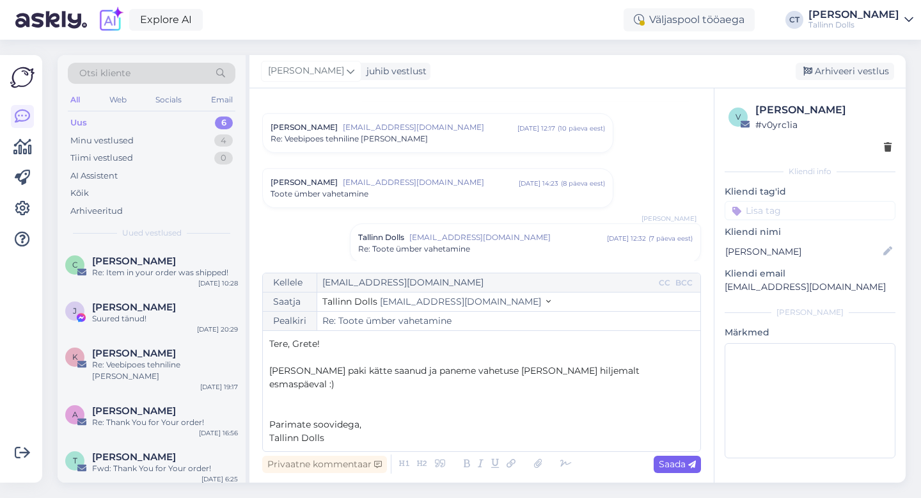
click at [670, 465] on span "Saada" at bounding box center [677, 464] width 37 height 12
type input "Re: Re: Toote ümber vahetamine"
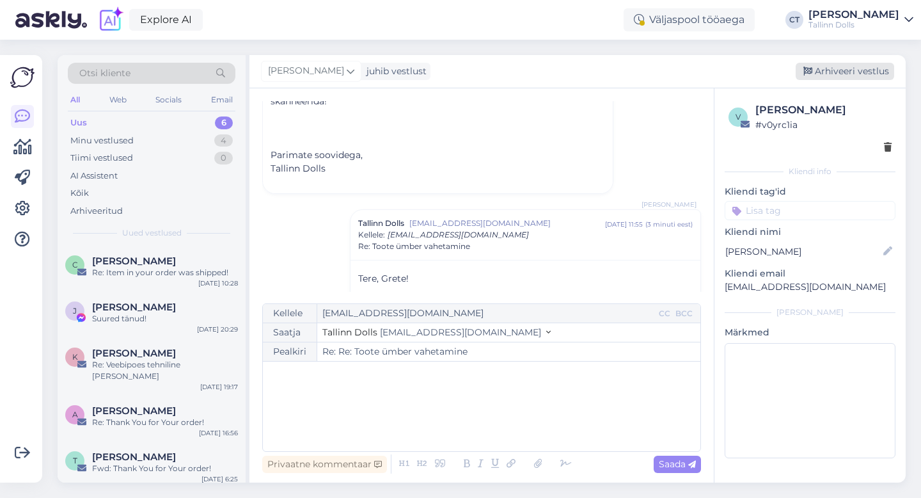
click at [850, 72] on div "Arhiveeri vestlus" at bounding box center [845, 71] width 98 height 17
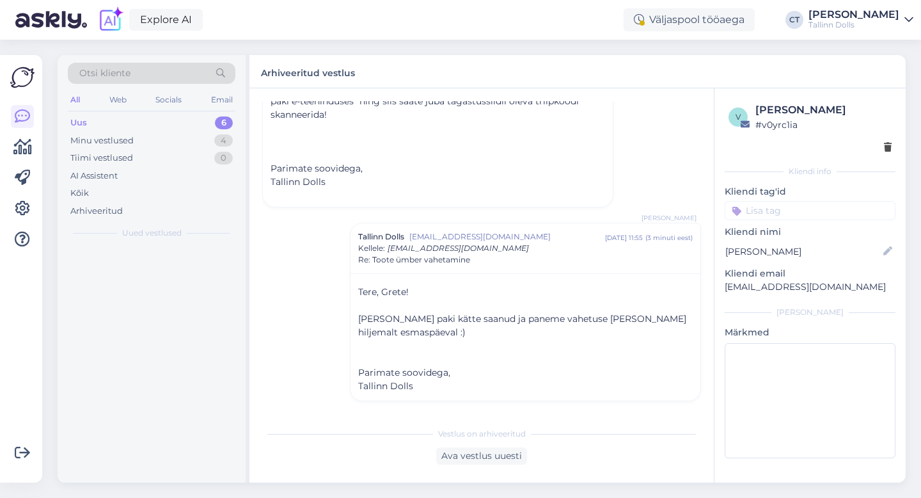
scroll to position [675, 0]
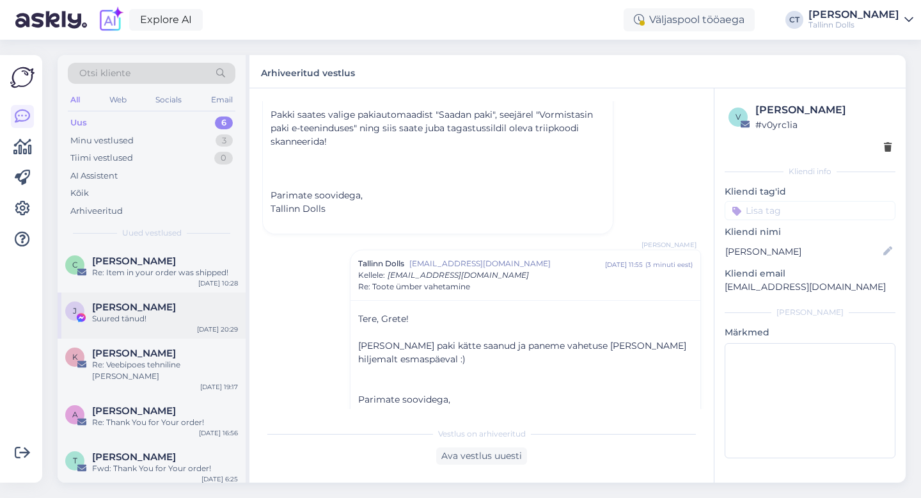
click at [178, 326] on div "J [PERSON_NAME] Suured tänud! [DATE] 20:29" at bounding box center [152, 315] width 188 height 46
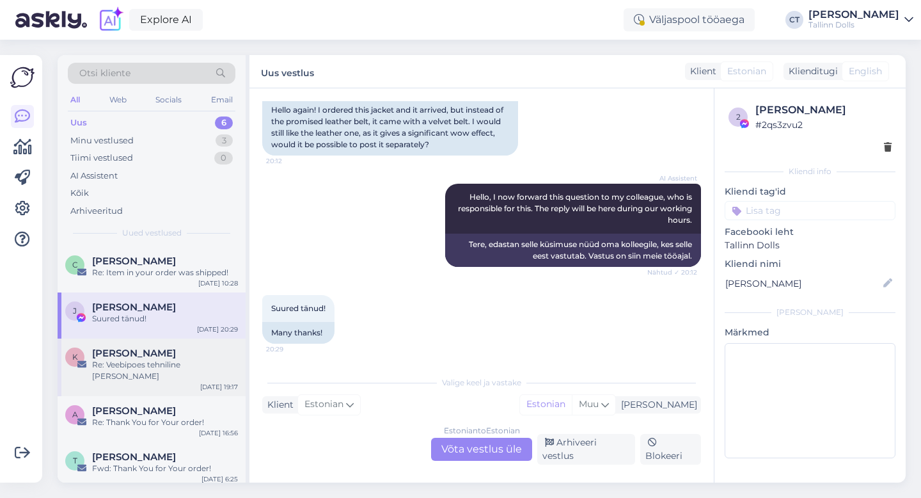
click at [172, 359] on div "Re: Veebipoes tehniline [PERSON_NAME]" at bounding box center [165, 370] width 146 height 23
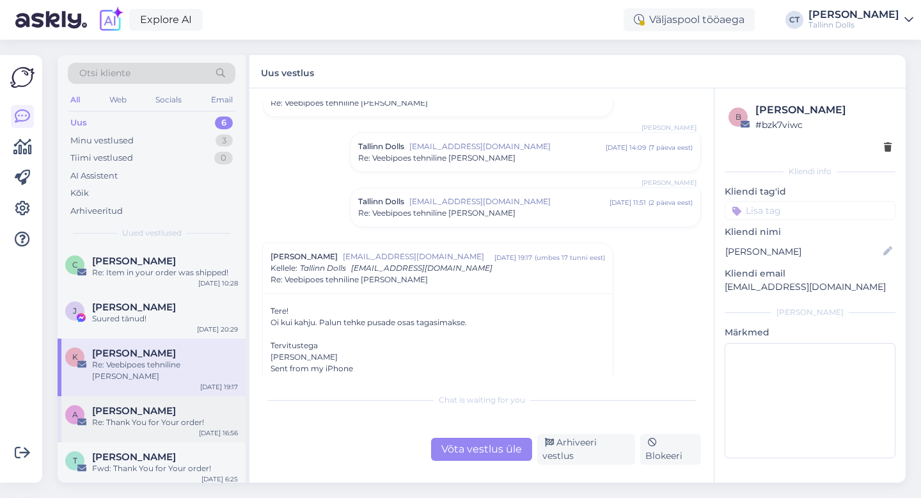
scroll to position [56, 0]
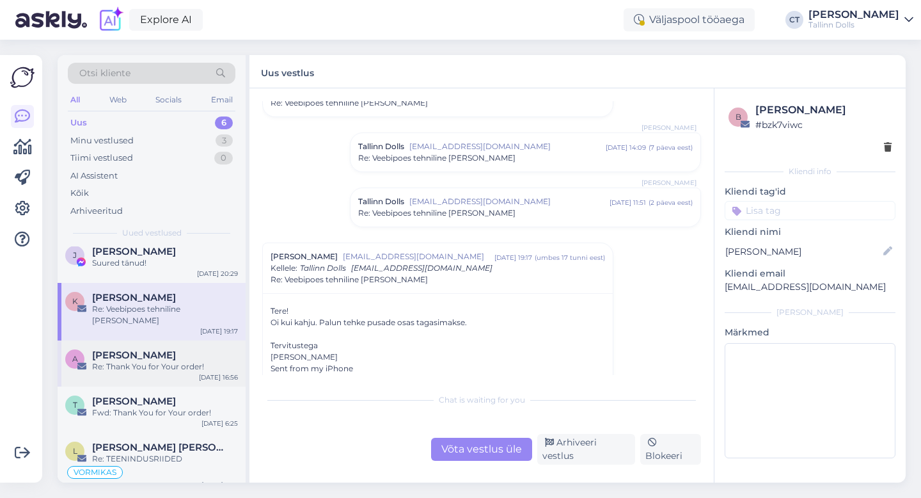
click at [176, 349] on span "[PERSON_NAME]" at bounding box center [134, 355] width 84 height 12
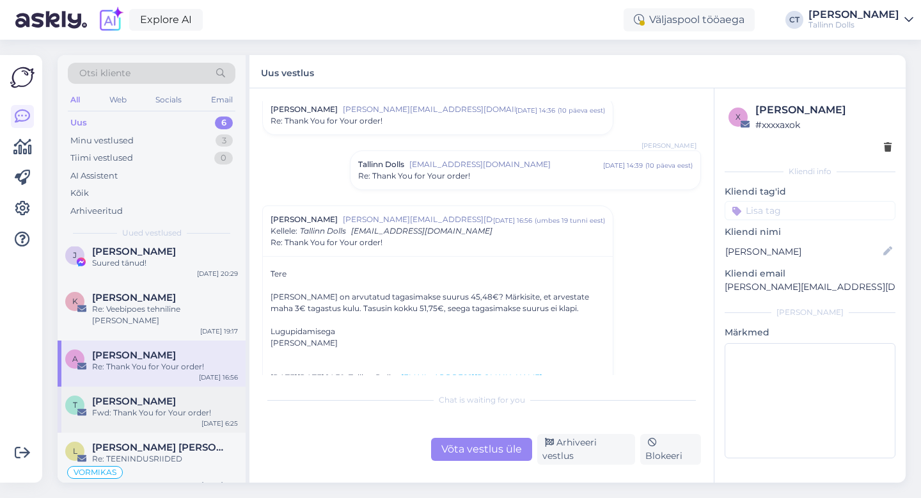
scroll to position [0, 0]
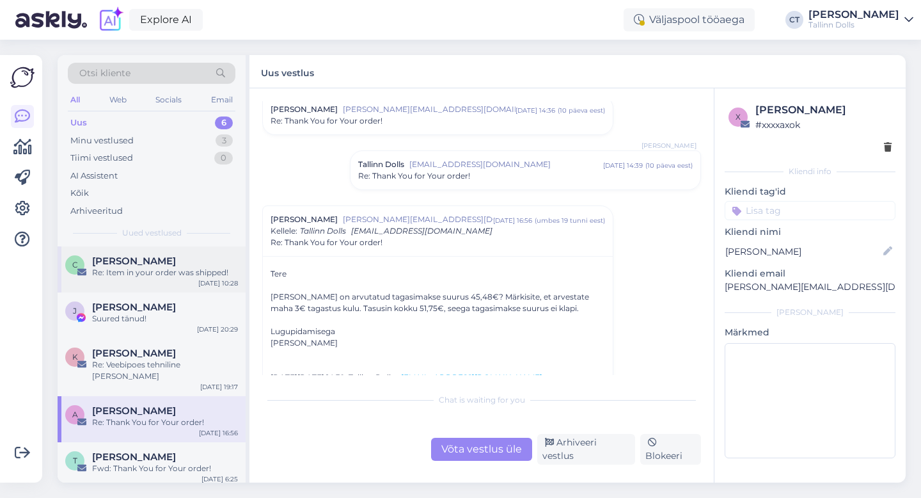
click at [138, 279] on div "C [PERSON_NAME] Re: Item in your order was shipped! [DATE] 10:28" at bounding box center [152, 269] width 188 height 46
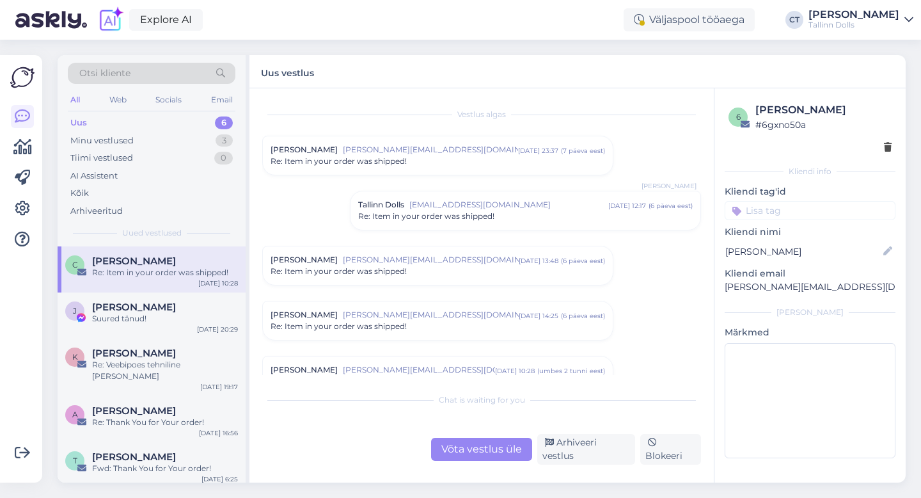
click at [446, 158] on div "Re: Item in your order was shipped!" at bounding box center [438, 161] width 334 height 12
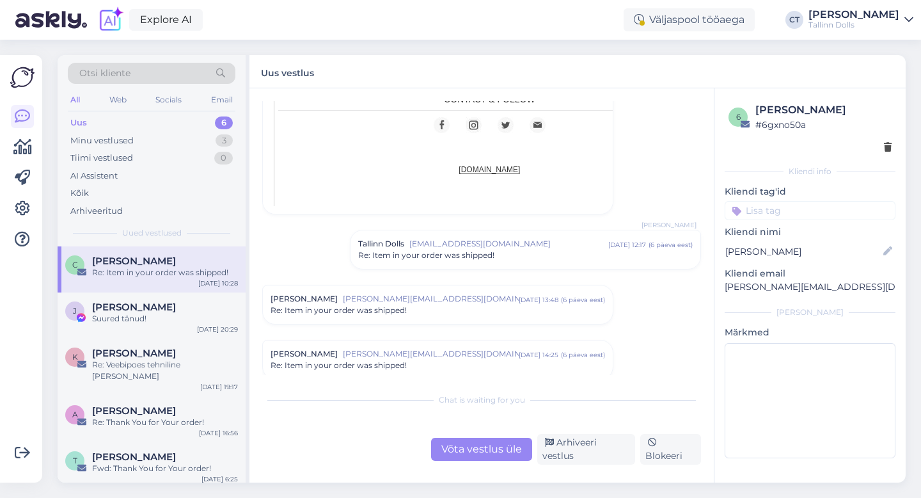
scroll to position [792, 0]
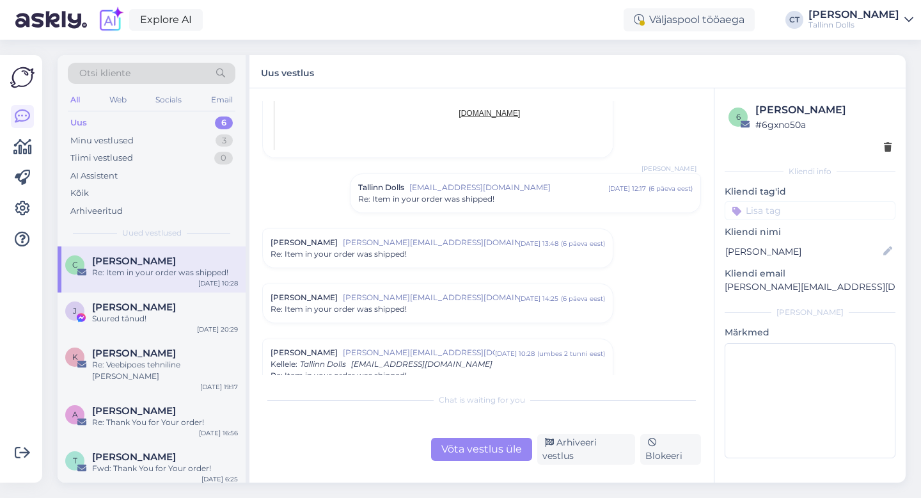
click at [465, 195] on span "Re: Item in your order was shipped!" at bounding box center [426, 199] width 136 height 12
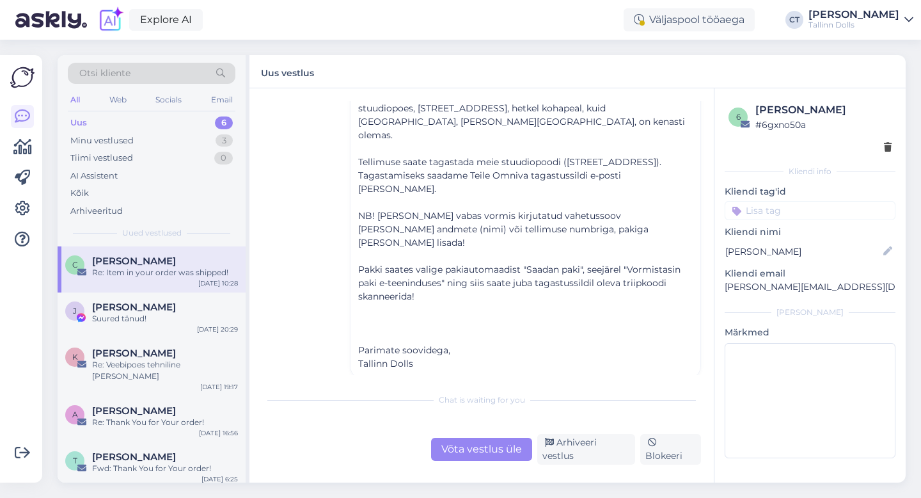
scroll to position [1060, 0]
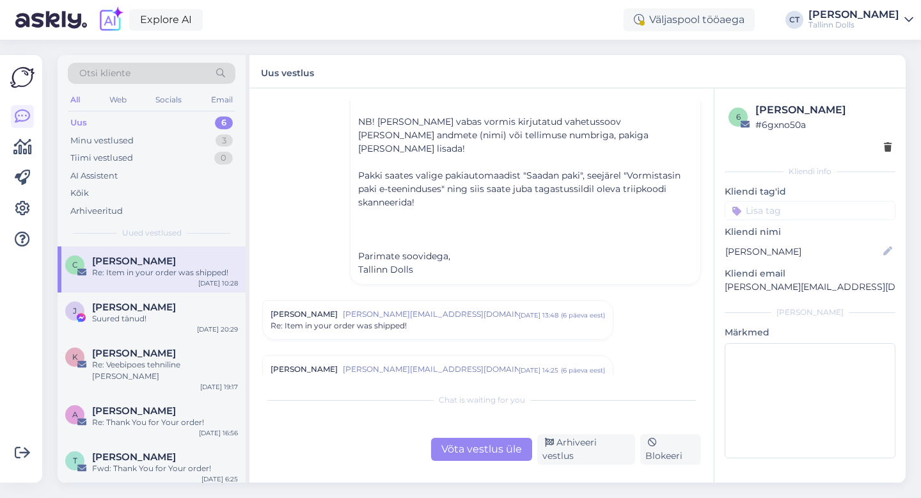
click at [466, 308] on span "[PERSON_NAME][EMAIL_ADDRESS][DOMAIN_NAME]" at bounding box center [431, 314] width 176 height 12
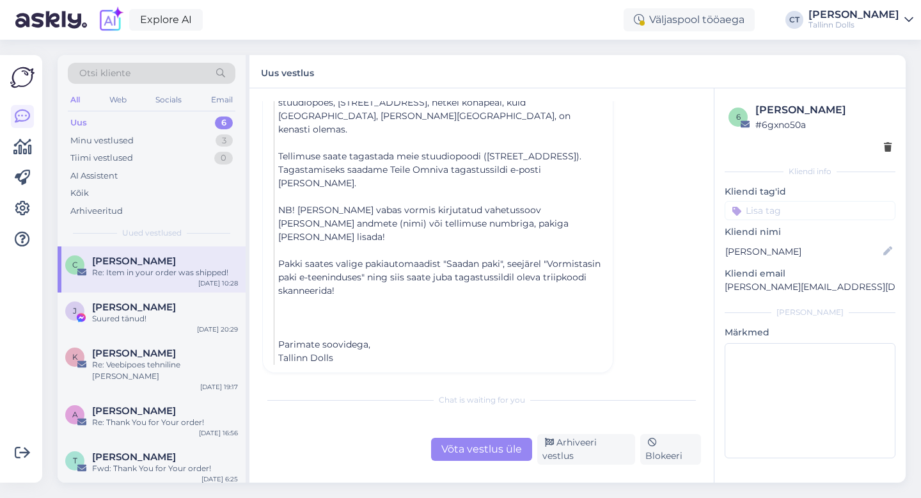
click at [452, 408] on div "Re: Item in your order was shipped!" at bounding box center [438, 414] width 334 height 12
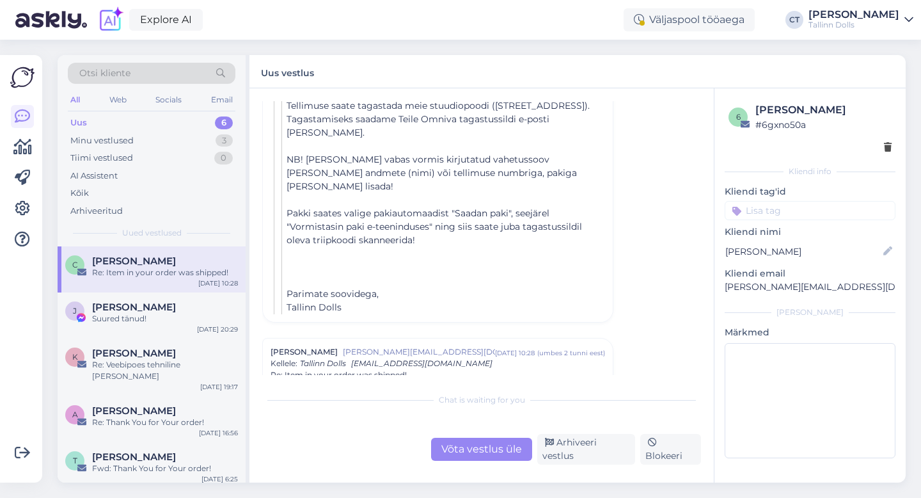
scroll to position [1954, 0]
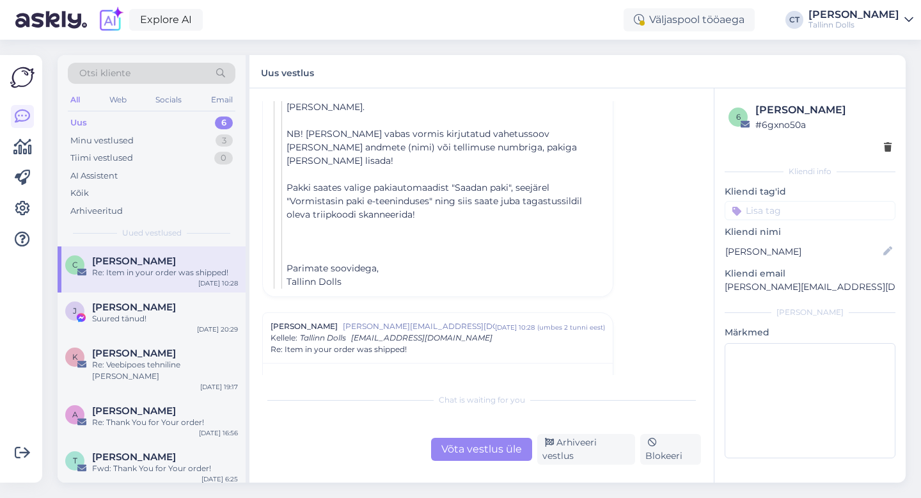
click at [471, 459] on div "Võta vestlus üle" at bounding box center [481, 448] width 101 height 23
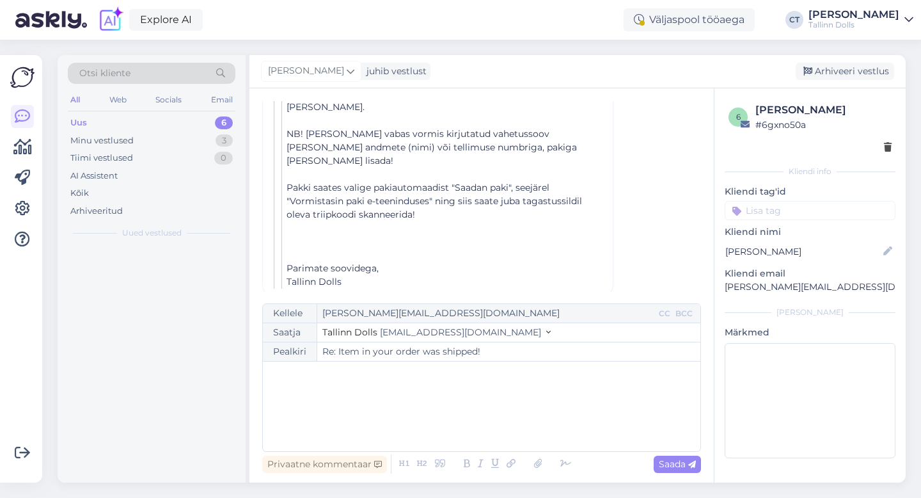
scroll to position [2005, 0]
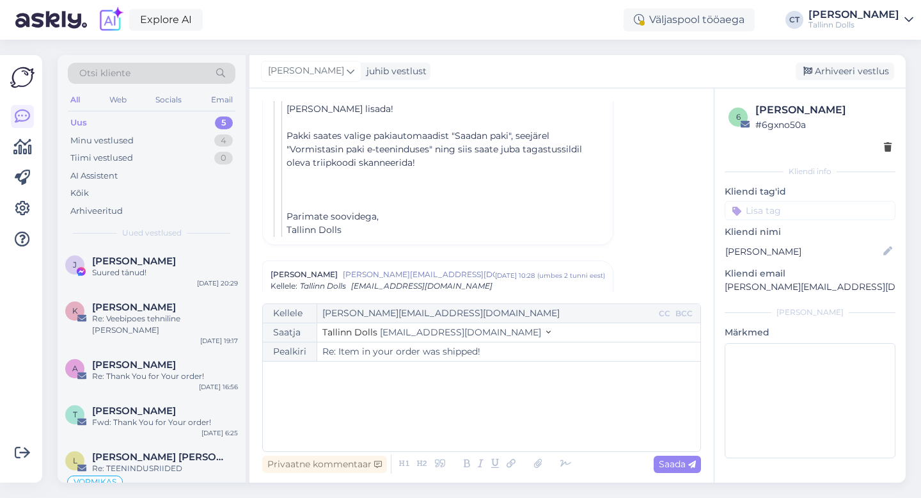
click at [469, 414] on div "﻿" at bounding box center [481, 406] width 425 height 77
click at [362, 414] on div "﻿" at bounding box center [481, 406] width 425 height 77
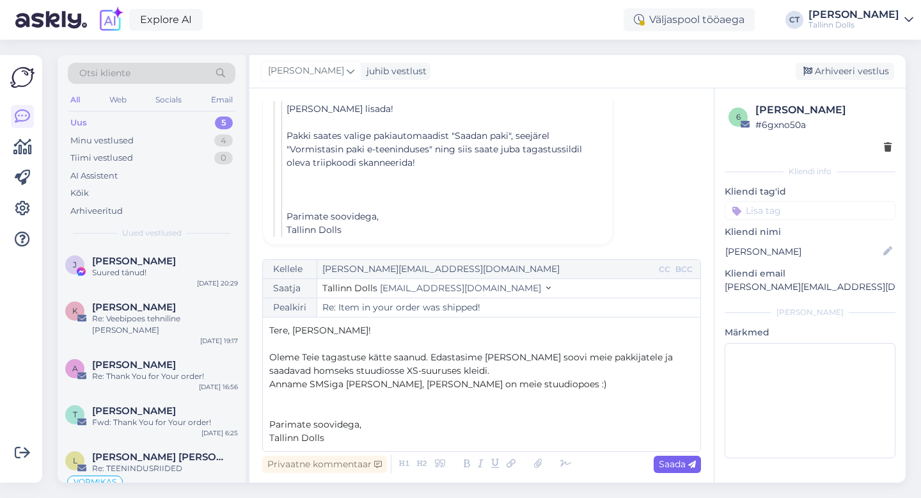
click at [671, 465] on span "Saada" at bounding box center [677, 464] width 37 height 12
type input "Re: Re: Item in your order was shipped!"
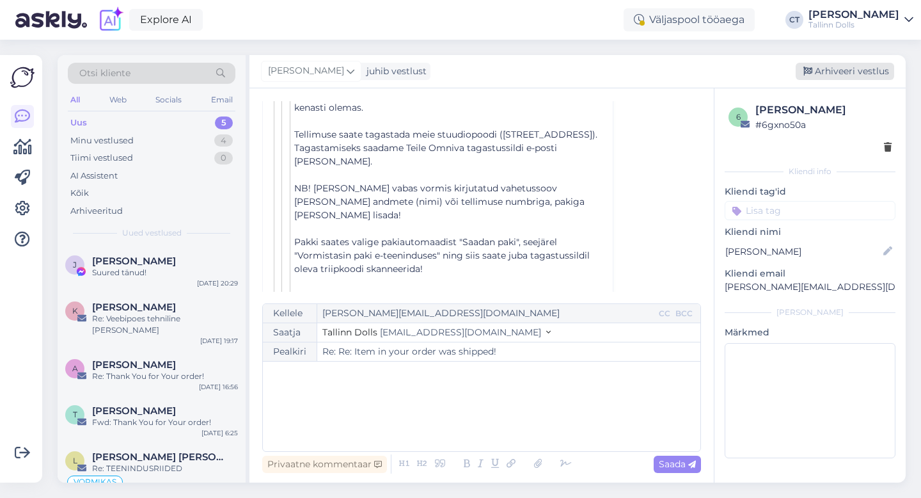
click at [839, 75] on div "Arhiveeri vestlus" at bounding box center [845, 71] width 98 height 17
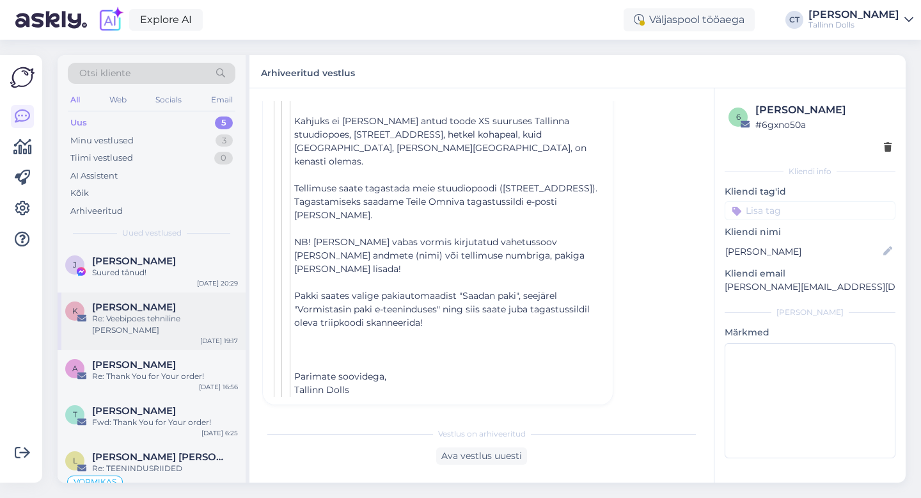
click at [153, 308] on div "[PERSON_NAME]" at bounding box center [165, 307] width 146 height 12
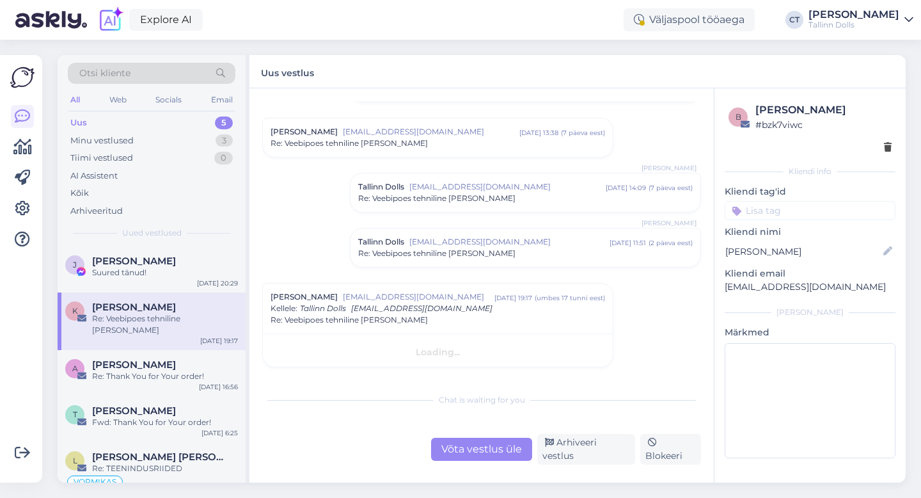
scroll to position [863, 0]
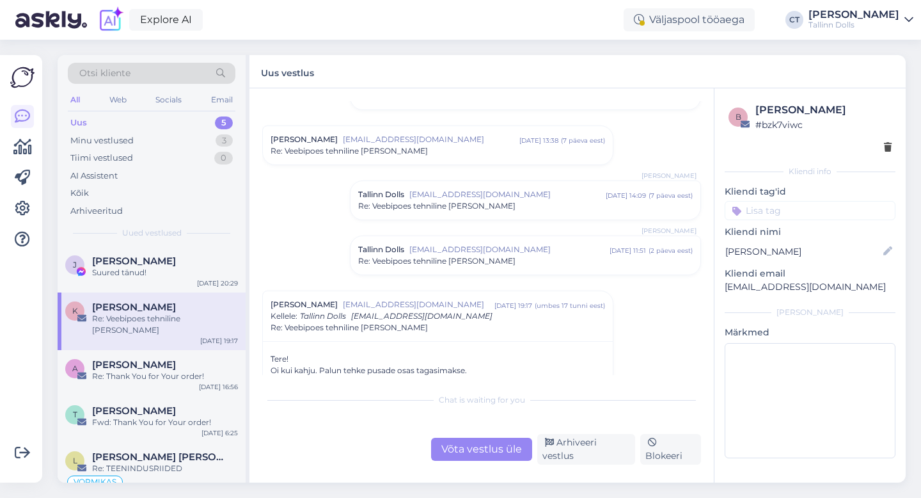
click at [459, 441] on div "Võta vestlus üle" at bounding box center [481, 448] width 101 height 23
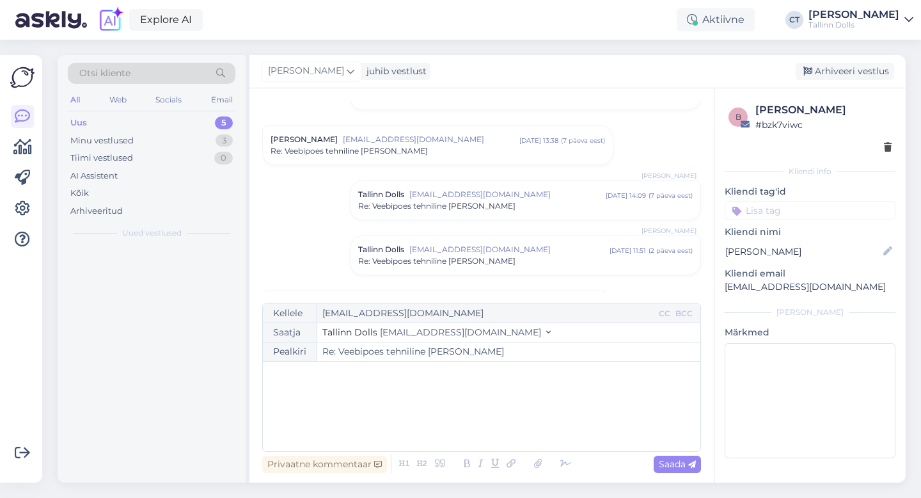
scroll to position [1052, 0]
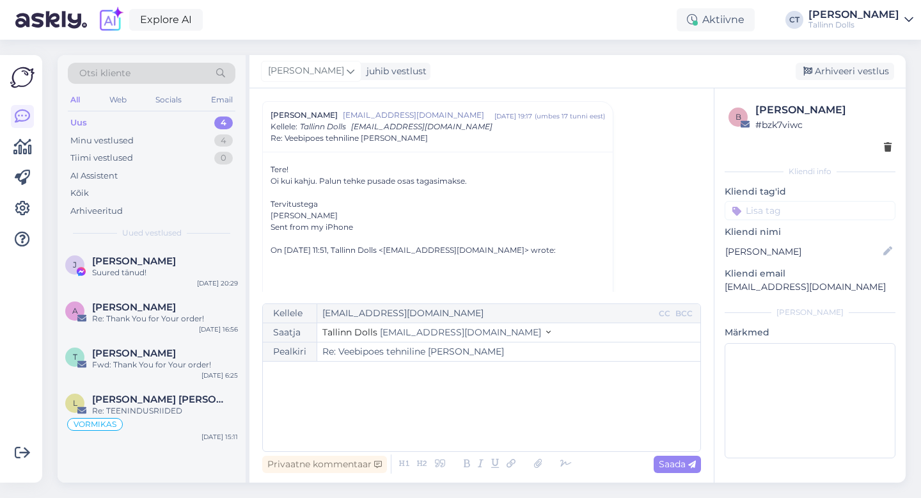
click at [464, 426] on div "﻿" at bounding box center [481, 406] width 425 height 77
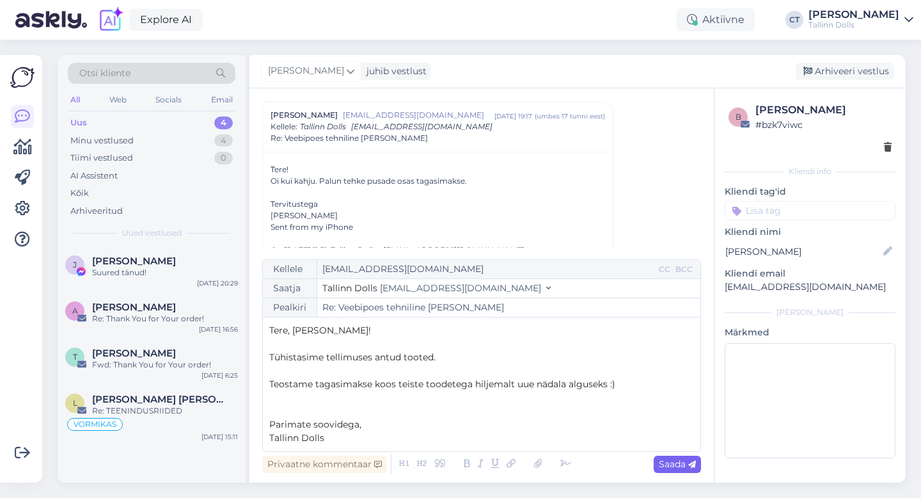
click at [668, 462] on span "Saada" at bounding box center [677, 464] width 37 height 12
type input "Re: Veebipoes tehniline [PERSON_NAME]"
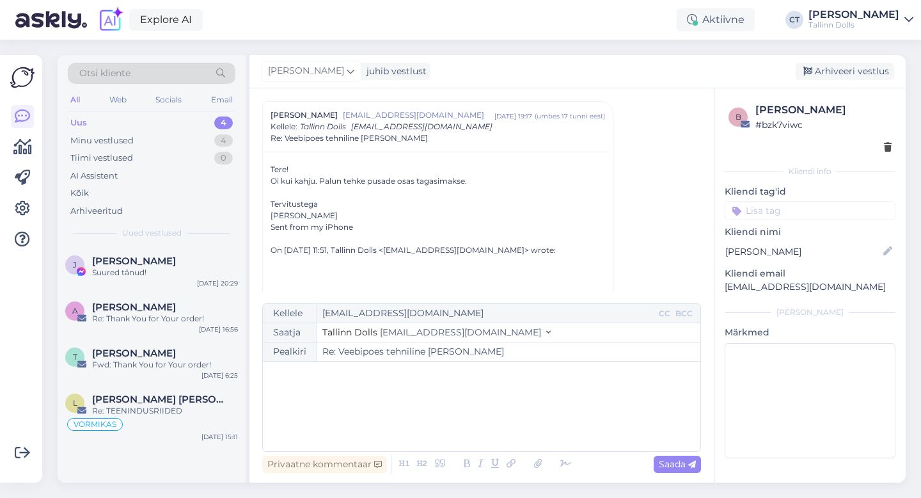
scroll to position [1323, 0]
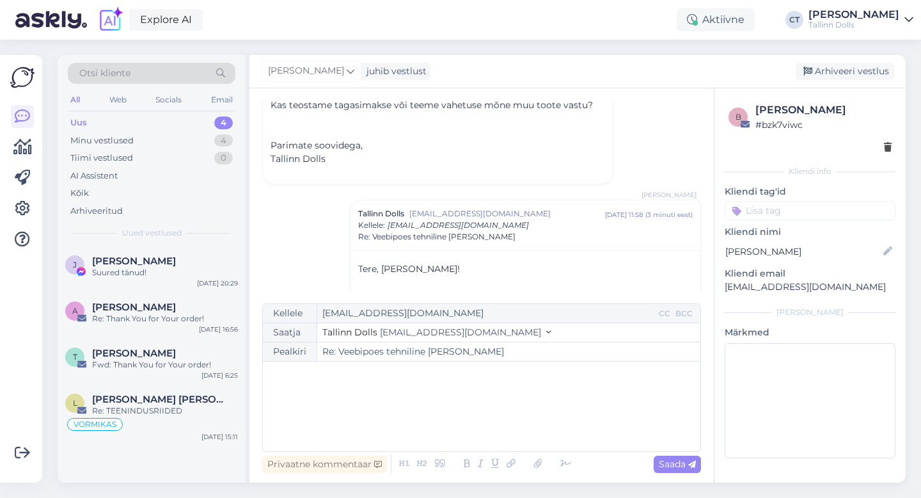
click at [860, 61] on div "[PERSON_NAME] juhib vestlust [GEOGRAPHIC_DATA] vestlus" at bounding box center [577, 71] width 656 height 33
click at [861, 66] on div "Arhiveeri vestlus" at bounding box center [845, 71] width 98 height 17
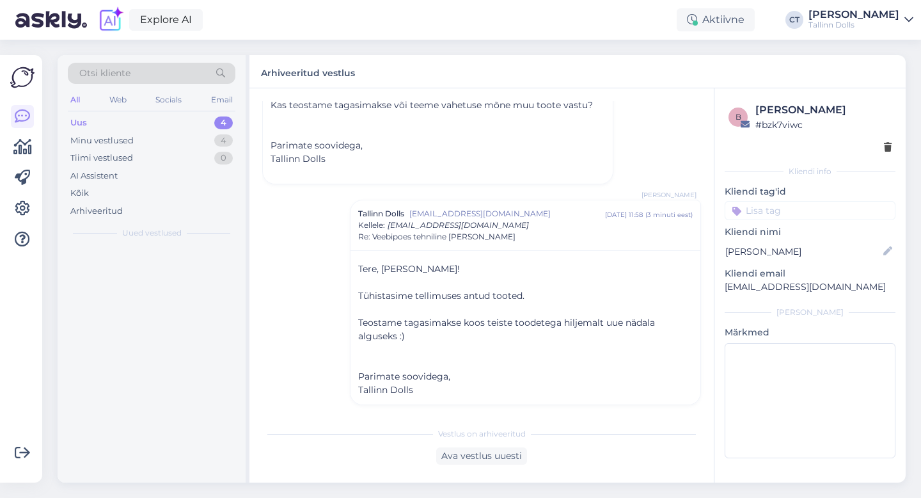
scroll to position [1327, 0]
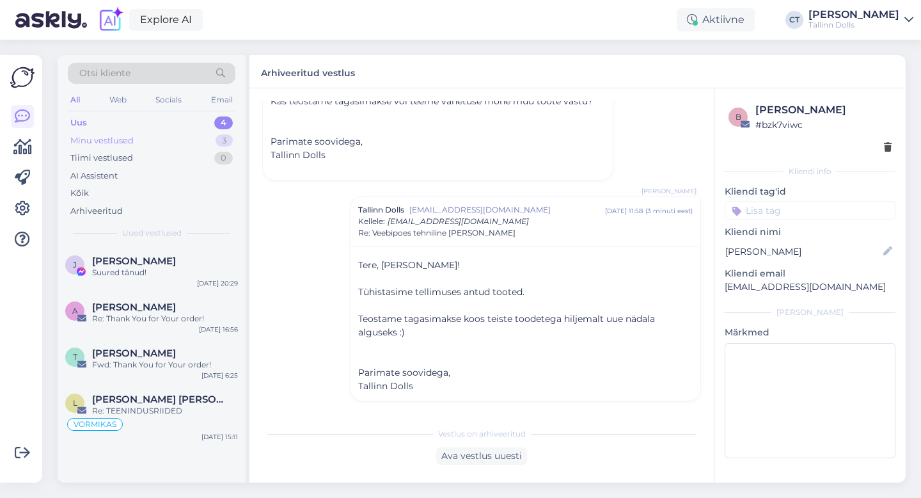
click at [122, 137] on div "Minu vestlused" at bounding box center [101, 140] width 63 height 13
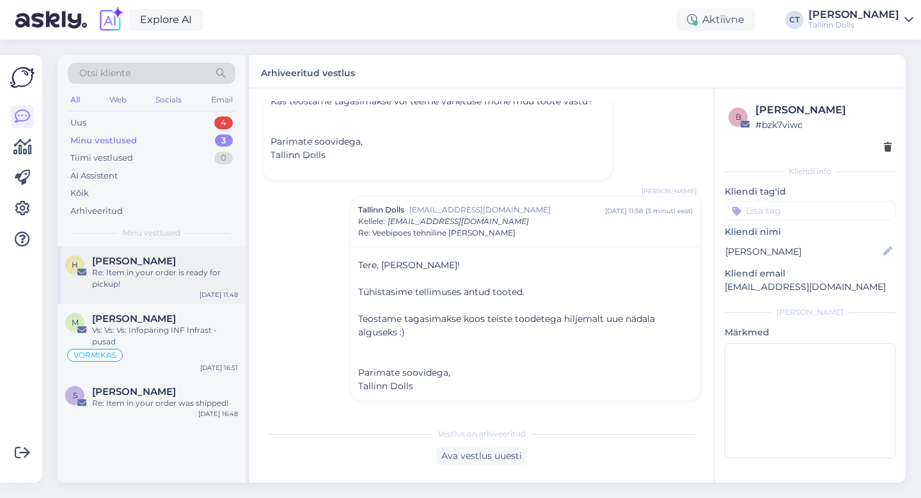
click at [136, 271] on div "Re: Item in your order is ready for pickup!" at bounding box center [165, 278] width 146 height 23
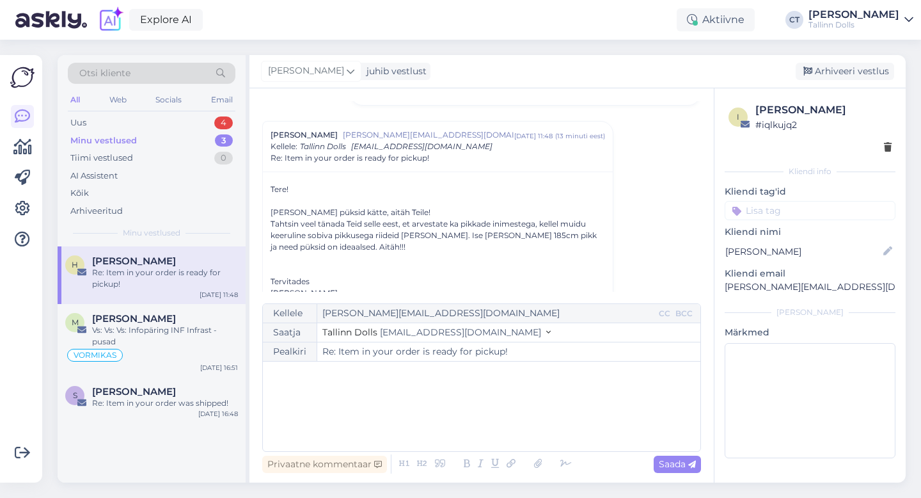
scroll to position [504, 0]
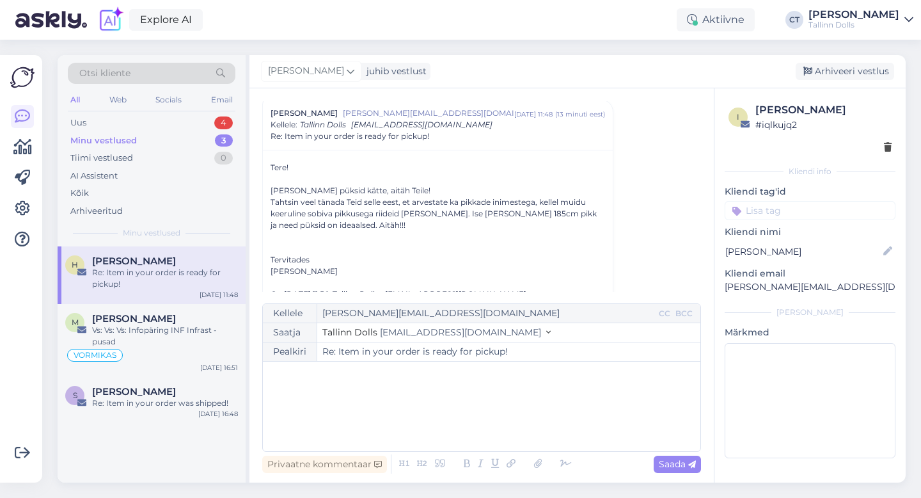
click at [384, 394] on div "﻿" at bounding box center [481, 406] width 425 height 77
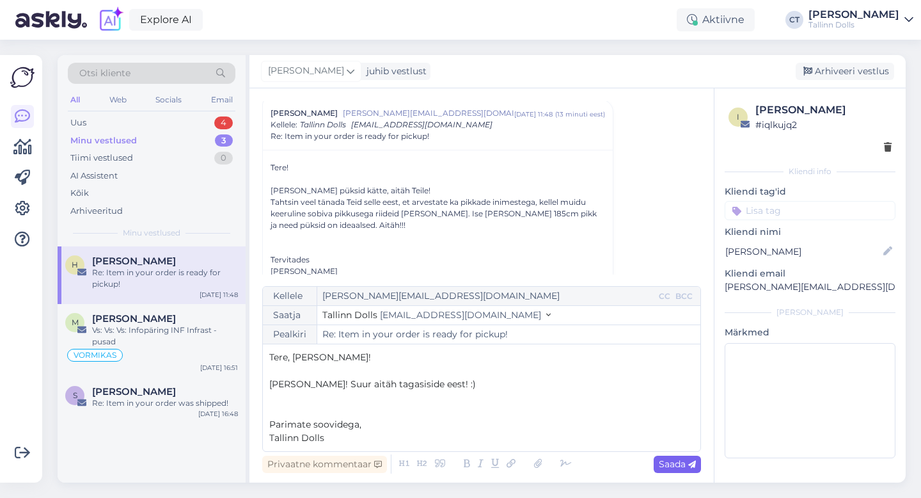
click at [678, 461] on span "Saada" at bounding box center [677, 464] width 37 height 12
type input "Re: Re: Item in your order is ready for pickup!"
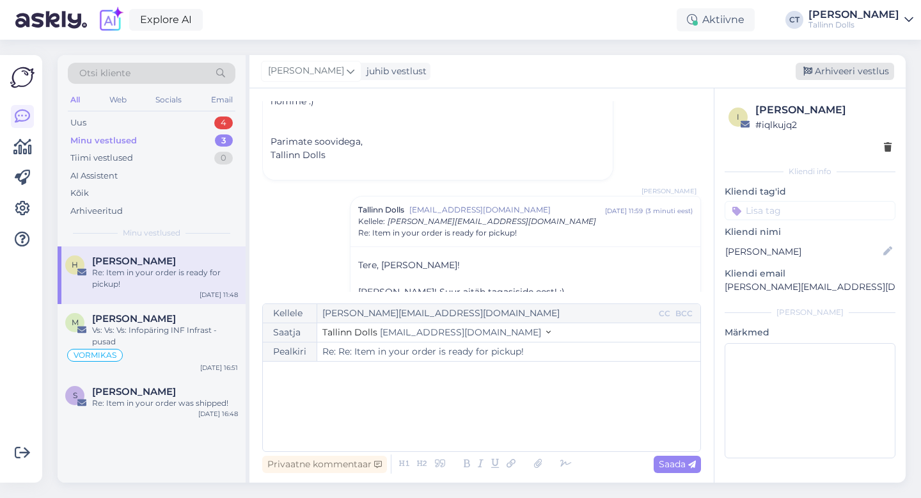
click at [827, 68] on div "Arhiveeri vestlus" at bounding box center [845, 71] width 98 height 17
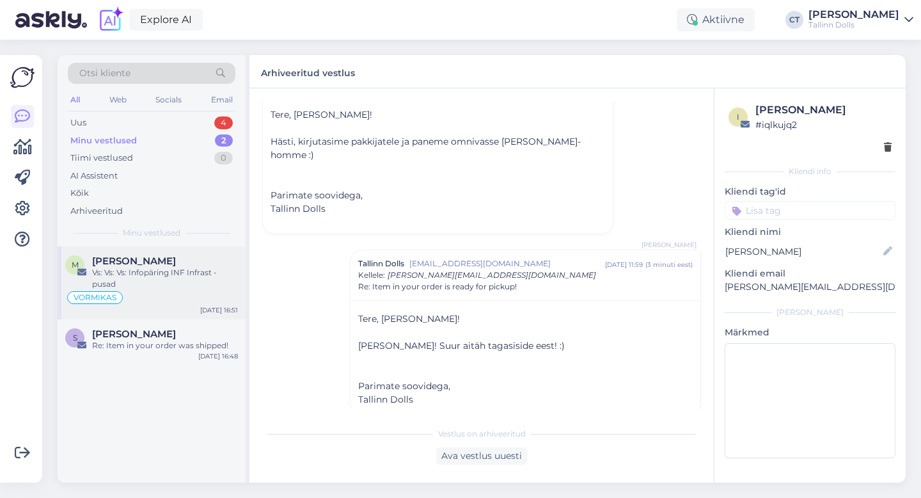
click at [180, 274] on div "Vs: Vs: Vs: Infopäring INF Infrast - pusad" at bounding box center [165, 278] width 146 height 23
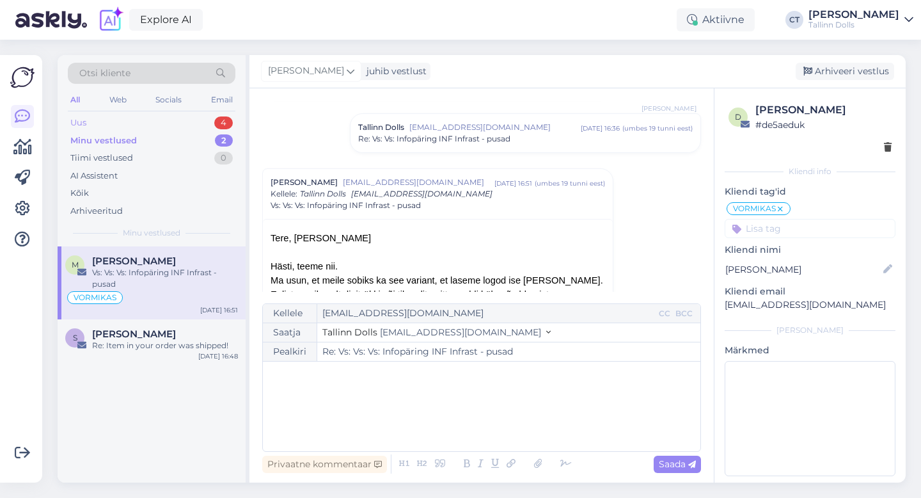
click at [150, 116] on div "Uus 4" at bounding box center [152, 123] width 168 height 18
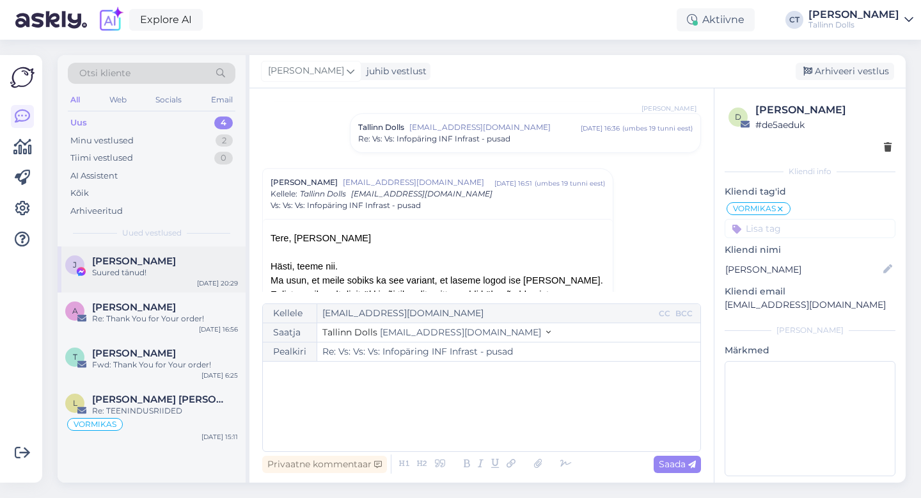
click at [142, 264] on span "[PERSON_NAME]" at bounding box center [134, 261] width 84 height 12
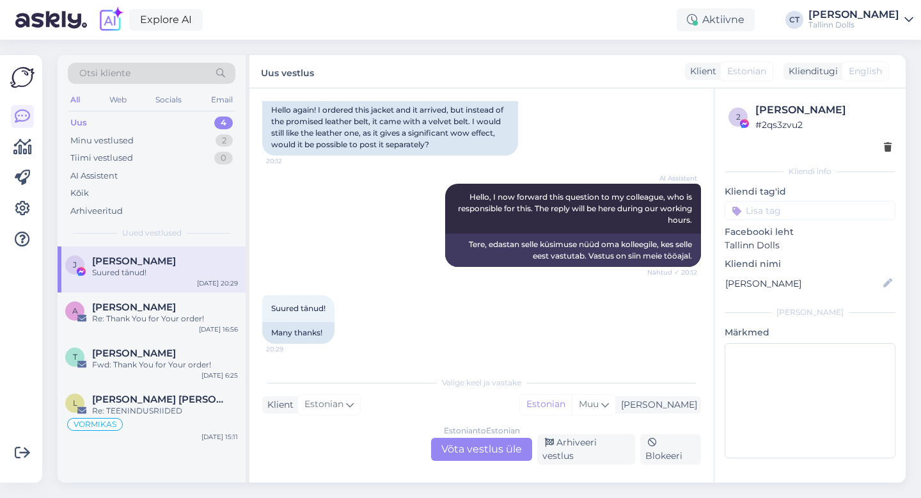
click at [464, 455] on div "Estonian to Estonian Võta vestlus üle" at bounding box center [481, 448] width 101 height 23
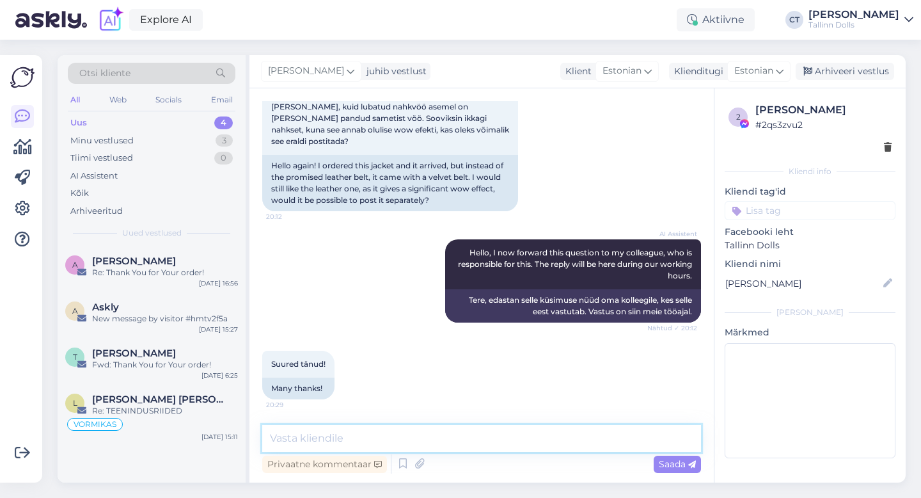
click at [481, 443] on textarea at bounding box center [481, 438] width 439 height 27
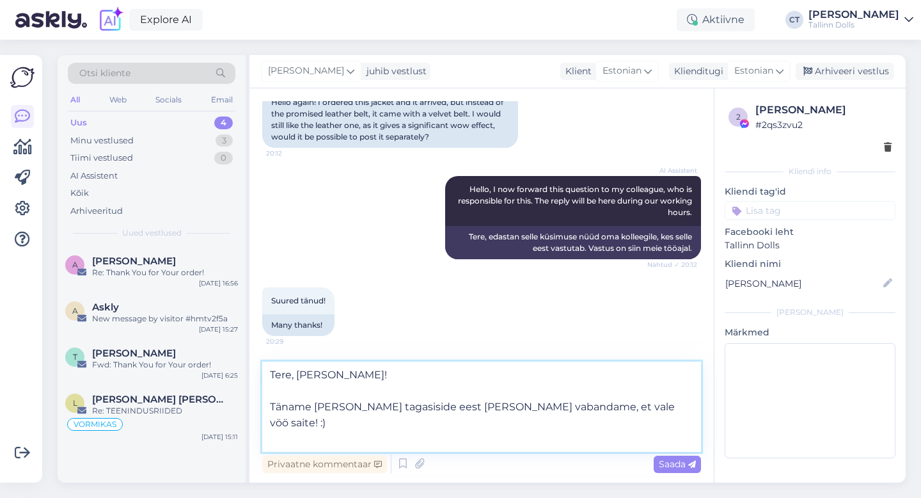
scroll to position [669, 0]
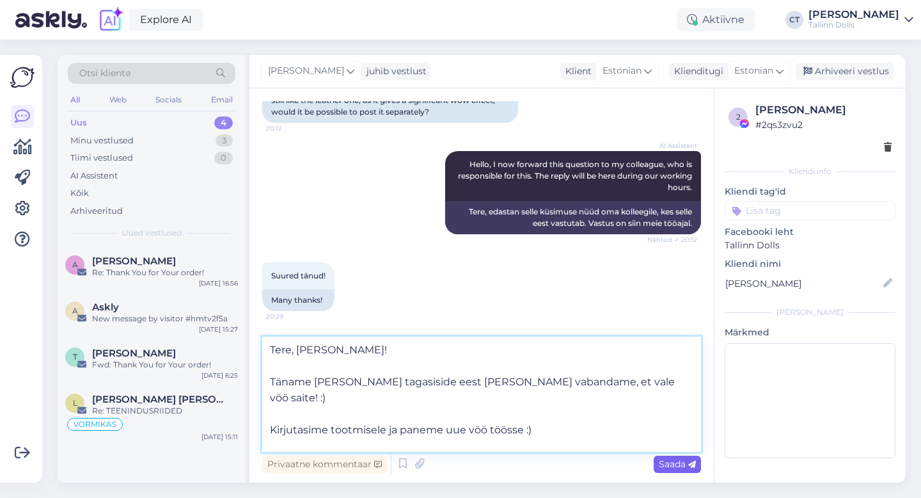
type textarea "Tere, [PERSON_NAME]! Täname [PERSON_NAME] tagasiside eest [PERSON_NAME] vabanda…"
click at [677, 464] on span "Saada" at bounding box center [677, 464] width 37 height 12
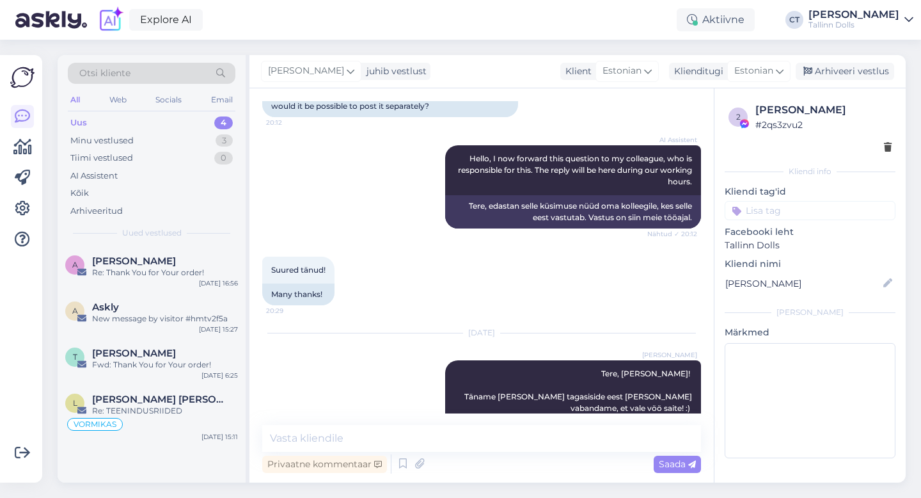
scroll to position [795, 0]
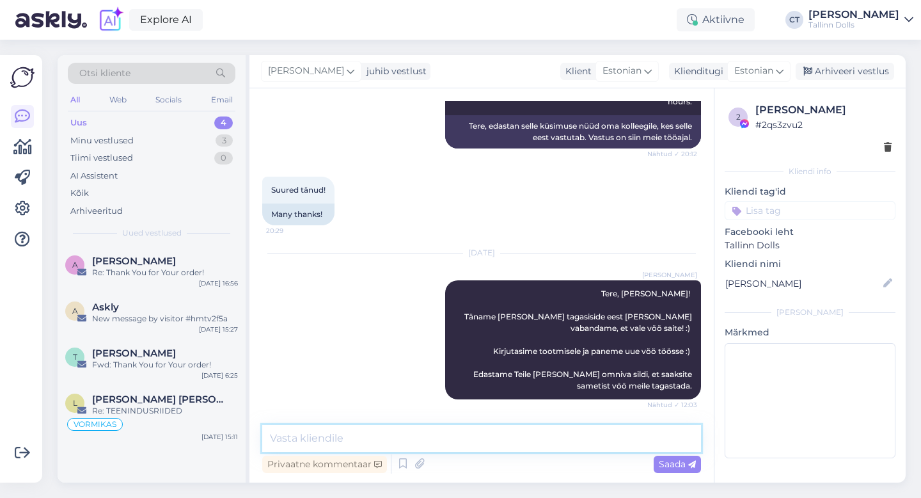
click at [419, 431] on textarea at bounding box center [481, 438] width 439 height 27
click at [407, 434] on textarea at bounding box center [481, 438] width 439 height 27
paste textarea "Pakki saates valige pakiautomaadist "Saadan paki", seejärel "Vormistasin paki e…"
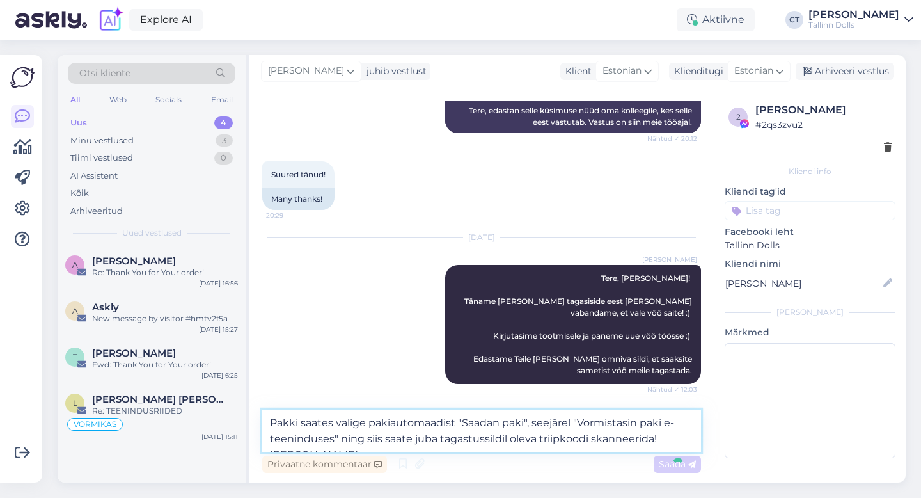
type textarea "Pakki saates valige pakiautomaadist "Saadan paki", seejärel "Vormistasin paki e…"
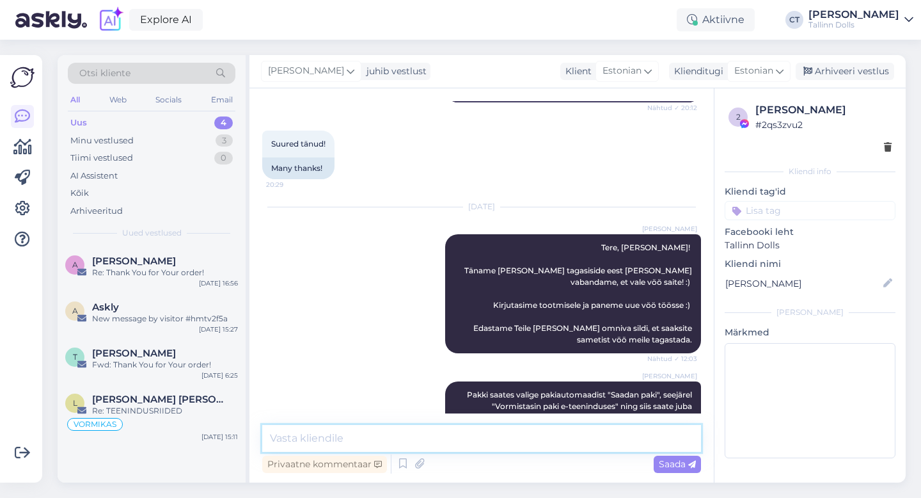
scroll to position [873, 0]
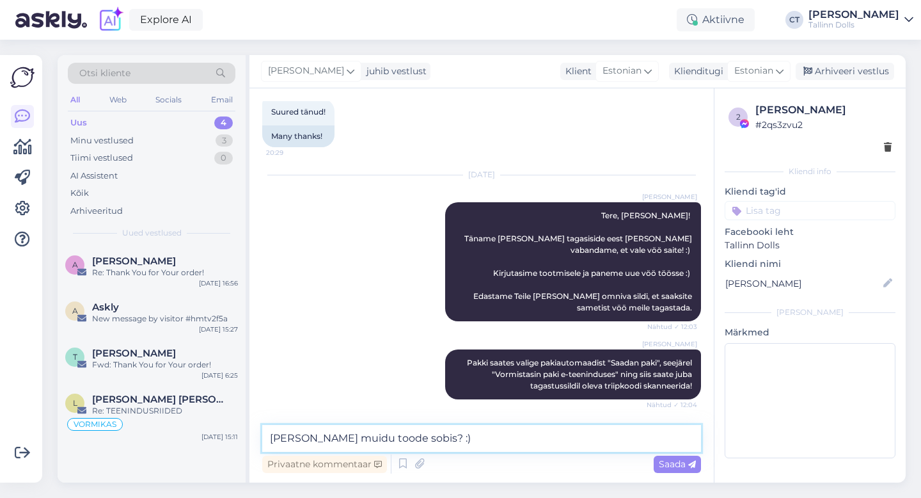
type textarea "[PERSON_NAME] muidu toode sobis? :)"
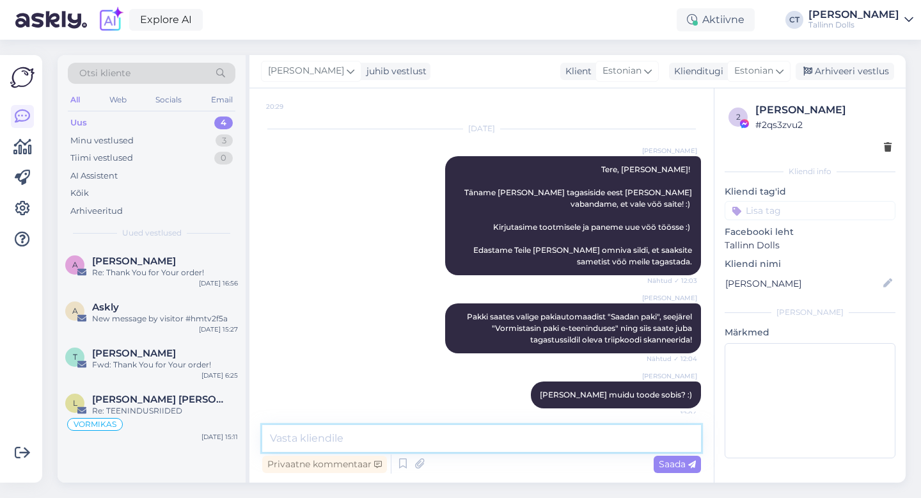
scroll to position [928, 0]
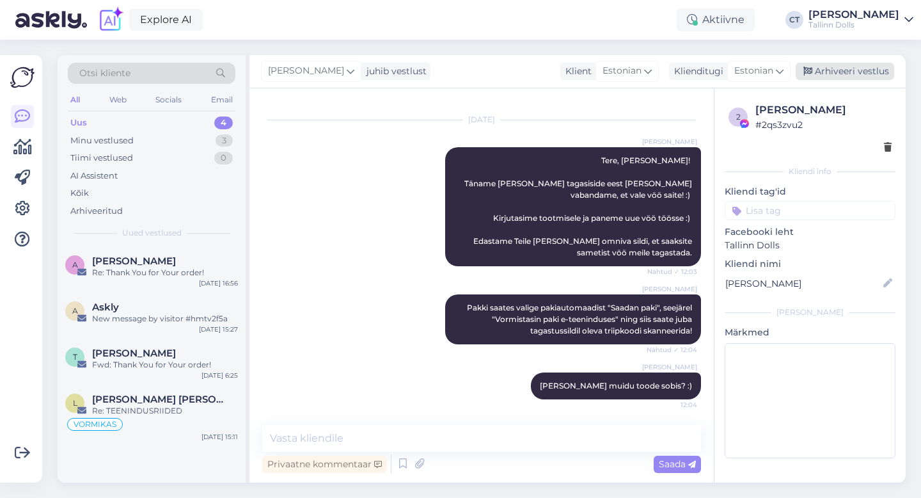
click at [883, 68] on div "Arhiveeri vestlus" at bounding box center [845, 71] width 98 height 17
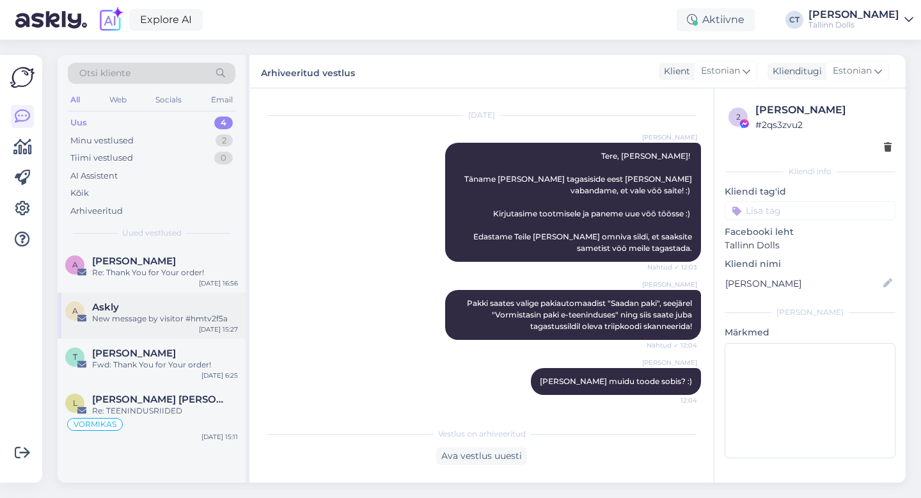
click at [127, 313] on div "New message by visitor #hmtv2f5a" at bounding box center [165, 319] width 146 height 12
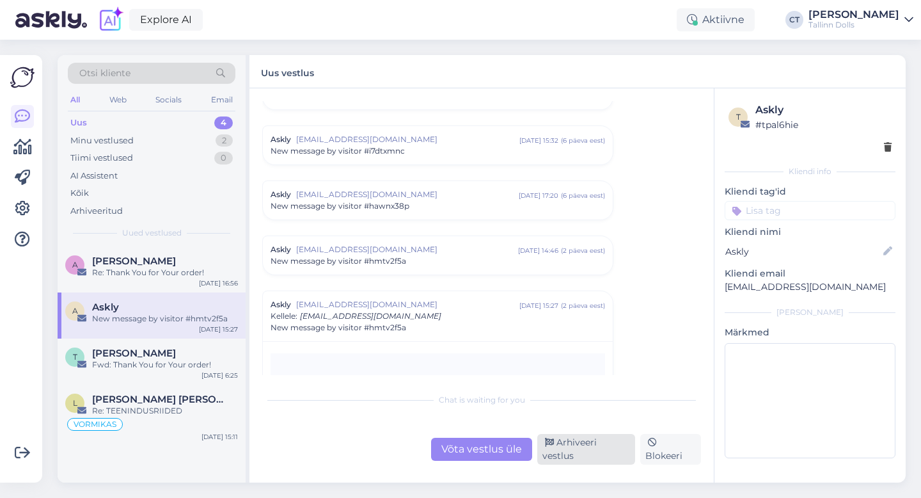
click at [582, 461] on div "Arhiveeri vestlus" at bounding box center [586, 449] width 98 height 31
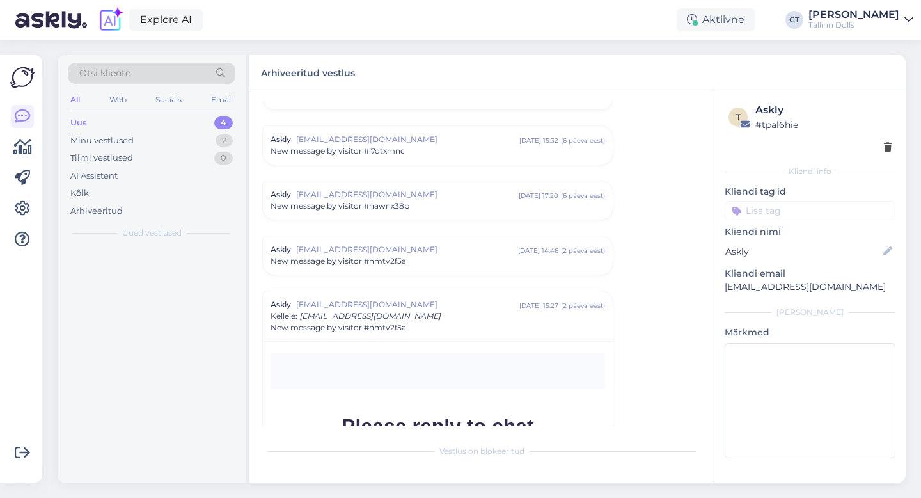
scroll to position [5479, 0]
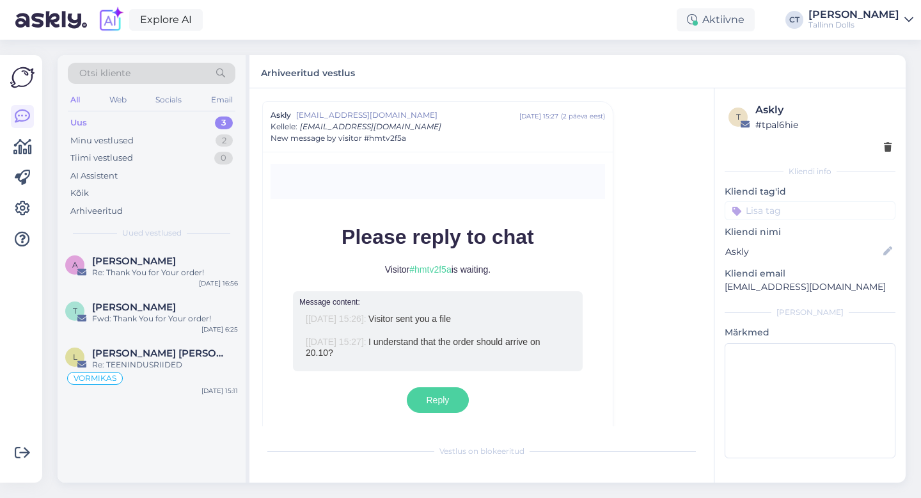
click at [150, 124] on div "Uus 3" at bounding box center [152, 123] width 168 height 18
click at [157, 284] on div "A [PERSON_NAME] Re: Thank You for Your order! [DATE] 16:56" at bounding box center [152, 269] width 188 height 46
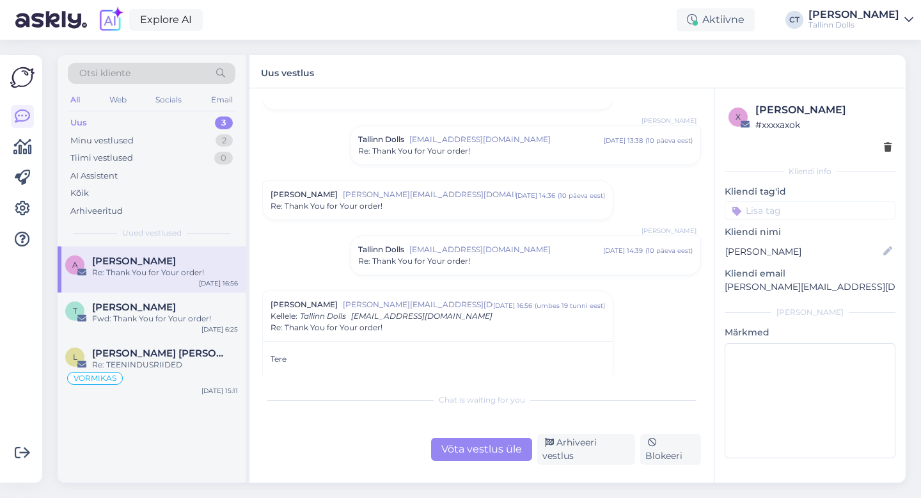
scroll to position [146, 0]
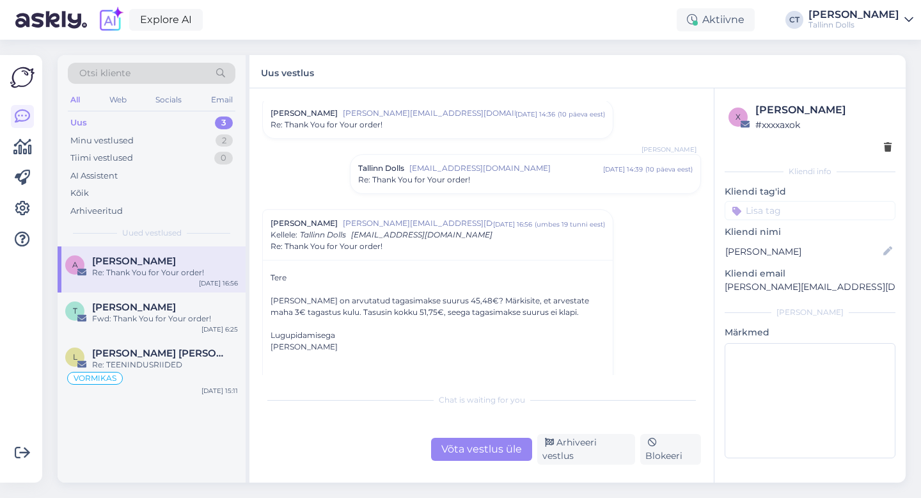
click at [472, 460] on div "Võta vestlus üle" at bounding box center [481, 448] width 101 height 23
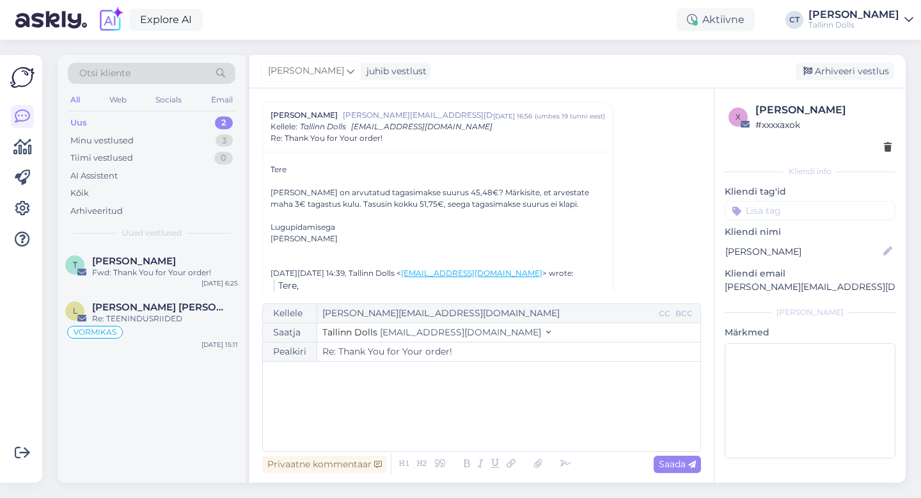
click at [487, 427] on div "﻿" at bounding box center [481, 406] width 425 height 77
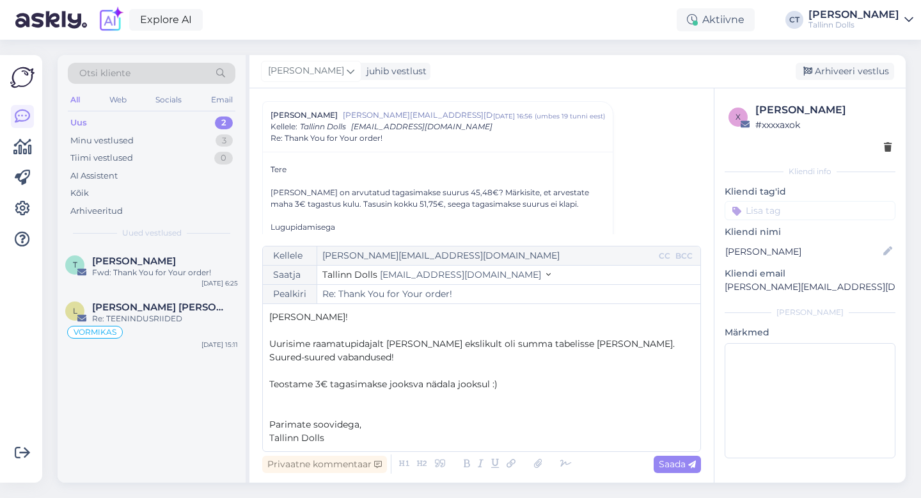
click at [689, 453] on div "Privaatne kommentaar Saada" at bounding box center [481, 463] width 439 height 24
click at [689, 461] on icon at bounding box center [692, 464] width 8 height 8
type input "Re: Thank You for Your order!"
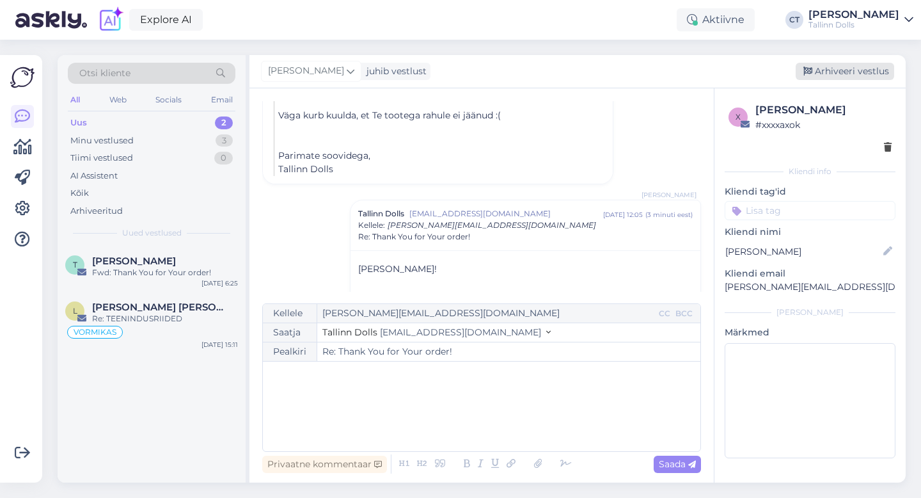
click at [852, 75] on div "Arhiveeri vestlus" at bounding box center [845, 71] width 98 height 17
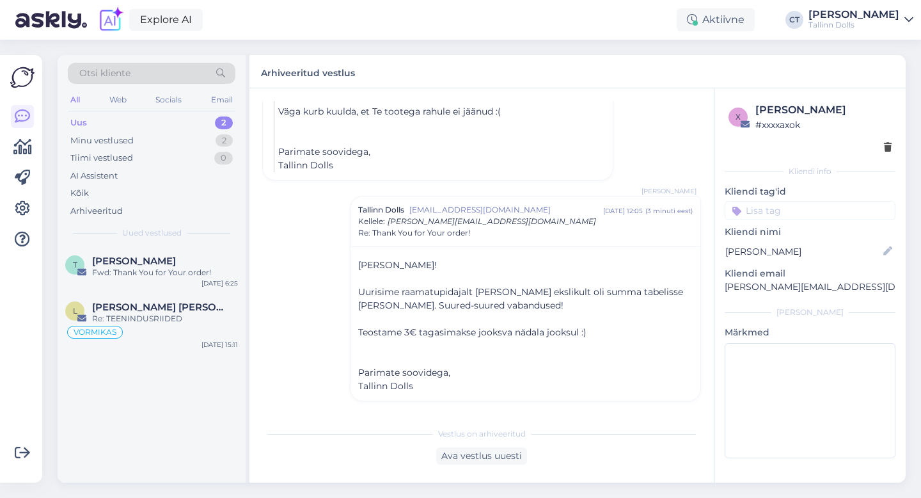
click at [113, 116] on div "Uus 2" at bounding box center [152, 123] width 168 height 18
click at [114, 139] on div "Minu vestlused" at bounding box center [101, 140] width 63 height 13
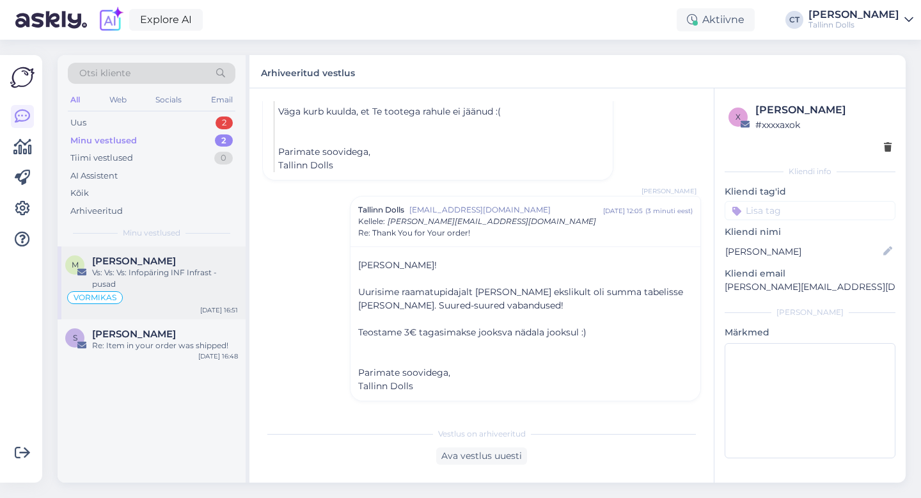
click at [137, 267] on div "Vs: Vs: Vs: Infopäring INF Infrast - pusad" at bounding box center [165, 278] width 146 height 23
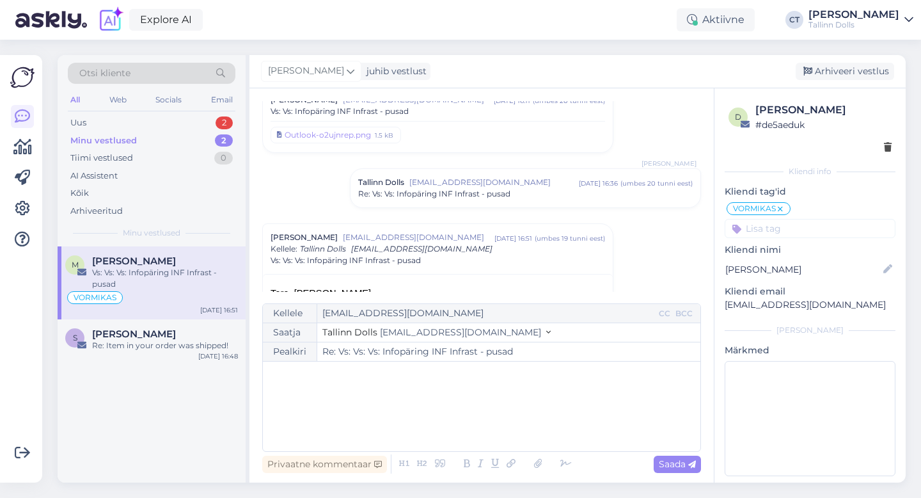
scroll to position [324, 0]
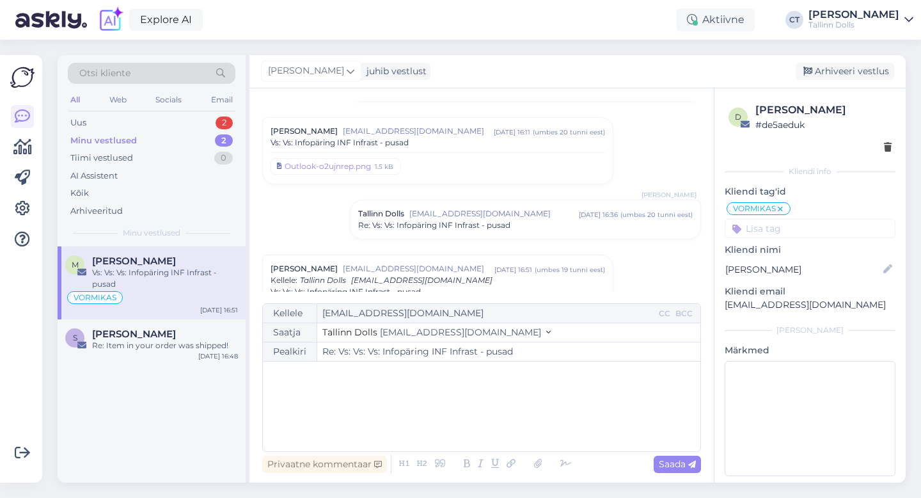
click at [439, 147] on div "Vs: Vs: Infopäring INF Infrast - pusad" at bounding box center [438, 143] width 334 height 12
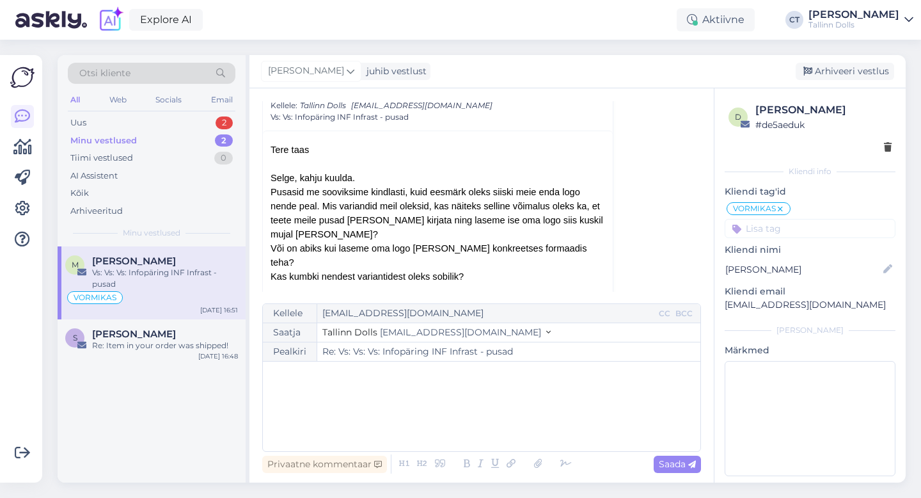
scroll to position [359, 0]
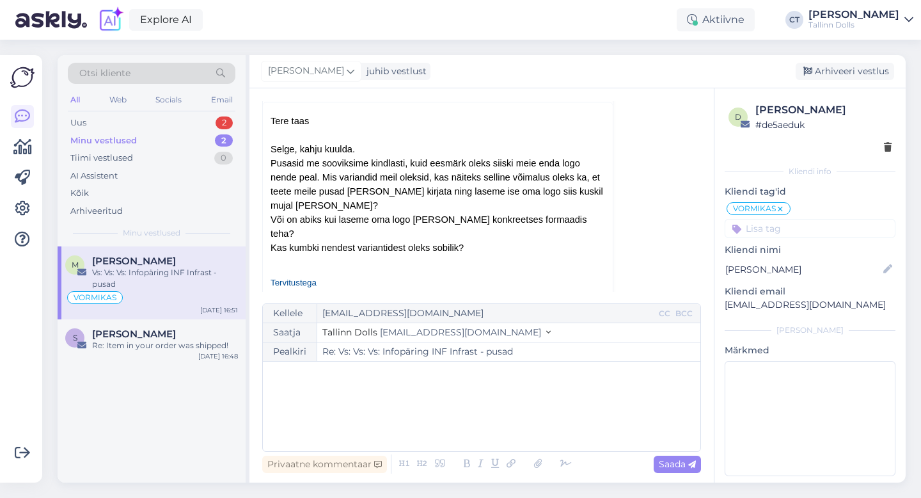
click at [474, 418] on div "﻿" at bounding box center [481, 406] width 425 height 77
click at [146, 112] on div "Otsi kliente All Web Socials Email Uus 2 Minu vestlused 2 Tiimi vestlused 0 AI …" at bounding box center [152, 150] width 188 height 191
click at [146, 119] on div "Uus 2" at bounding box center [152, 123] width 168 height 18
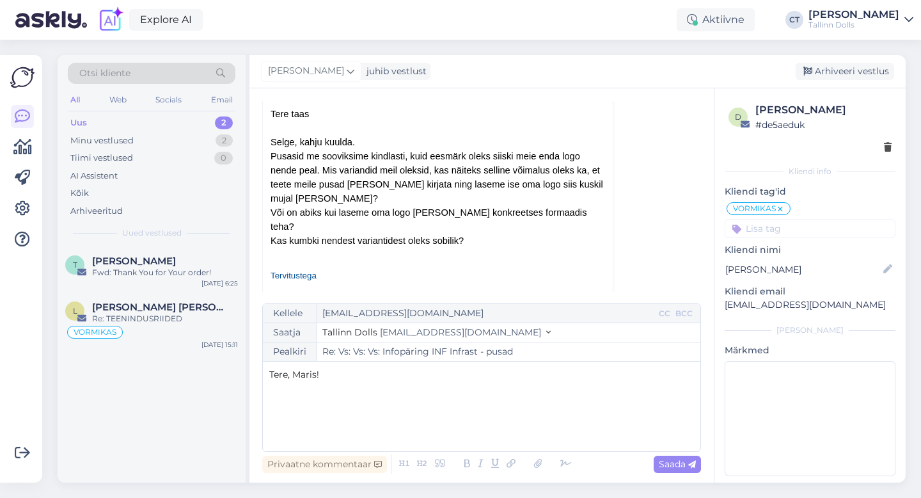
scroll to position [368, 0]
click at [150, 77] on div "Otsi kliente" at bounding box center [152, 73] width 168 height 21
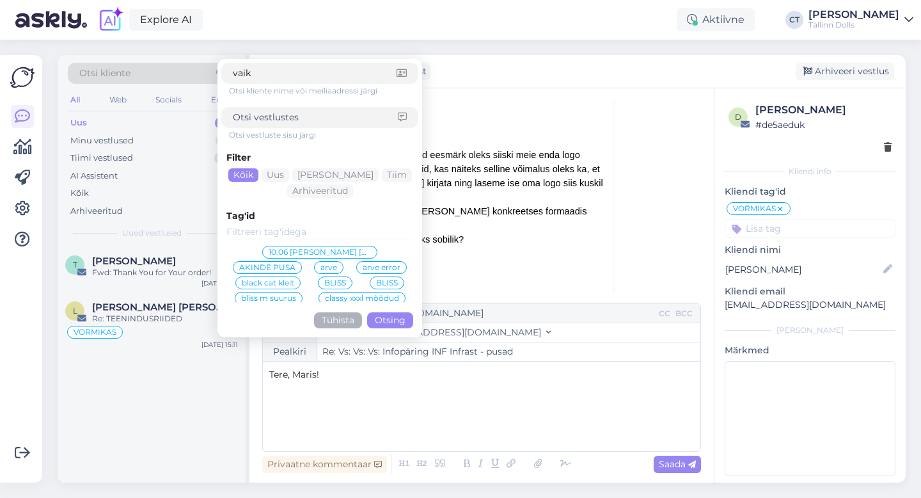
type input "vaike"
click button "Otsing" at bounding box center [390, 320] width 46 height 16
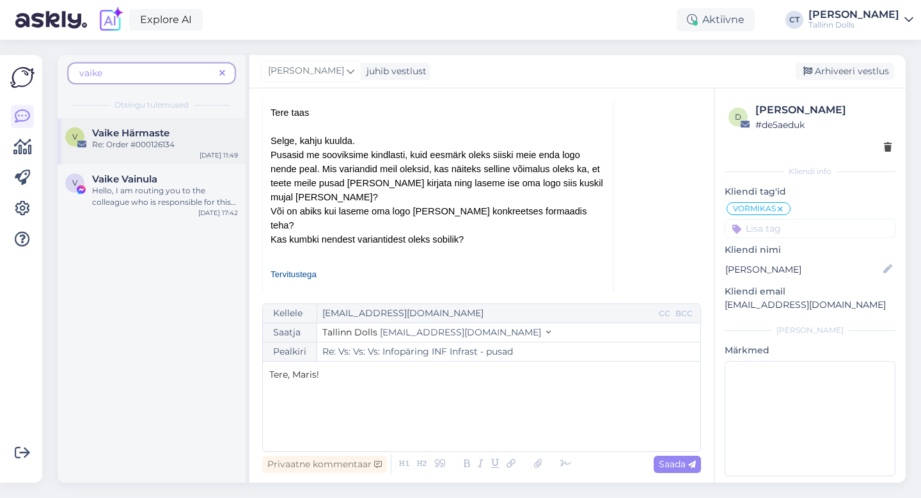
click at [130, 140] on div "Re: Order #000126134" at bounding box center [165, 145] width 146 height 12
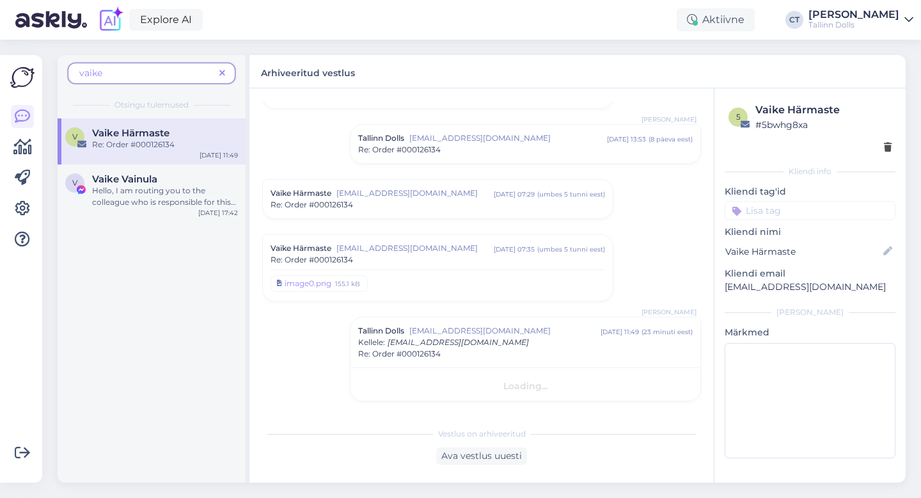
scroll to position [67, 0]
click at [470, 454] on div "Ava vestlus uuesti" at bounding box center [481, 455] width 91 height 17
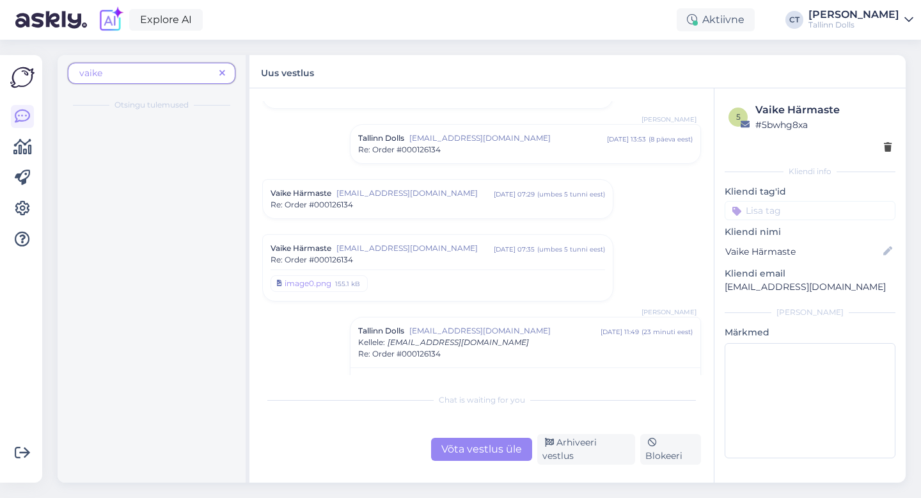
scroll to position [187, 0]
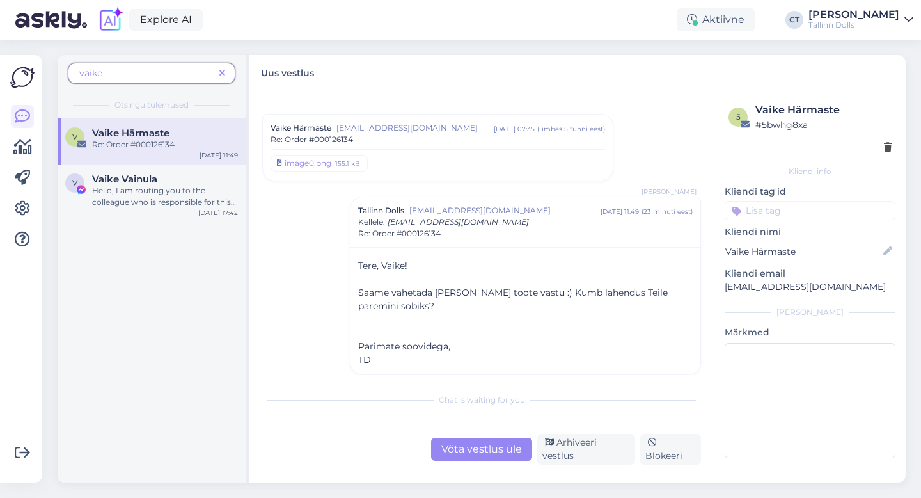
click at [485, 421] on div "Chat is waiting for you Võta vestlus üle Arhiveeri vestlus Blokeeri" at bounding box center [481, 425] width 439 height 78
click at [497, 453] on div "Võta vestlus üle" at bounding box center [481, 448] width 101 height 23
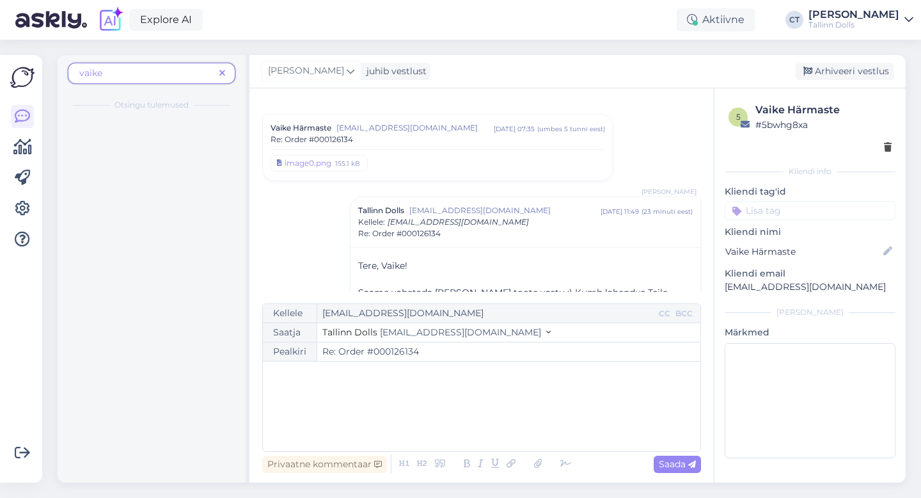
scroll to position [278, 0]
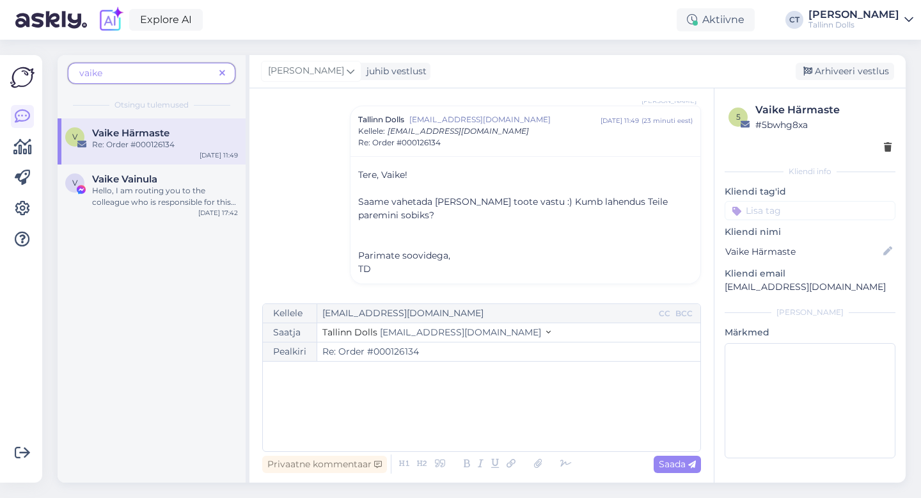
click at [504, 418] on div "﻿" at bounding box center [481, 406] width 425 height 77
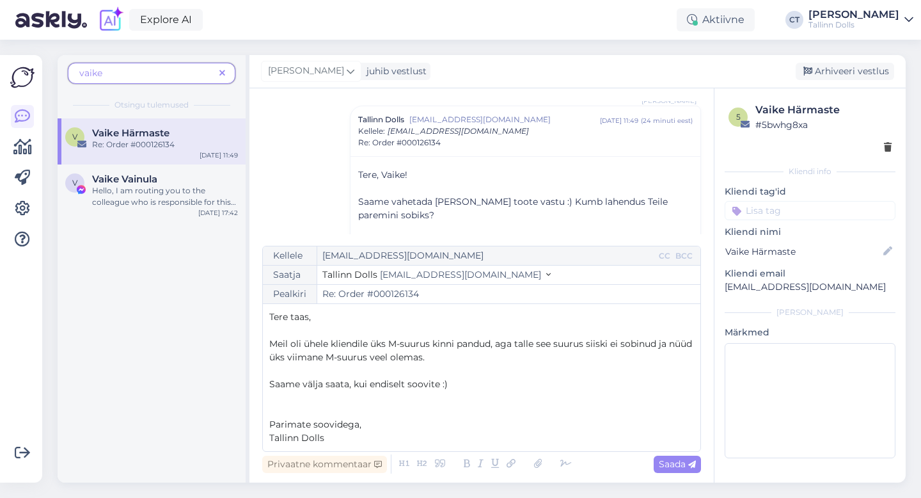
click at [439, 381] on span "Saame välja saata, kui endiselt soovite :)" at bounding box center [358, 384] width 178 height 12
click at [673, 460] on span "Saada" at bounding box center [677, 464] width 37 height 12
type input "Re: Re: Order #000126134"
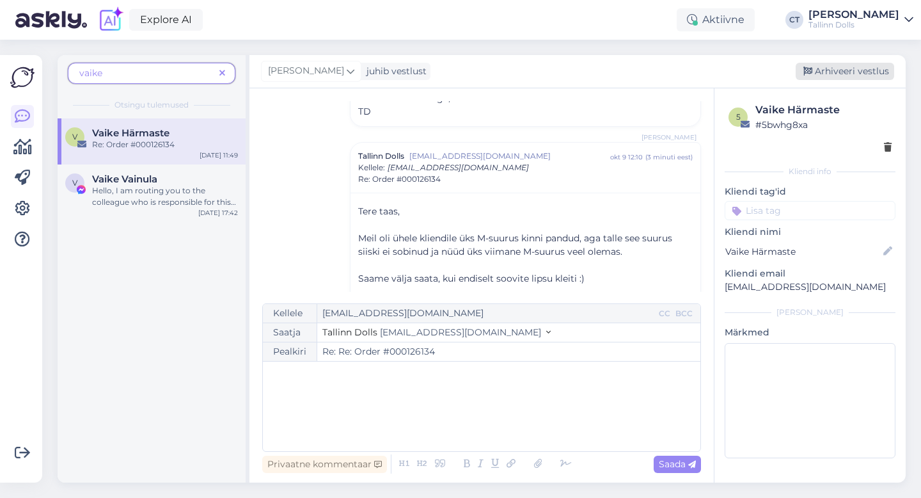
click at [839, 72] on div "Arhiveeri vestlus" at bounding box center [845, 71] width 98 height 17
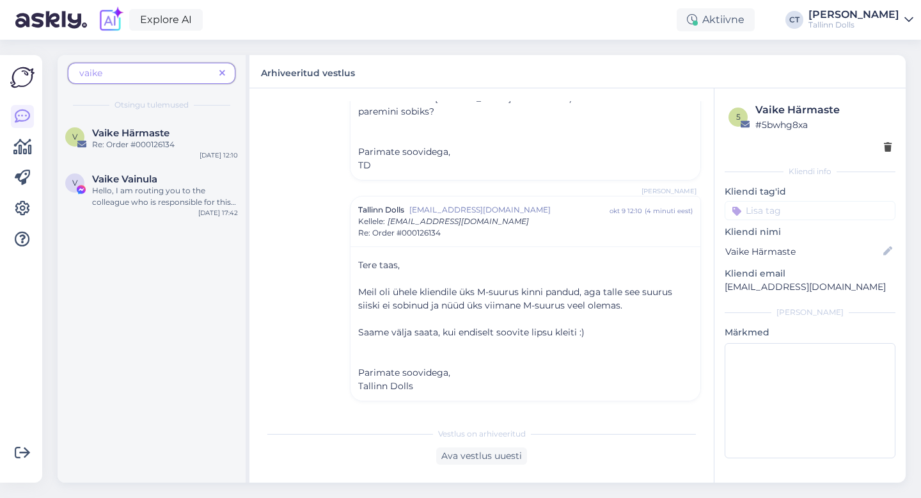
click at [225, 77] on span at bounding box center [222, 73] width 16 height 13
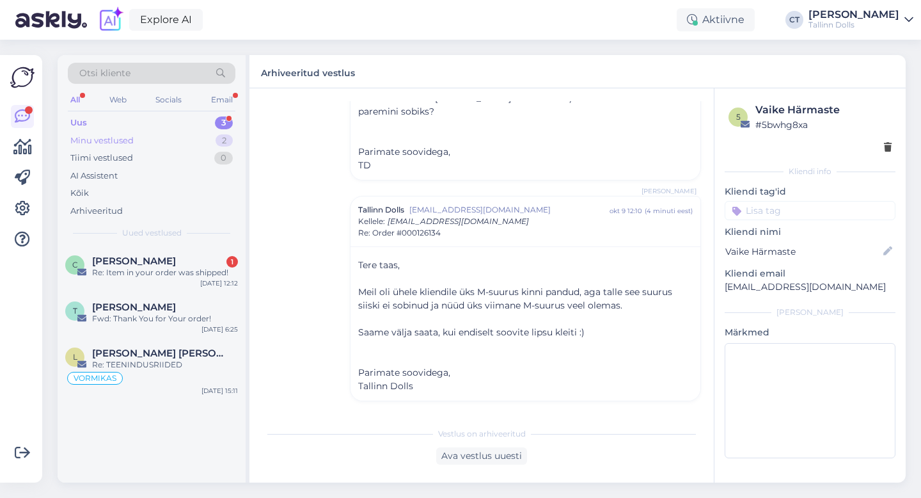
click at [110, 145] on div "Minu vestlused" at bounding box center [101, 140] width 63 height 13
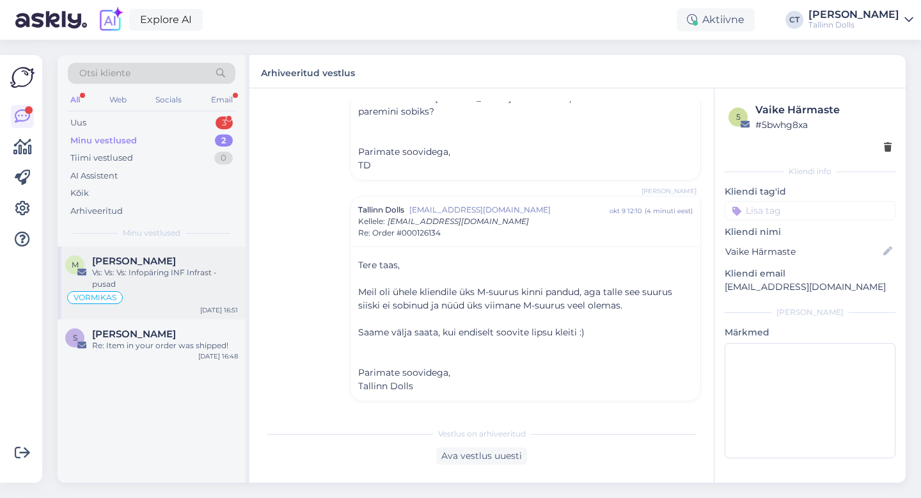
click at [132, 267] on div "Vs: Vs: Vs: Infopäring INF Infrast - pusad" at bounding box center [165, 278] width 146 height 23
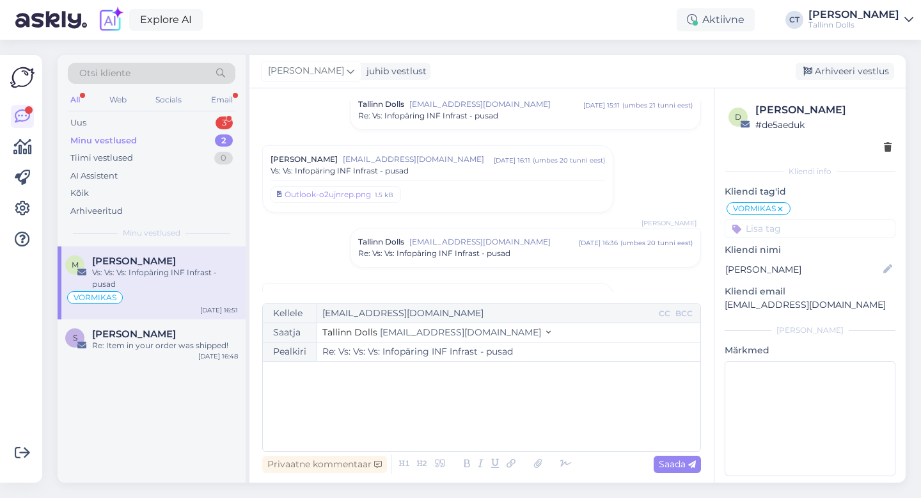
scroll to position [262, 0]
click at [419, 182] on div "[PERSON_NAME] [PERSON_NAME][EMAIL_ADDRESS][DOMAIN_NAME] [DATE] 16:11 ( umbes 20…" at bounding box center [438, 182] width 334 height 51
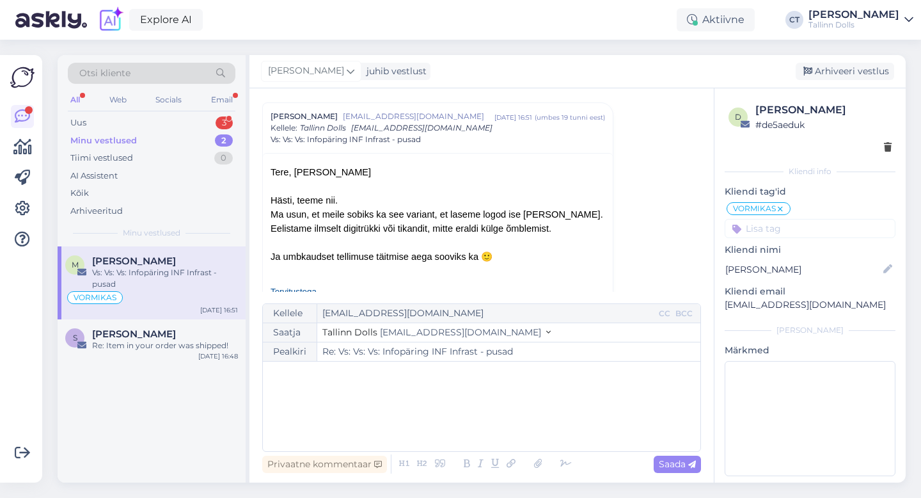
scroll to position [1049, 0]
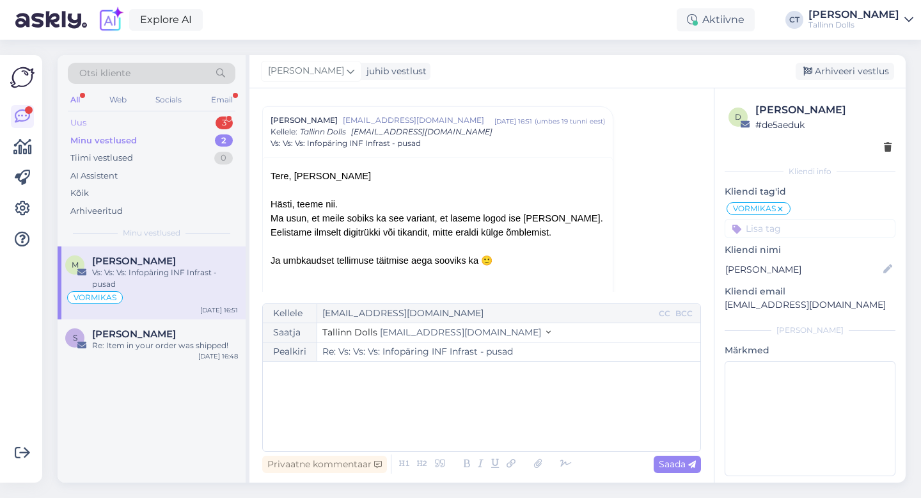
click at [88, 119] on div "Uus 3" at bounding box center [152, 123] width 168 height 18
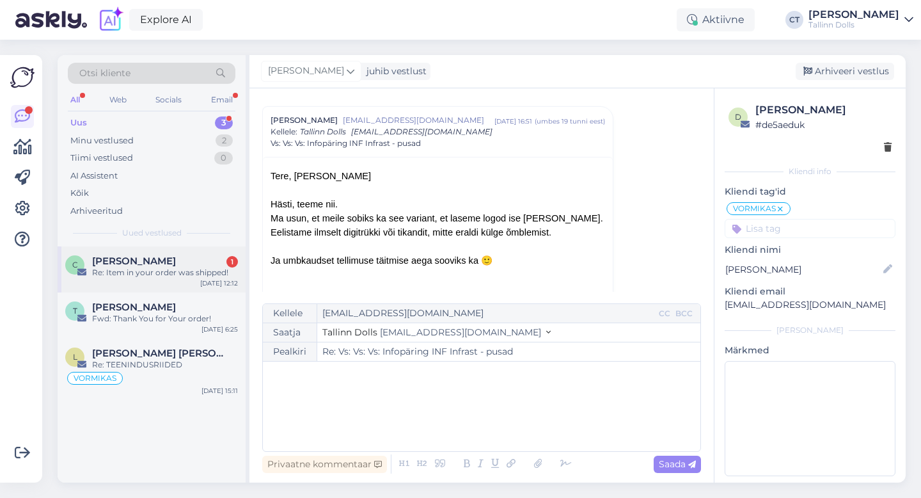
click at [129, 268] on div "Re: Item in your order was shipped!" at bounding box center [165, 273] width 146 height 12
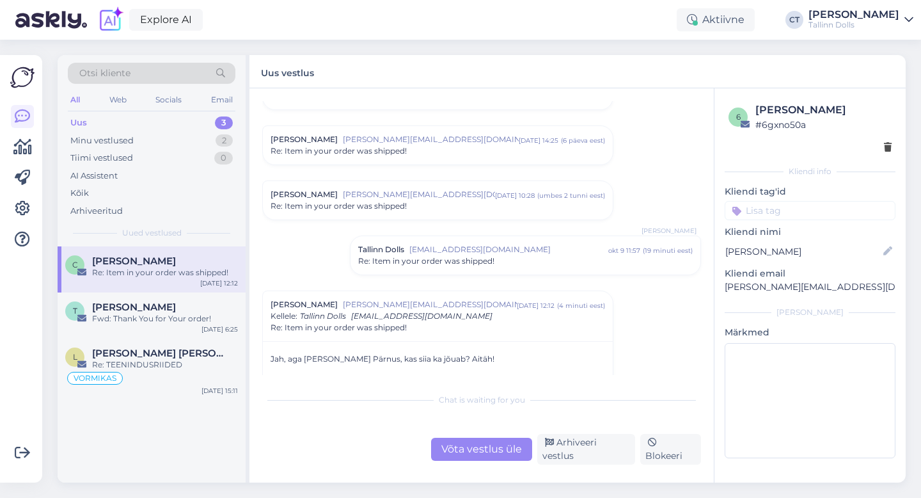
scroll to position [239, 0]
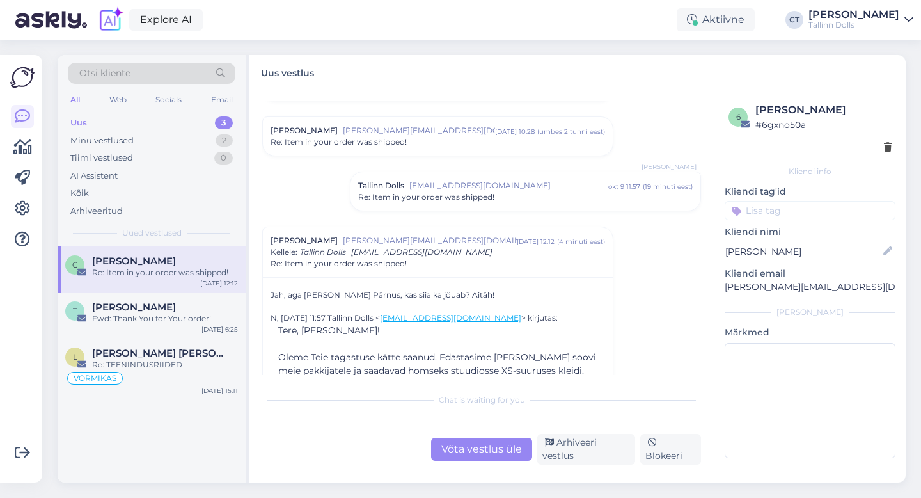
click at [493, 448] on div "Võta vestlus üle" at bounding box center [481, 448] width 101 height 23
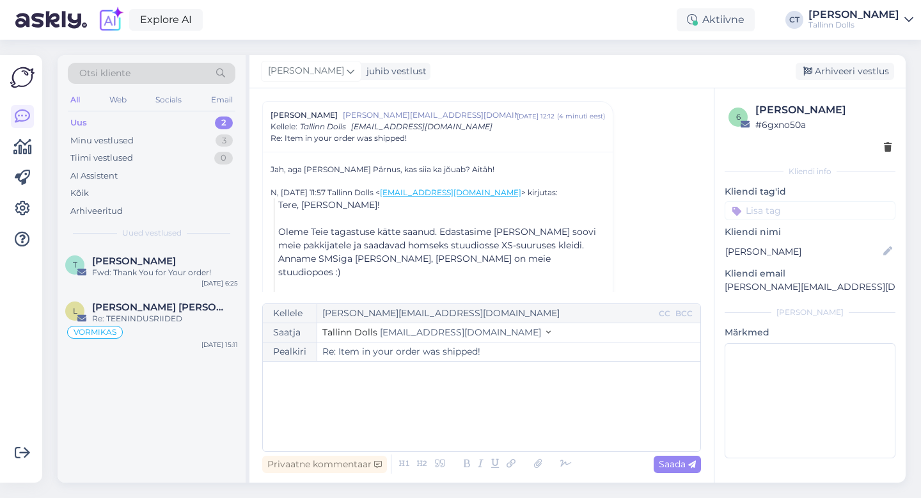
click at [501, 414] on div "﻿" at bounding box center [481, 406] width 425 height 77
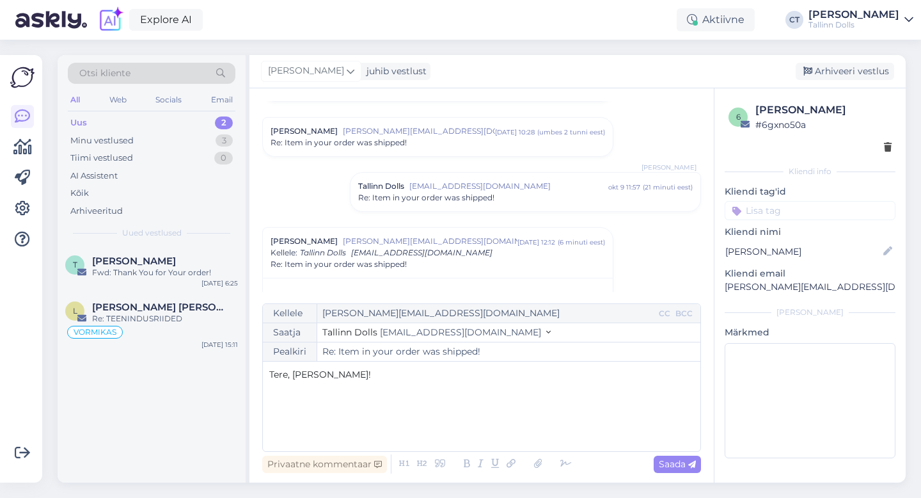
scroll to position [215, 0]
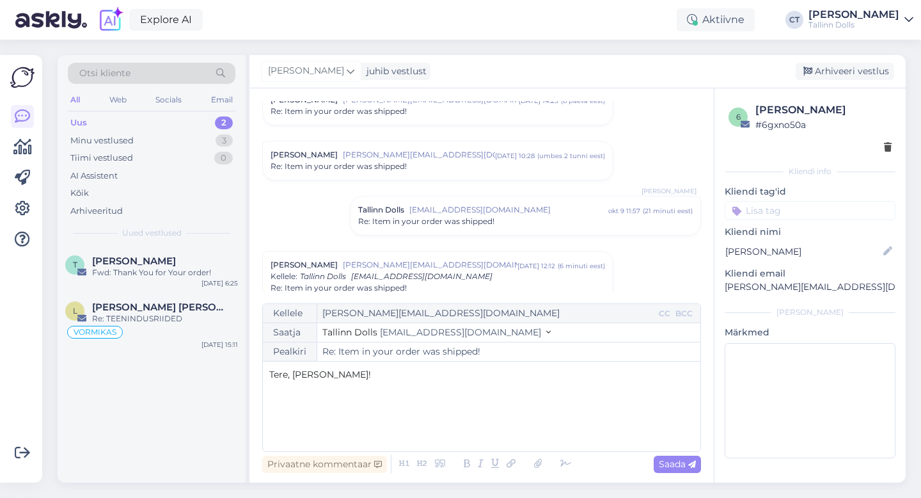
click at [443, 161] on div "Re: Item in your order was shipped!" at bounding box center [438, 167] width 334 height 12
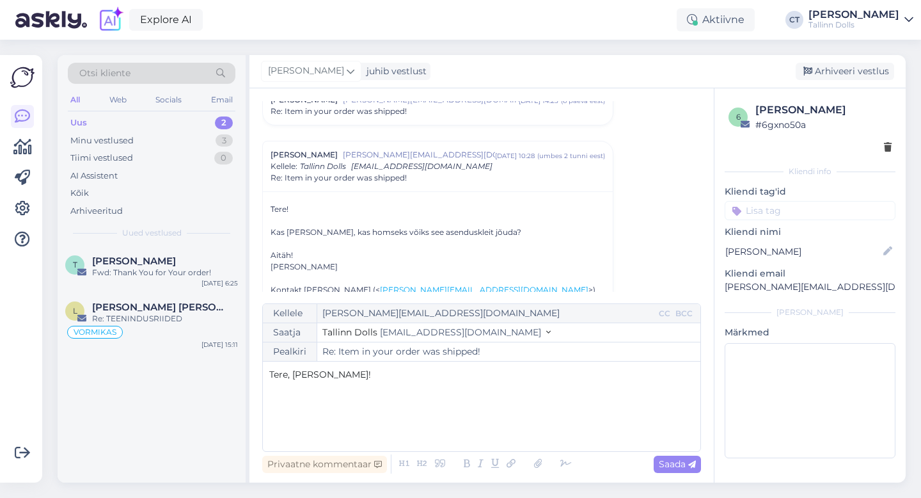
scroll to position [256, 0]
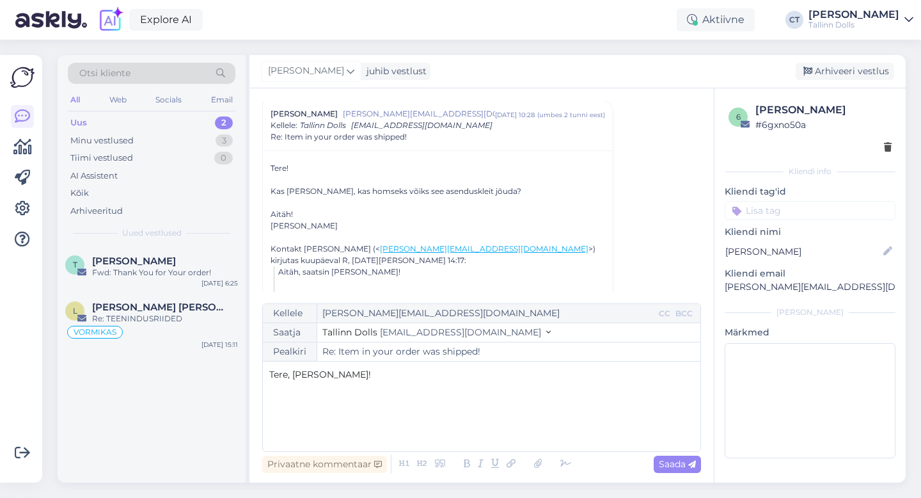
click at [361, 423] on div "Tere, [PERSON_NAME]! ﻿ ﻿" at bounding box center [481, 406] width 425 height 77
click at [140, 126] on div "Uus 2" at bounding box center [152, 123] width 168 height 18
click at [349, 404] on p "Kahjuks" at bounding box center [481, 401] width 425 height 13
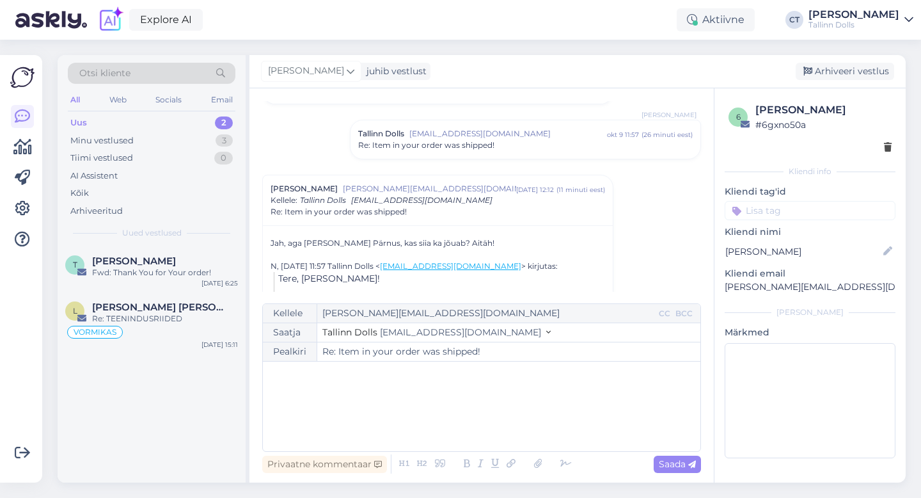
scroll to position [881, 0]
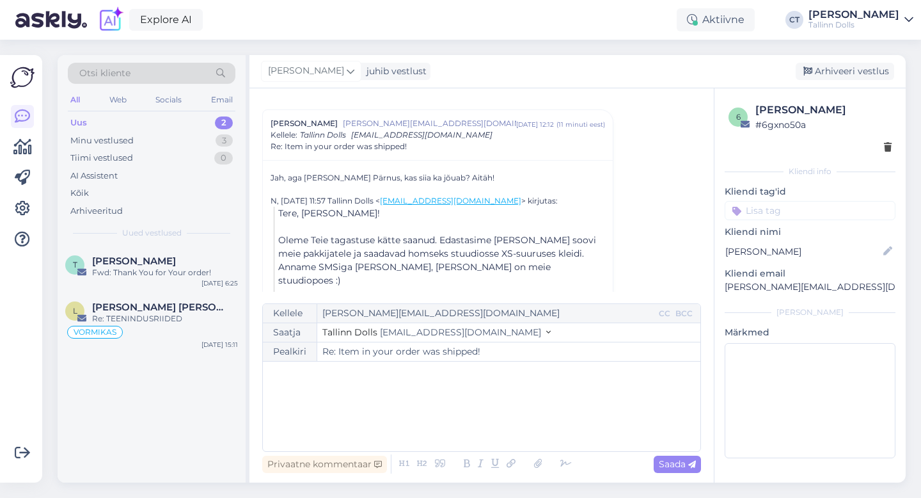
click at [157, 119] on div "Uus 2" at bounding box center [152, 123] width 168 height 18
click at [156, 138] on div "Minu vestlused 3" at bounding box center [152, 141] width 168 height 18
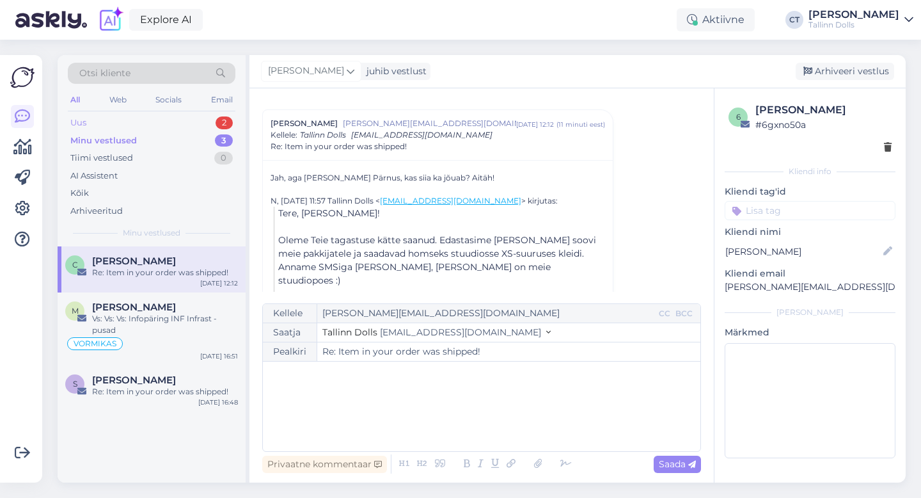
click at [154, 114] on div "Uus 2" at bounding box center [152, 123] width 168 height 18
